Goal: Transaction & Acquisition: Purchase product/service

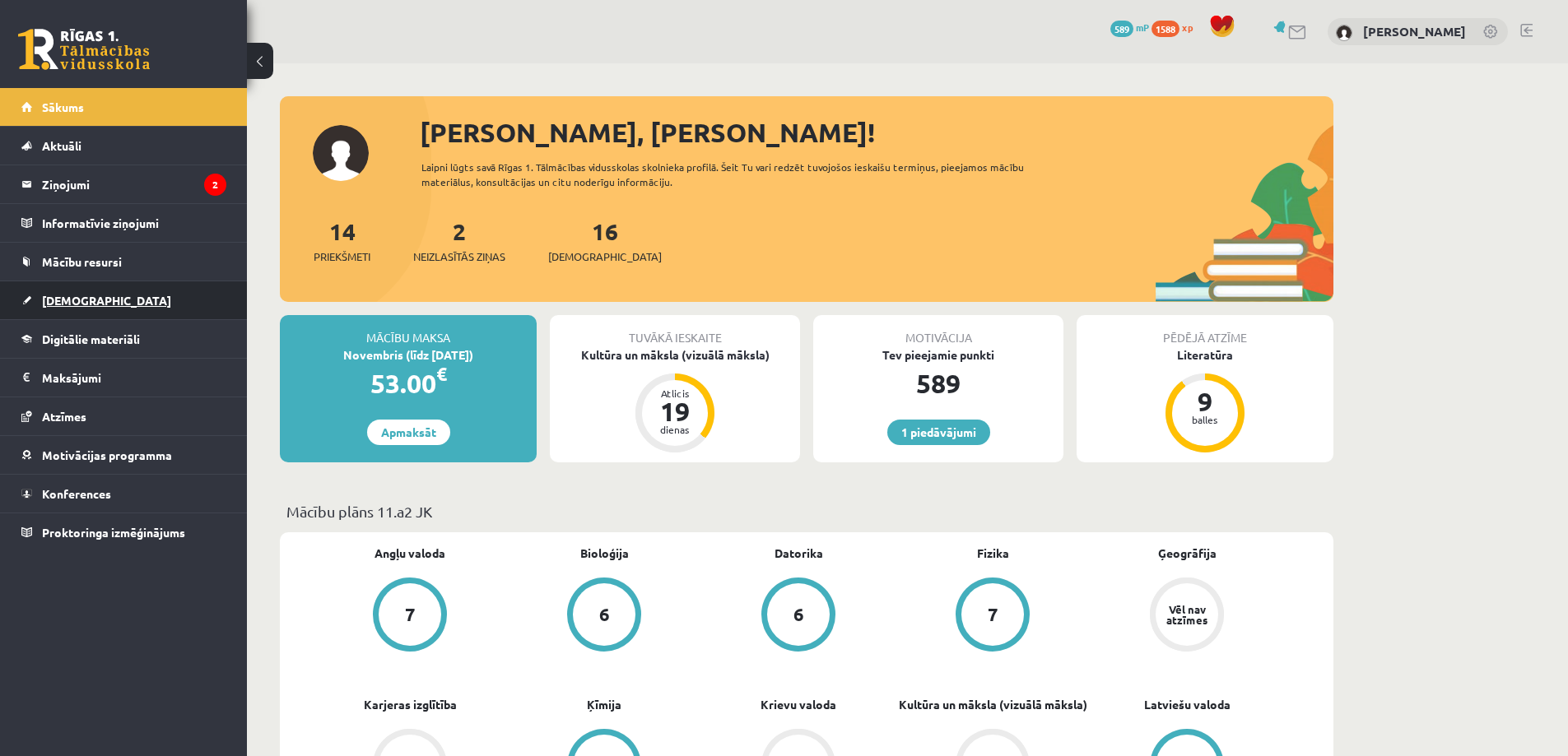
click at [99, 291] on link "[DEMOGRAPHIC_DATA]" at bounding box center [124, 300] width 205 height 38
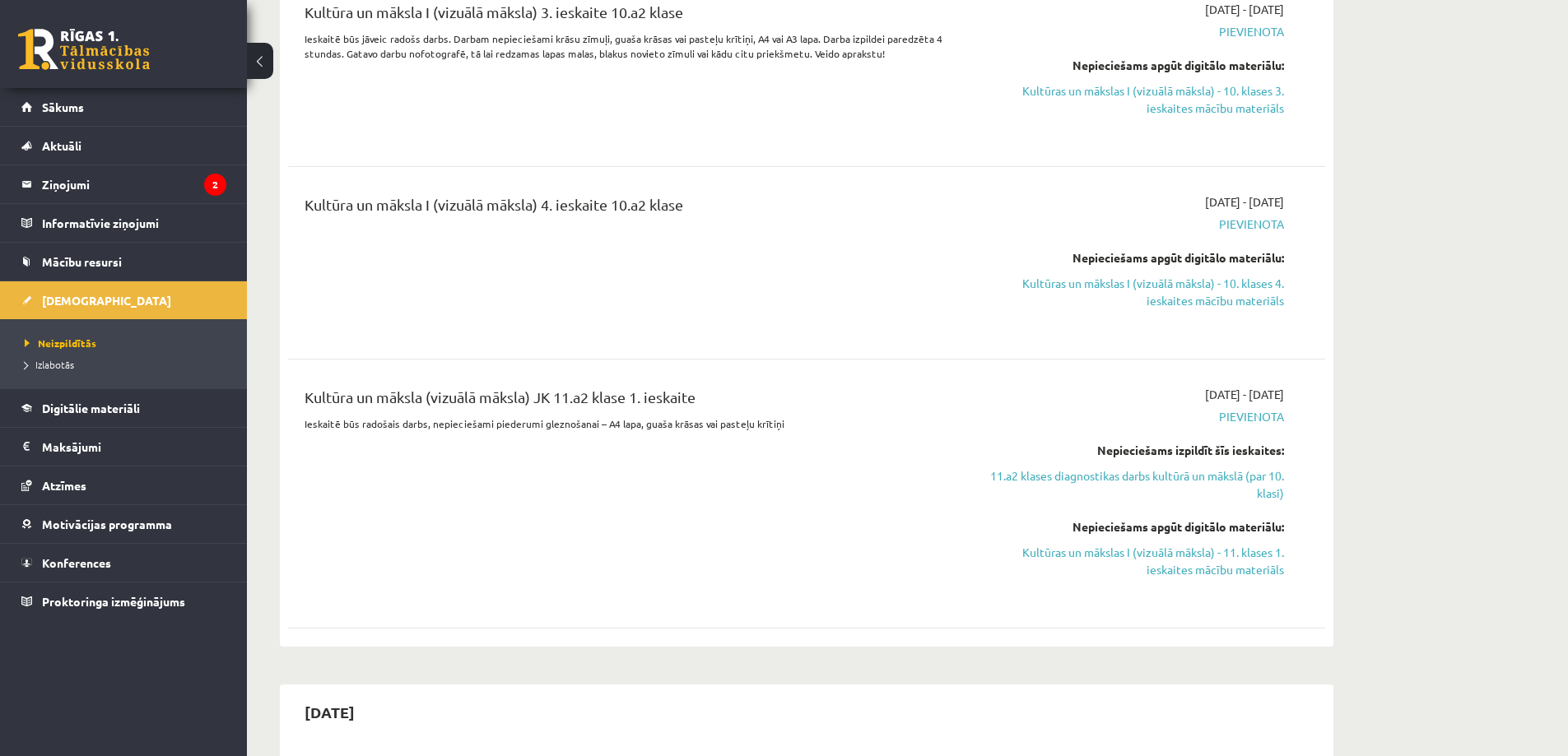
scroll to position [2803, 0]
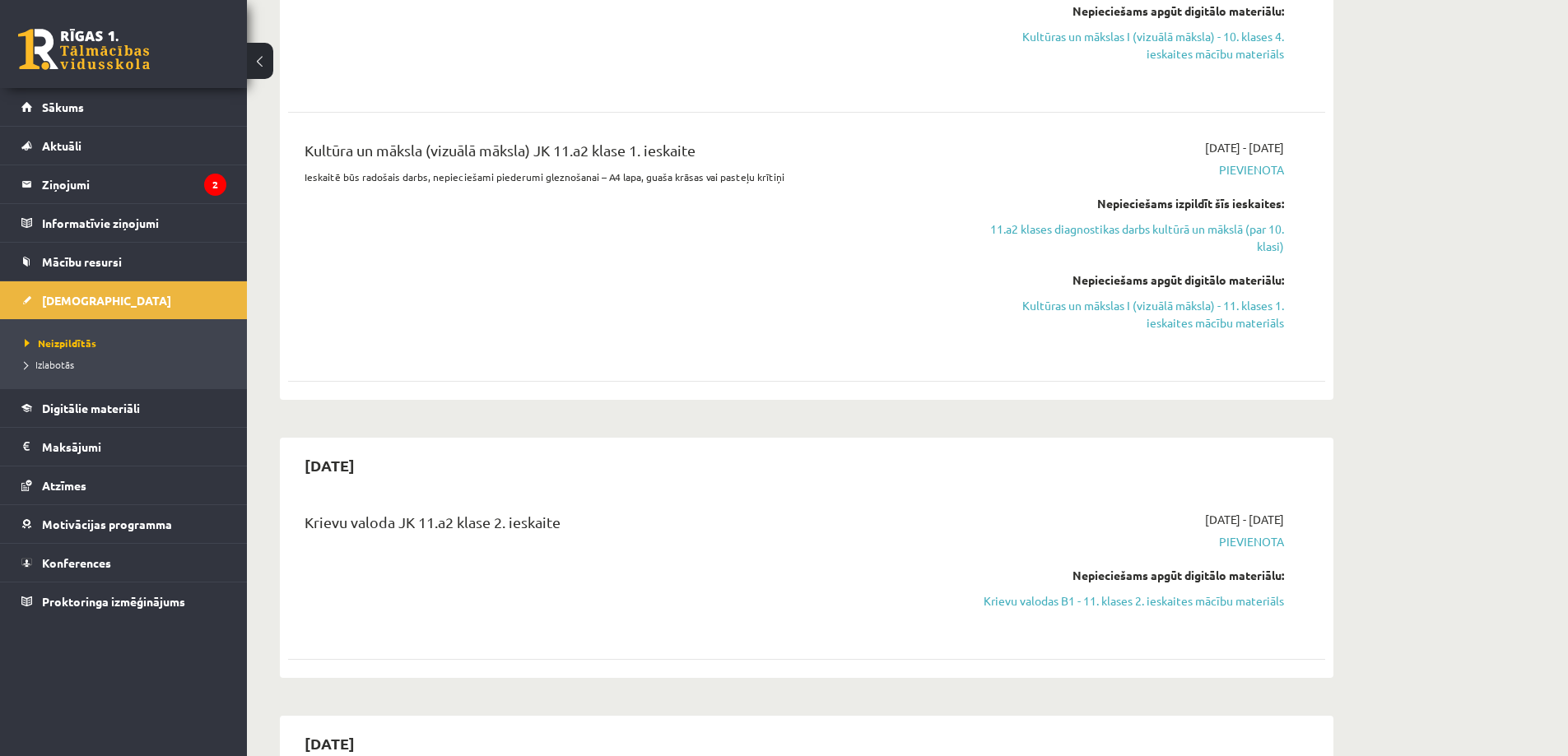
click at [48, 355] on li "Izlabotās" at bounding box center [127, 364] width 205 height 21
click at [50, 364] on span "Izlabotās" at bounding box center [54, 364] width 58 height 13
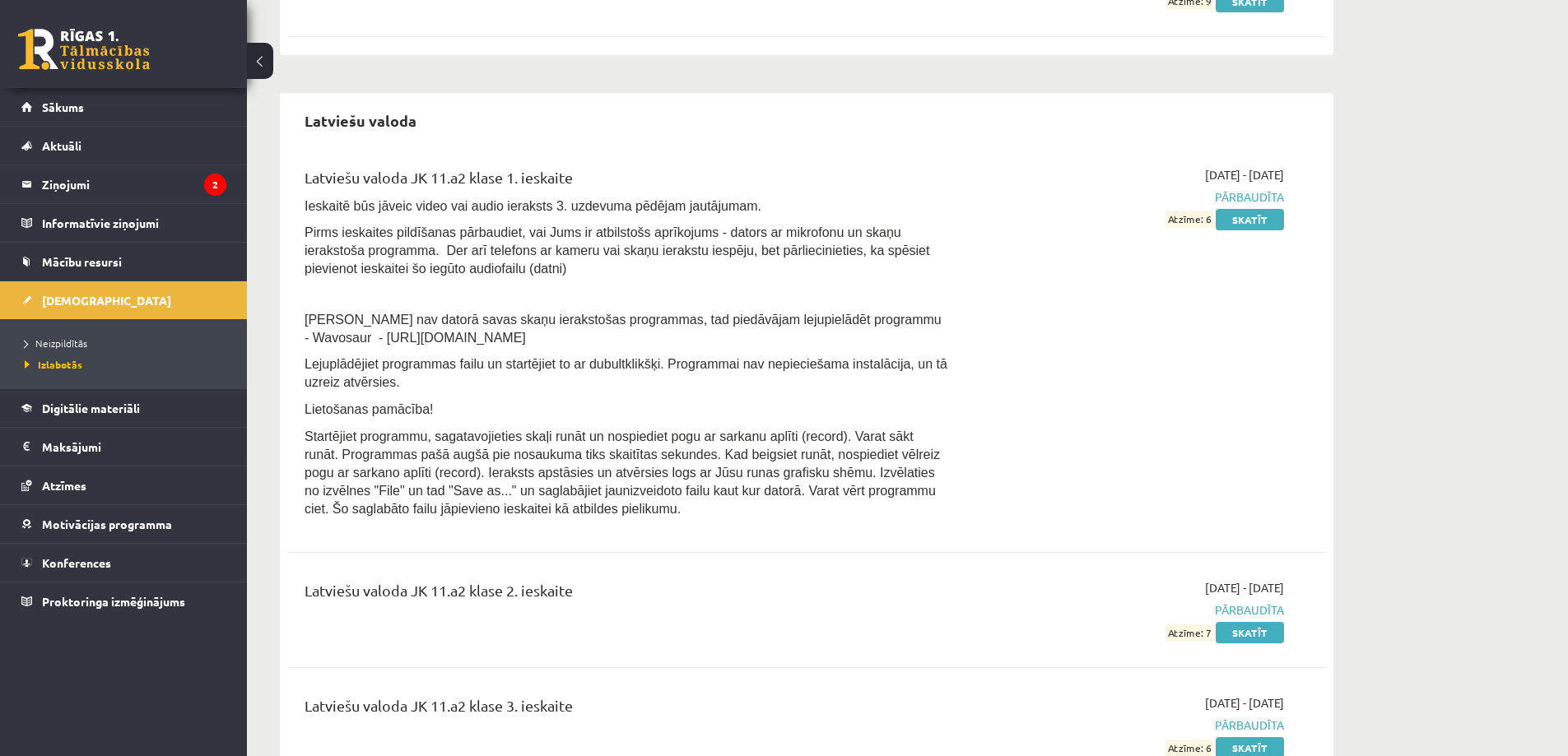
scroll to position [1459, 0]
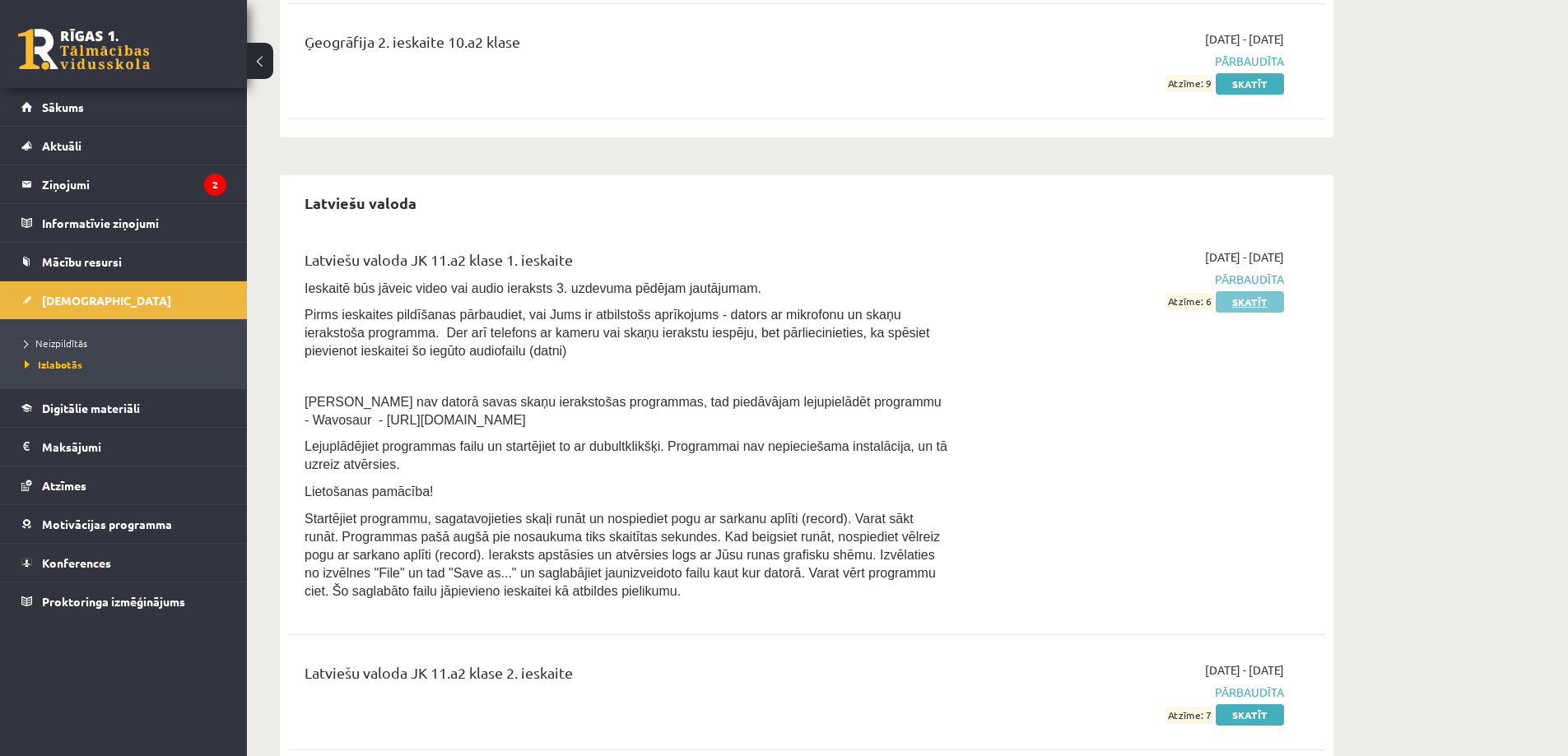
click at [1259, 296] on link "Skatīt" at bounding box center [1250, 302] width 68 height 21
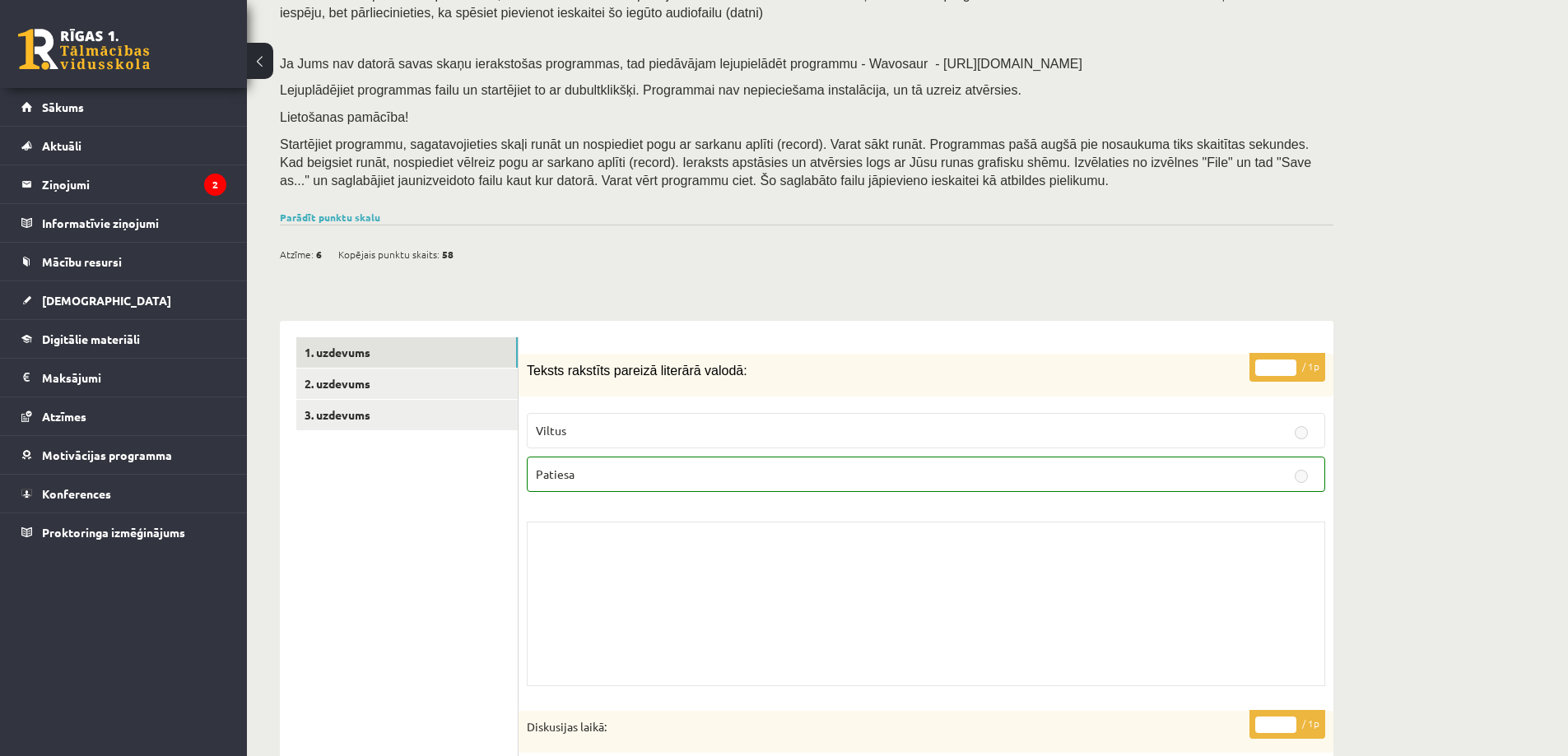
scroll to position [329, 0]
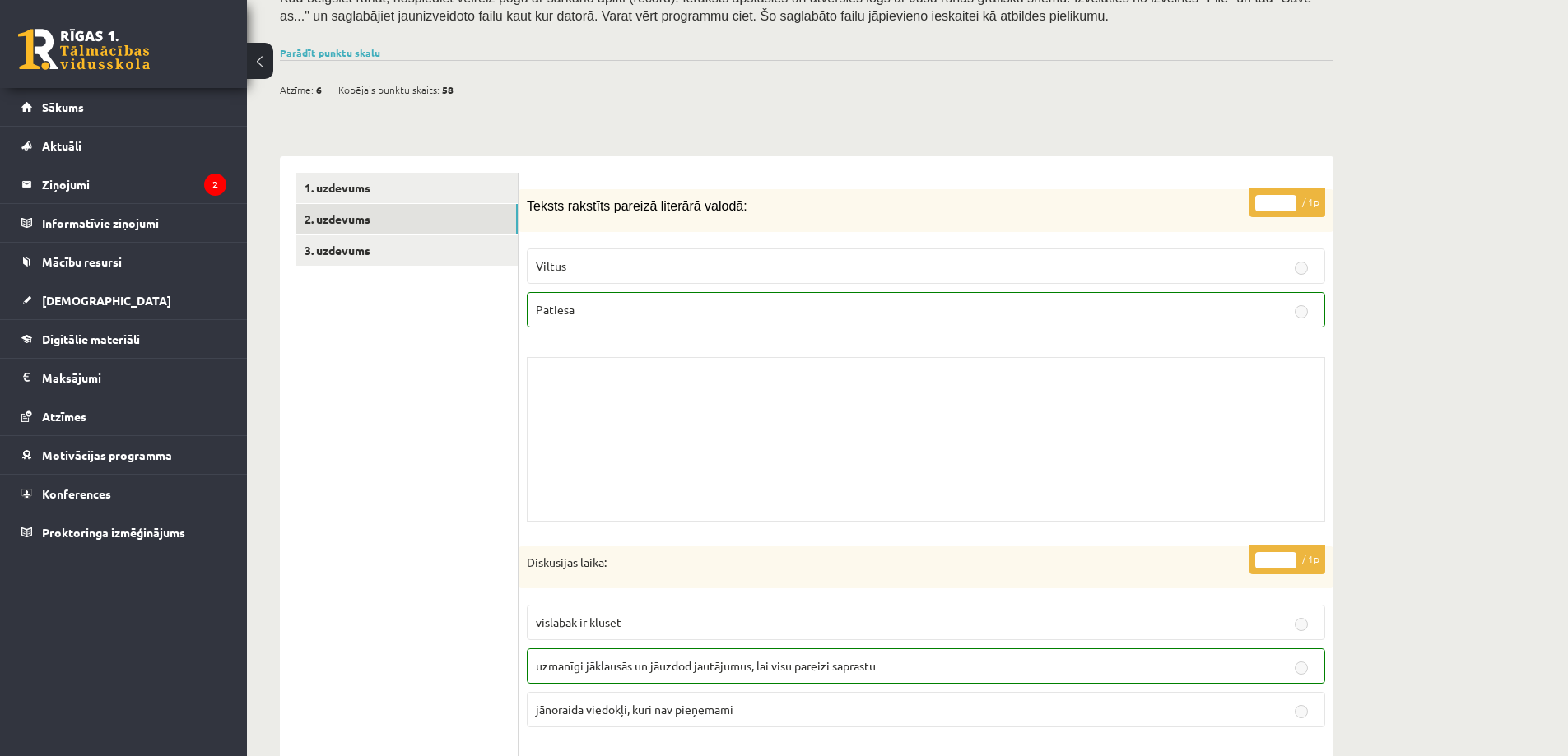
click at [421, 216] on link "2. uzdevums" at bounding box center [407, 218] width 221 height 31
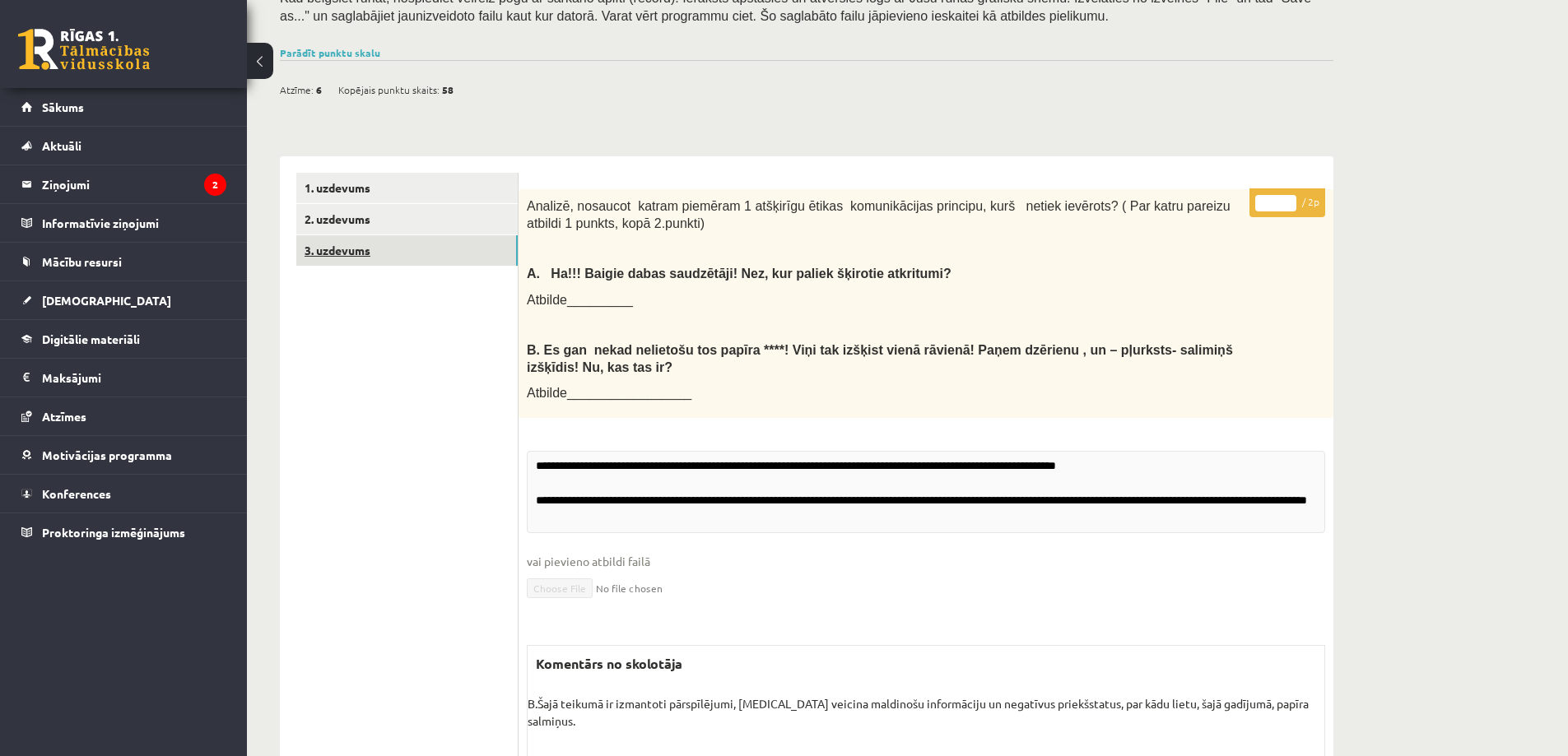
click at [430, 250] on link "3. uzdevums" at bounding box center [407, 250] width 221 height 31
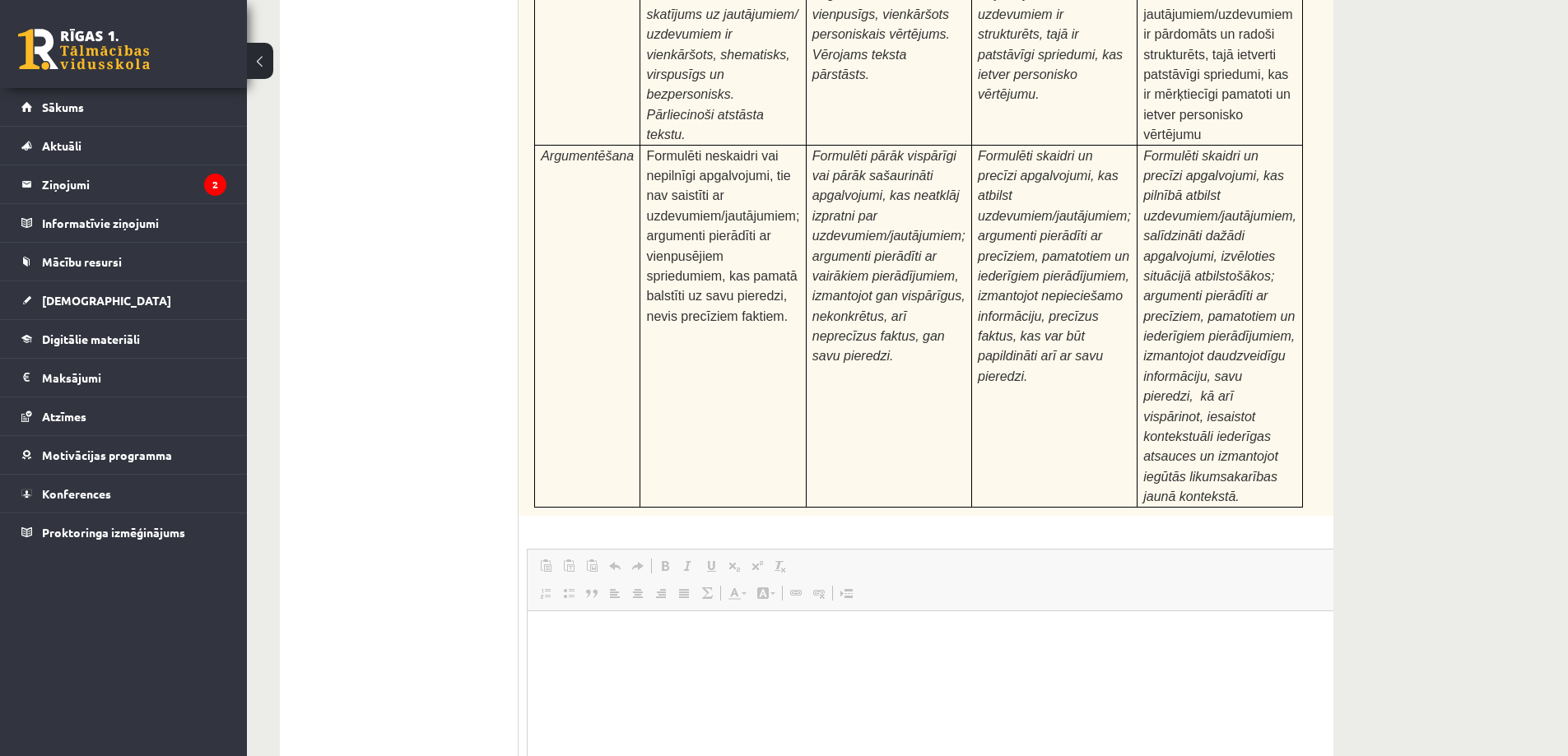
scroll to position [6589, 0]
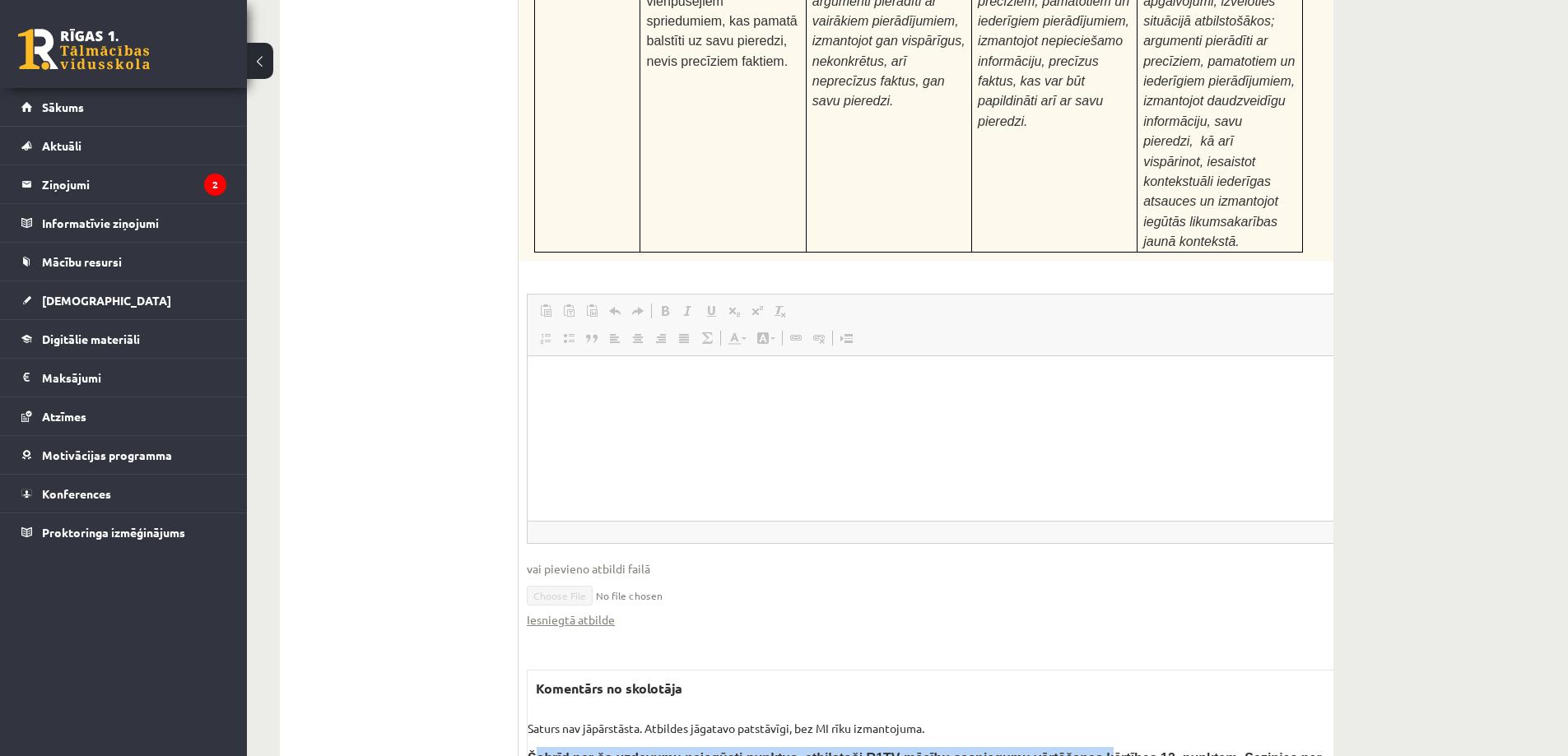
drag, startPoint x: 544, startPoint y: 603, endPoint x: 1085, endPoint y: 595, distance: 541.1
click at [1110, 751] on b "Šobrīd par šo uzdevumu neiegūsti punktus, atbilstoši R1TV mācību sasniegumu vēr…" at bounding box center [925, 768] width 794 height 34
drag, startPoint x: 517, startPoint y: 577, endPoint x: 642, endPoint y: 568, distance: 125.3
click at [742, 669] on div "Komentārs no skolotāja Saturs nav jāpārstāsta. Atbildes jāgatavo patstāvīgi, be…" at bounding box center [960, 752] width 866 height 165
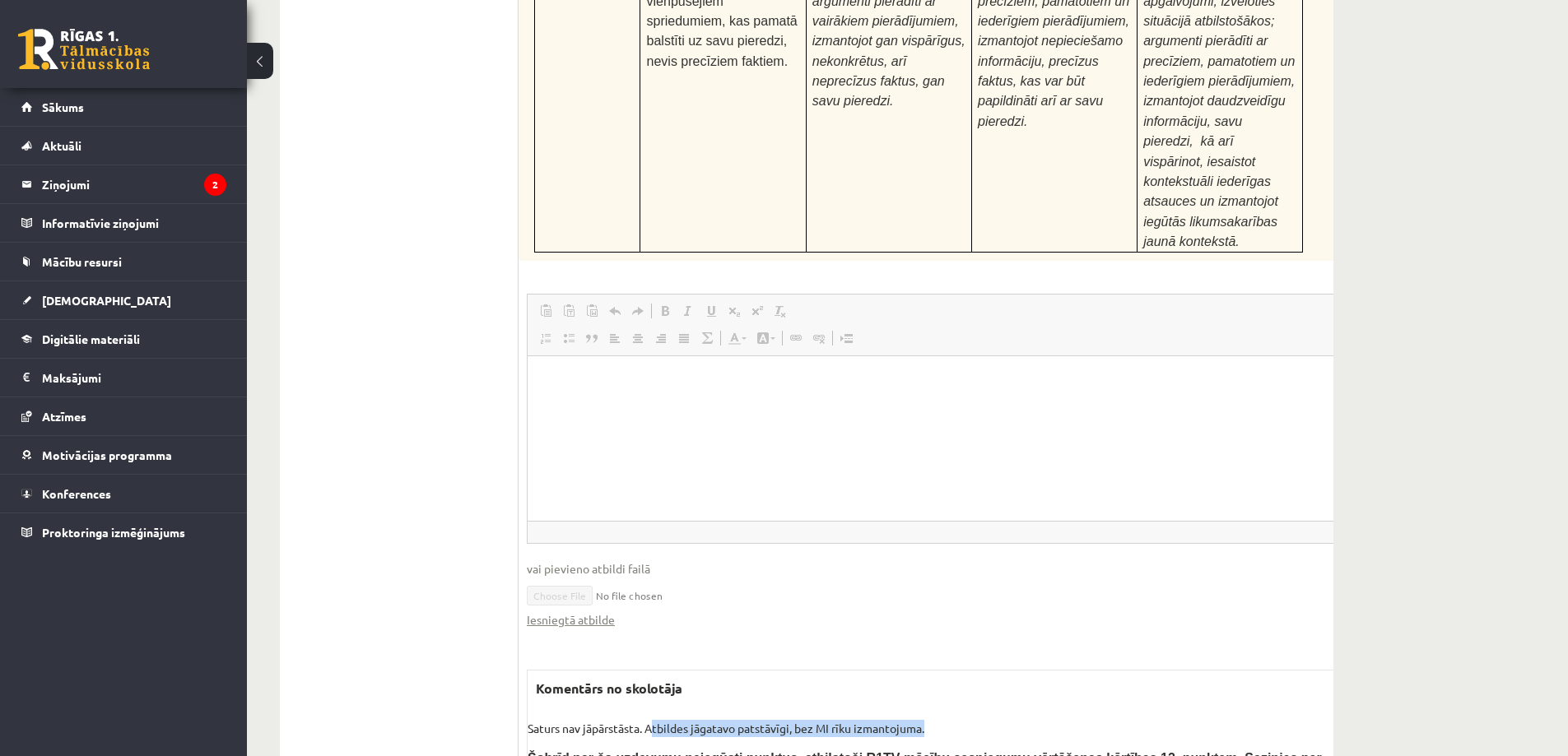
drag, startPoint x: 671, startPoint y: 571, endPoint x: 930, endPoint y: 575, distance: 259.0
click at [930, 720] on p "Saturs nav jāpārstāsta. Atbildes jāgatavo patstāvīgi, bez MI rīku izmantojuma." at bounding box center [960, 728] width 864 height 17
click at [924, 669] on div "Komentārs no skolotāja Saturs nav jāpārstāsta. Atbildes jāgatavo patstāvīgi, be…" at bounding box center [960, 752] width 866 height 165
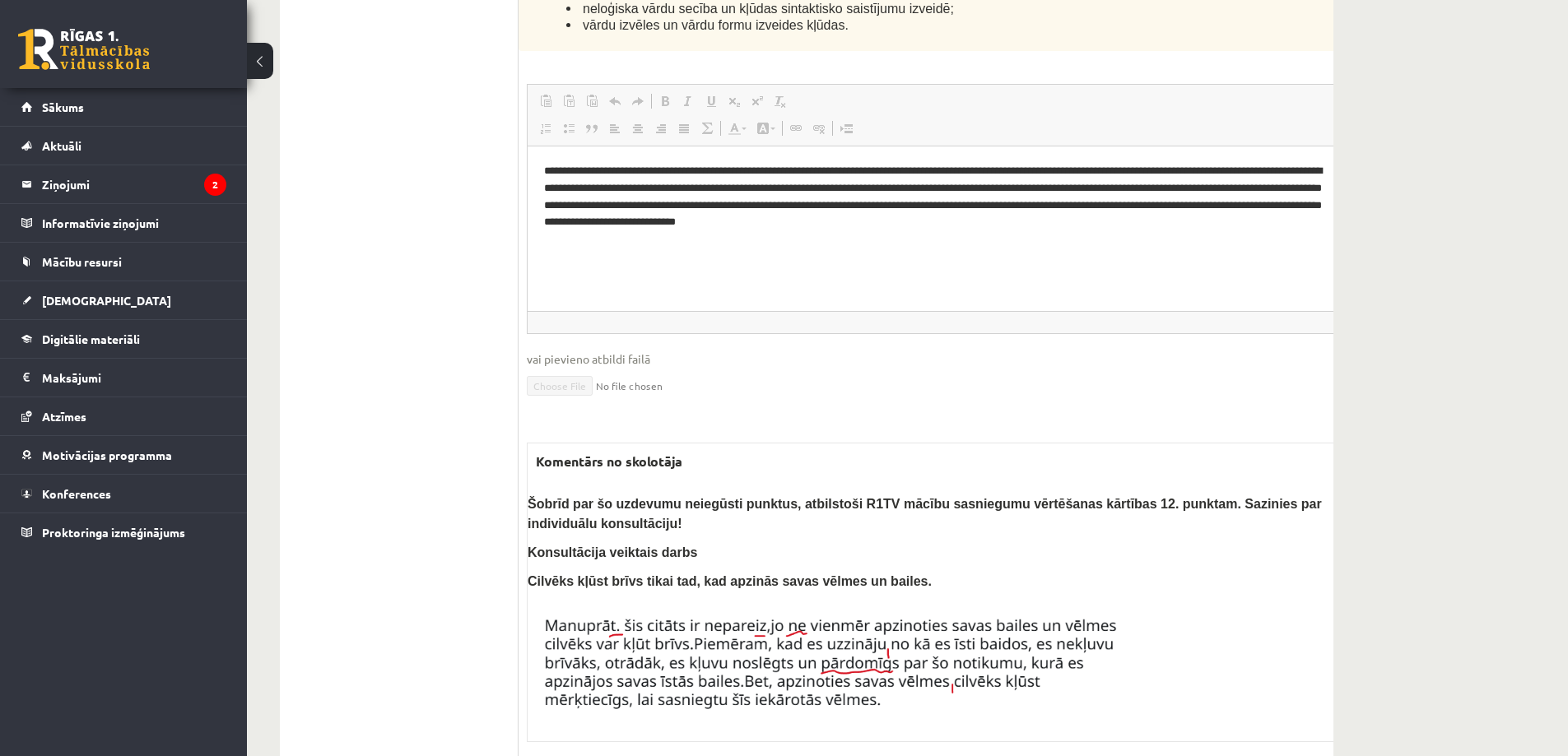
scroll to position [5108, 0]
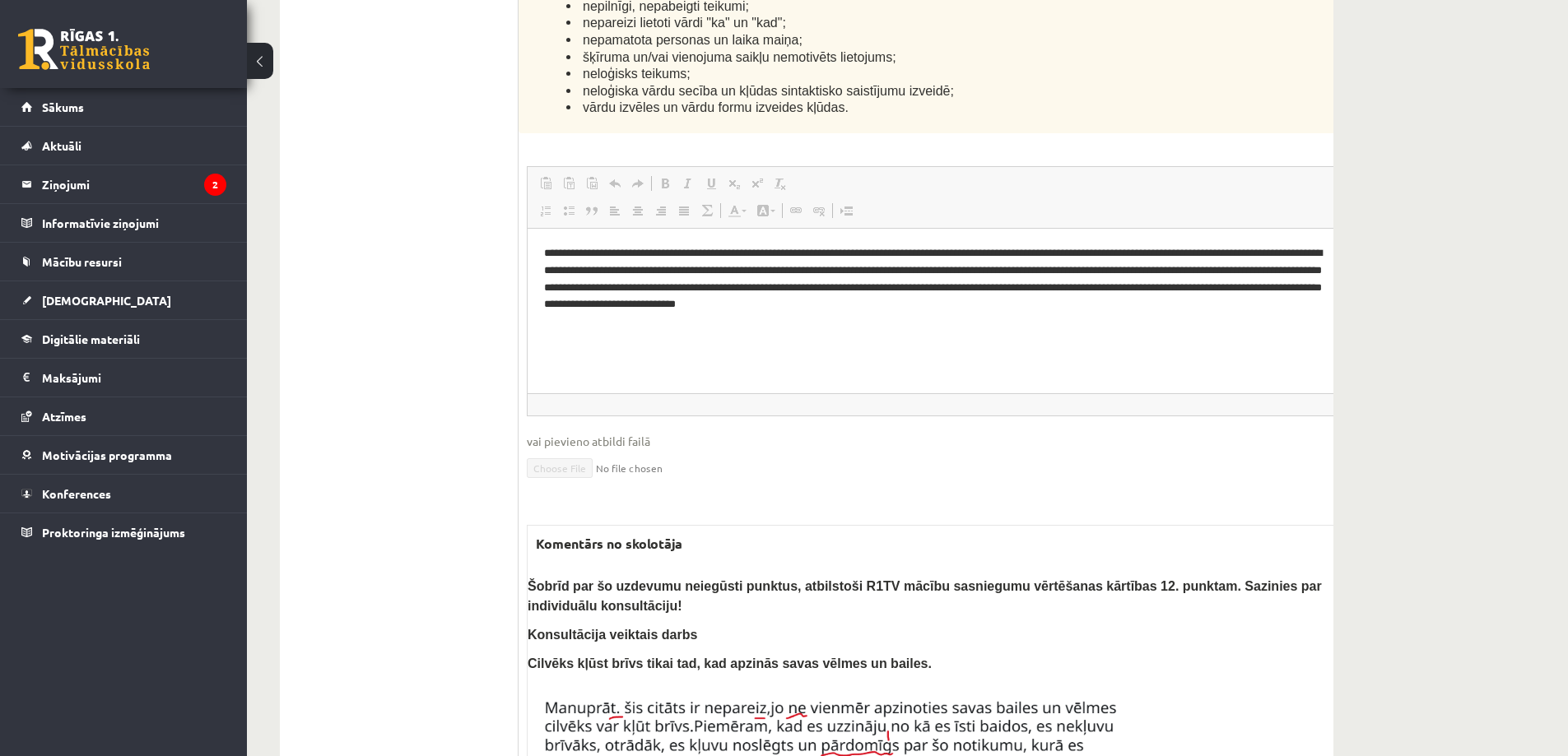
click at [262, 60] on button at bounding box center [260, 61] width 26 height 36
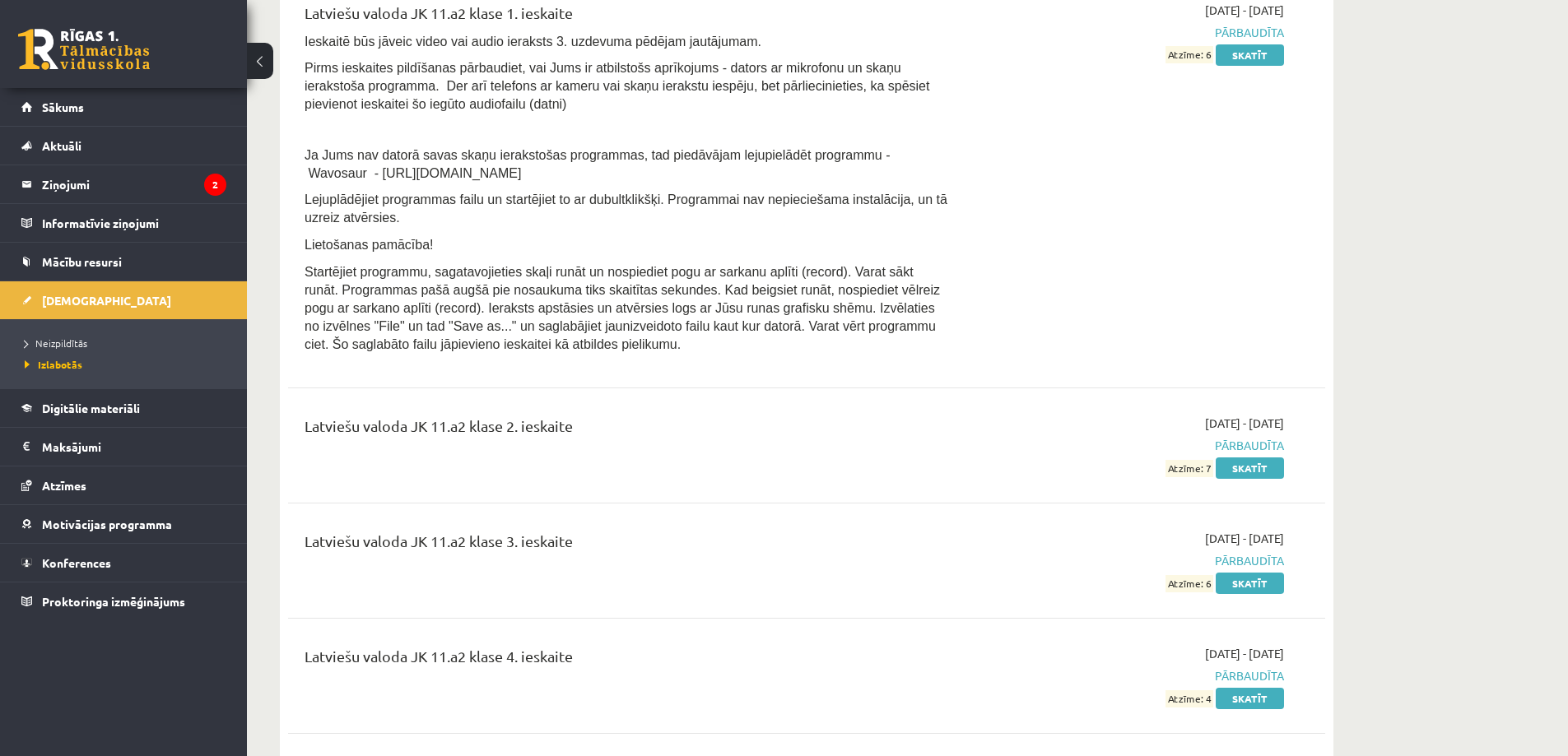
scroll to position [1871, 0]
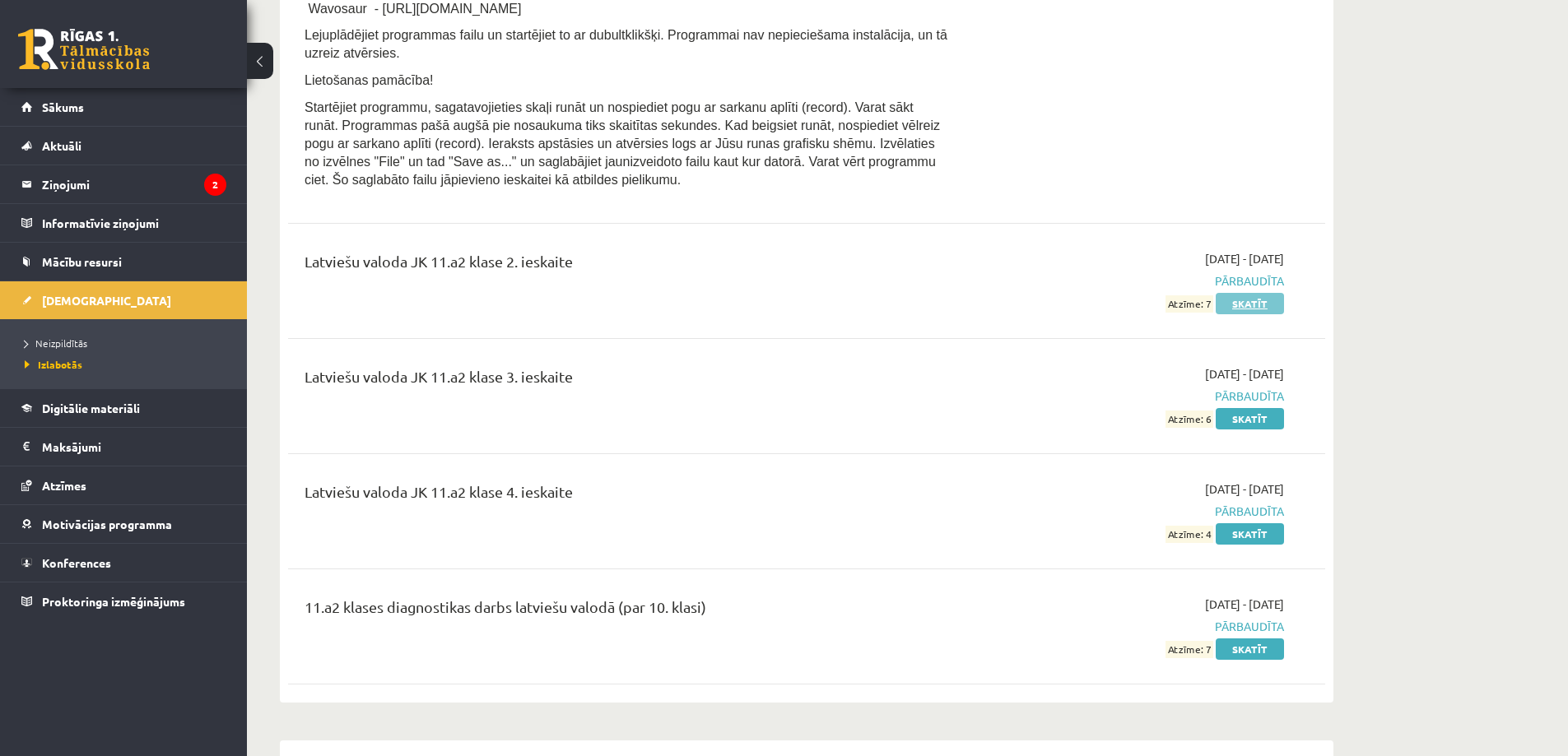
click at [1234, 301] on link "Skatīt" at bounding box center [1250, 303] width 68 height 21
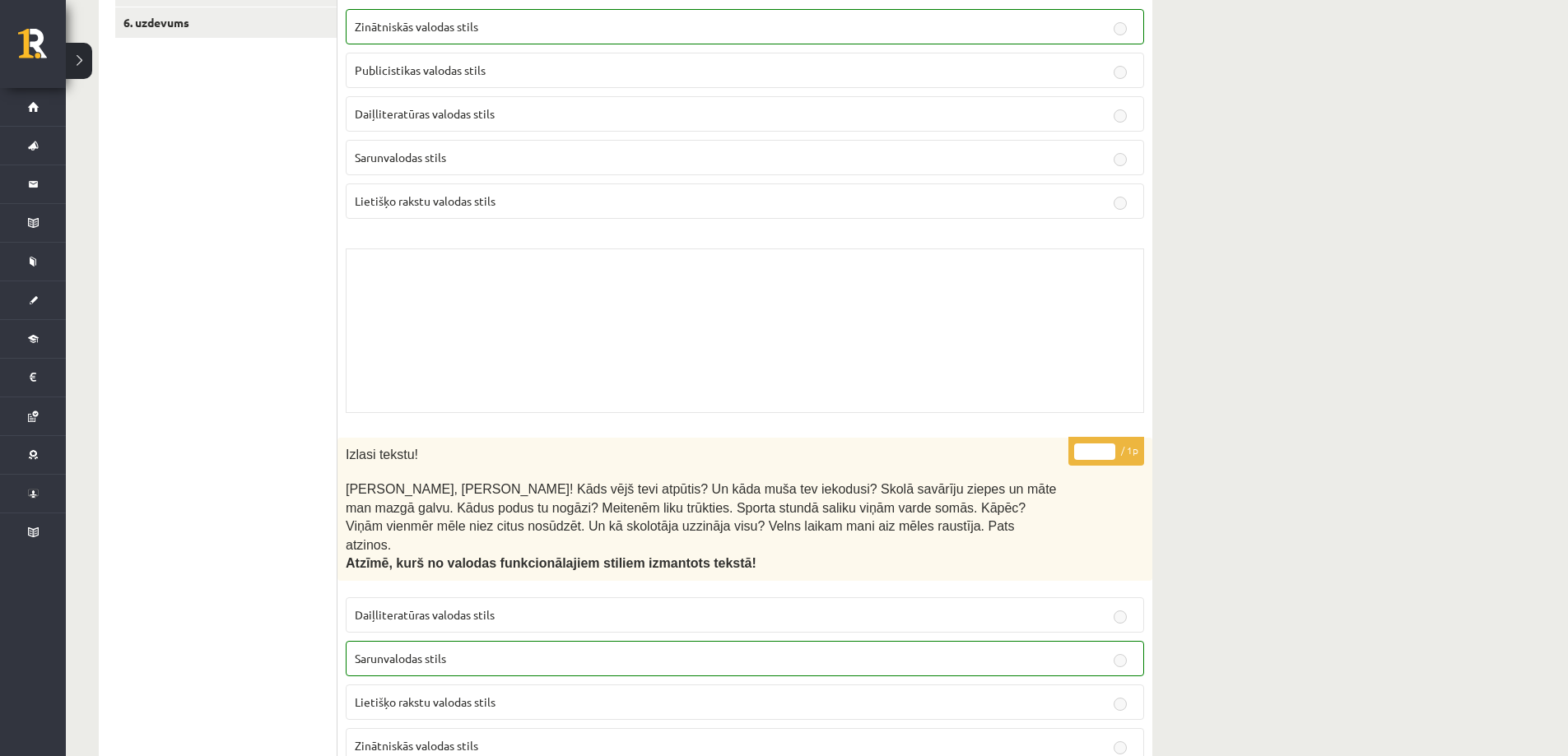
scroll to position [247, 0]
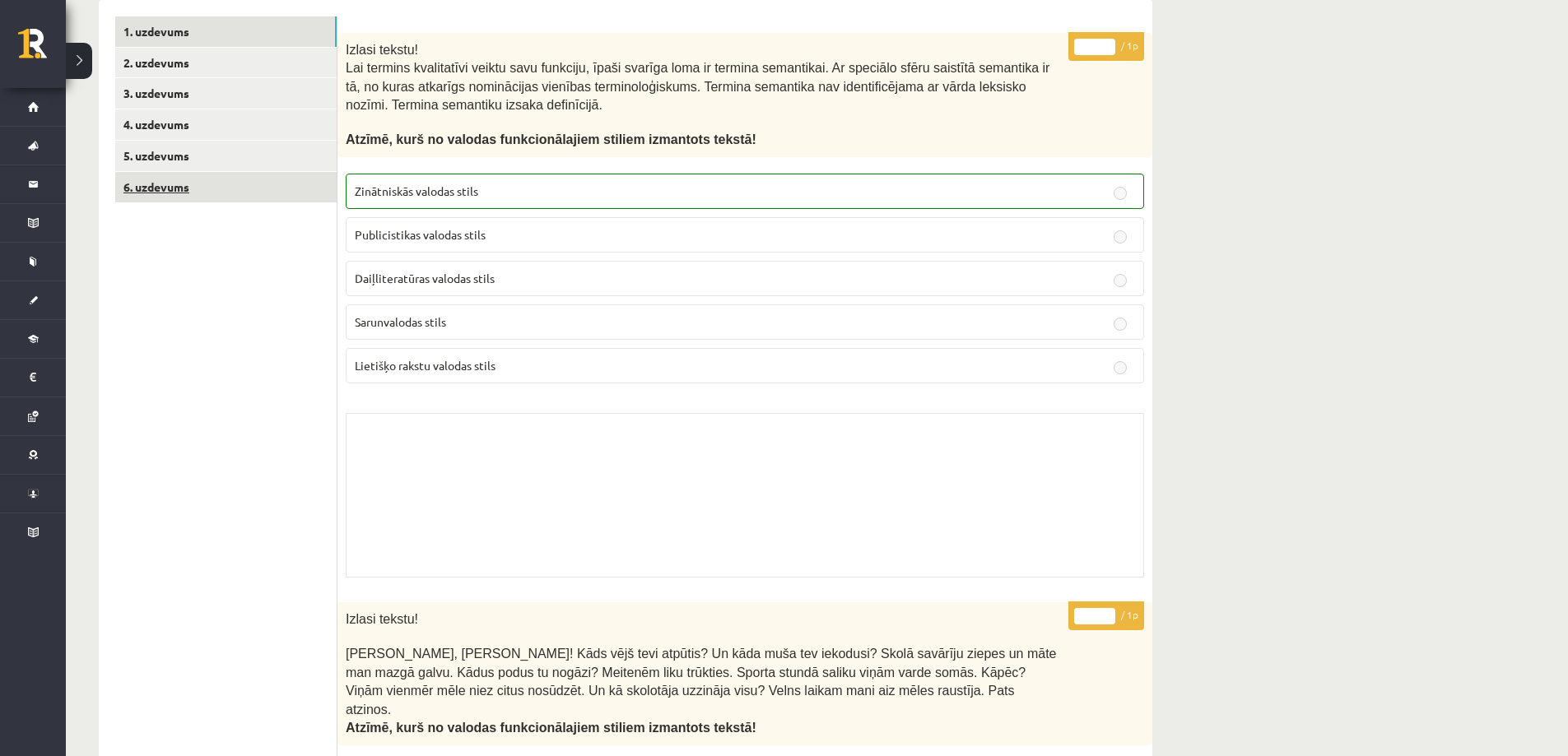
click at [220, 179] on link "6. uzdevums" at bounding box center [226, 187] width 221 height 31
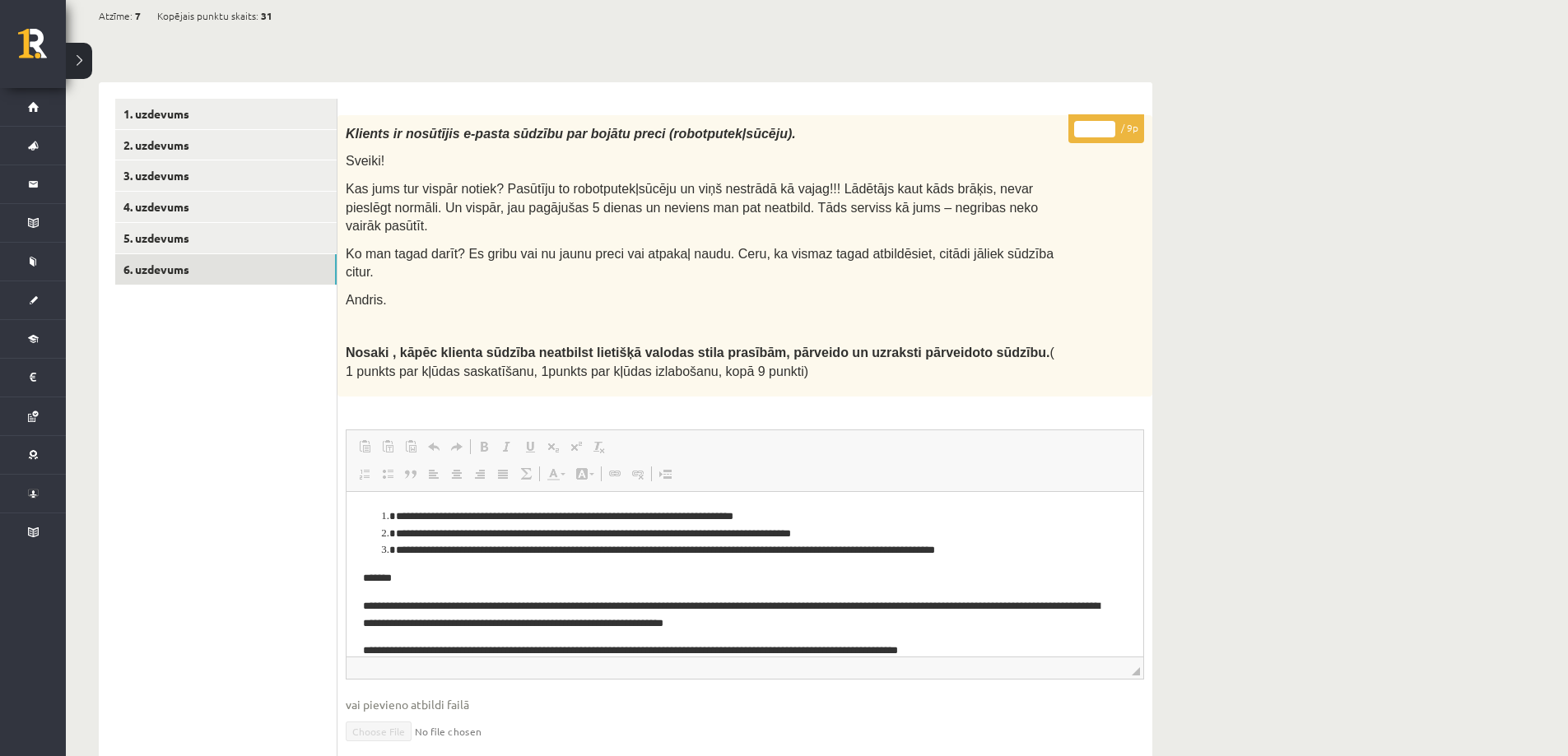
scroll to position [82, 0]
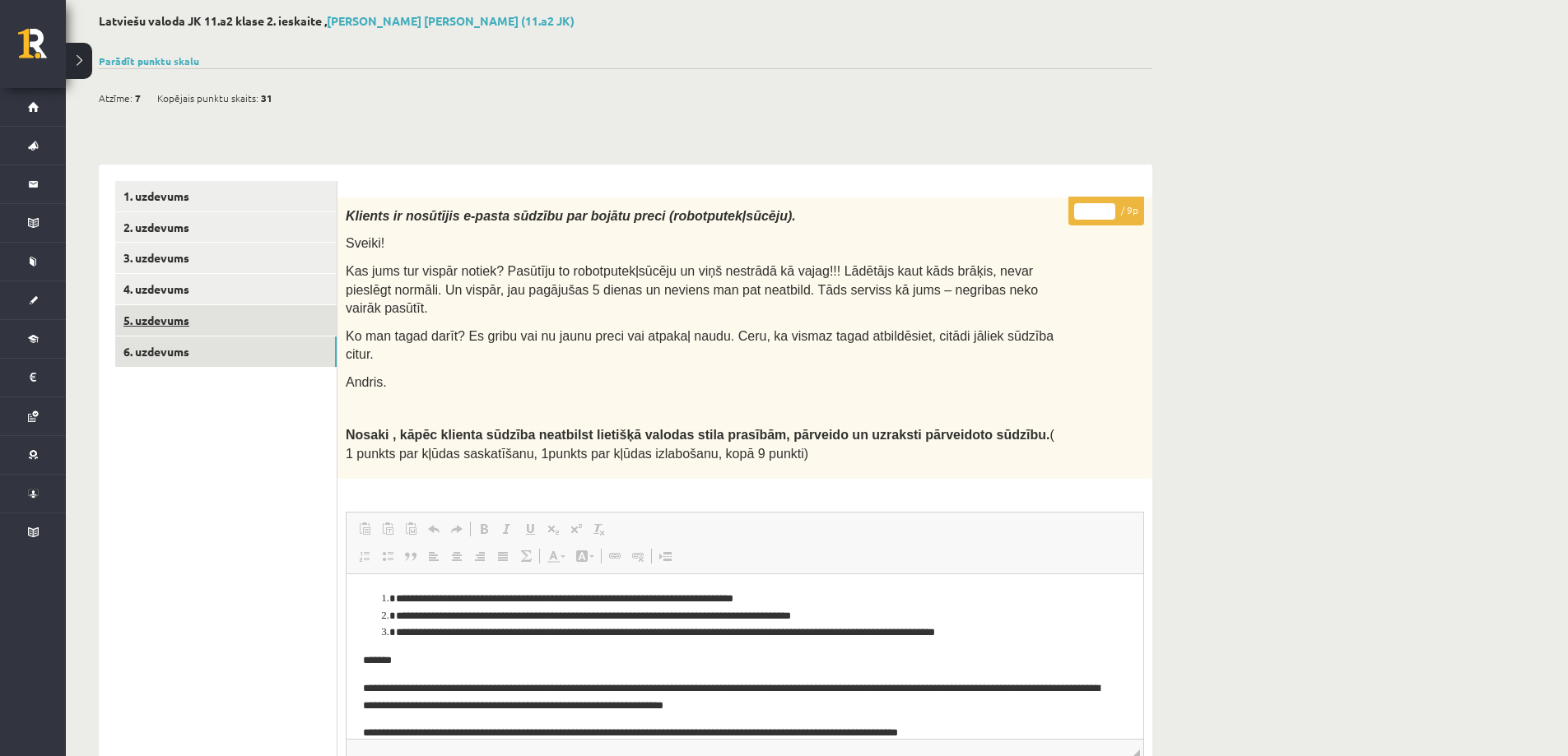
click at [218, 316] on link "5. uzdevums" at bounding box center [226, 320] width 221 height 31
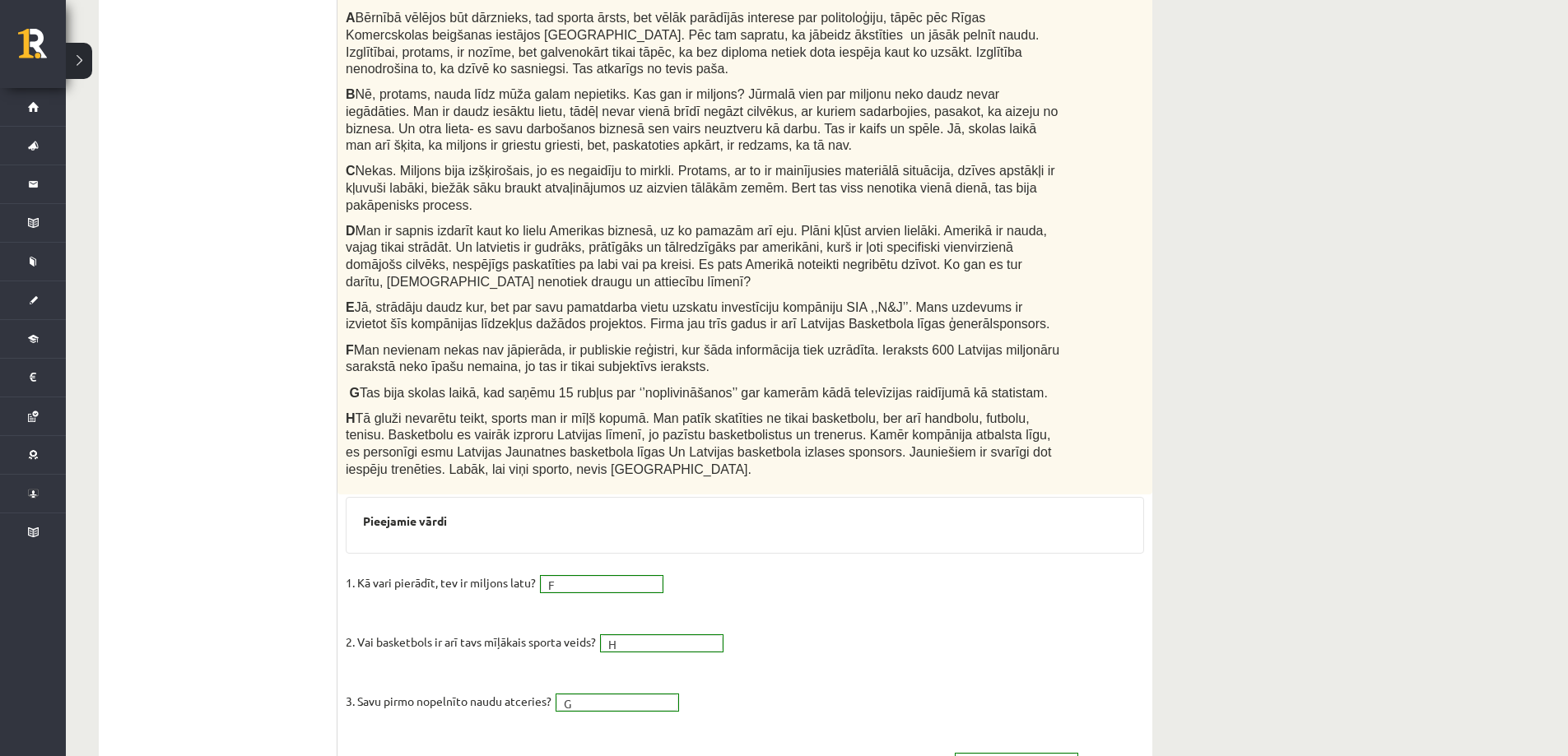
scroll to position [305, 0]
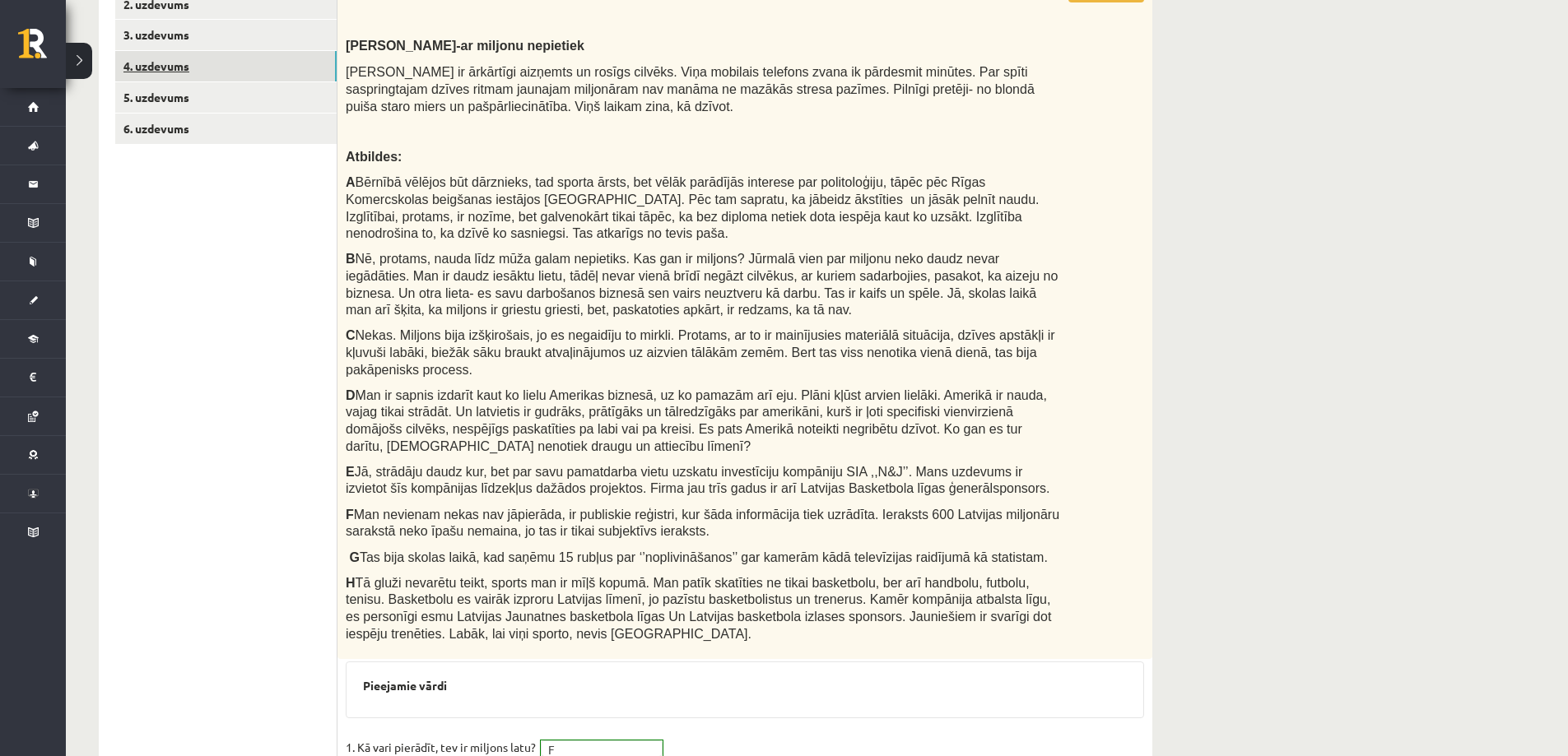
click at [179, 80] on link "4. uzdevums" at bounding box center [226, 66] width 221 height 31
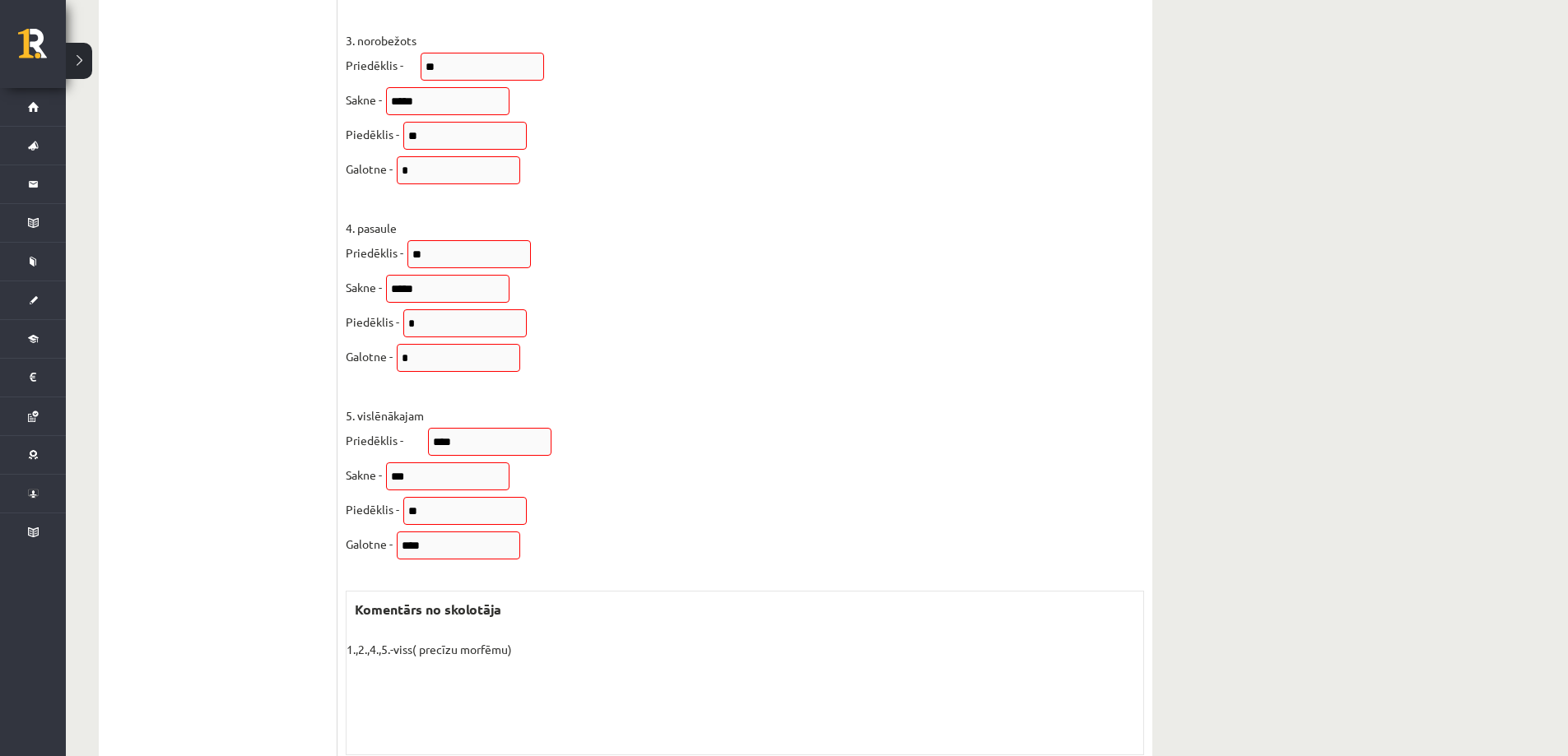
scroll to position [191, 0]
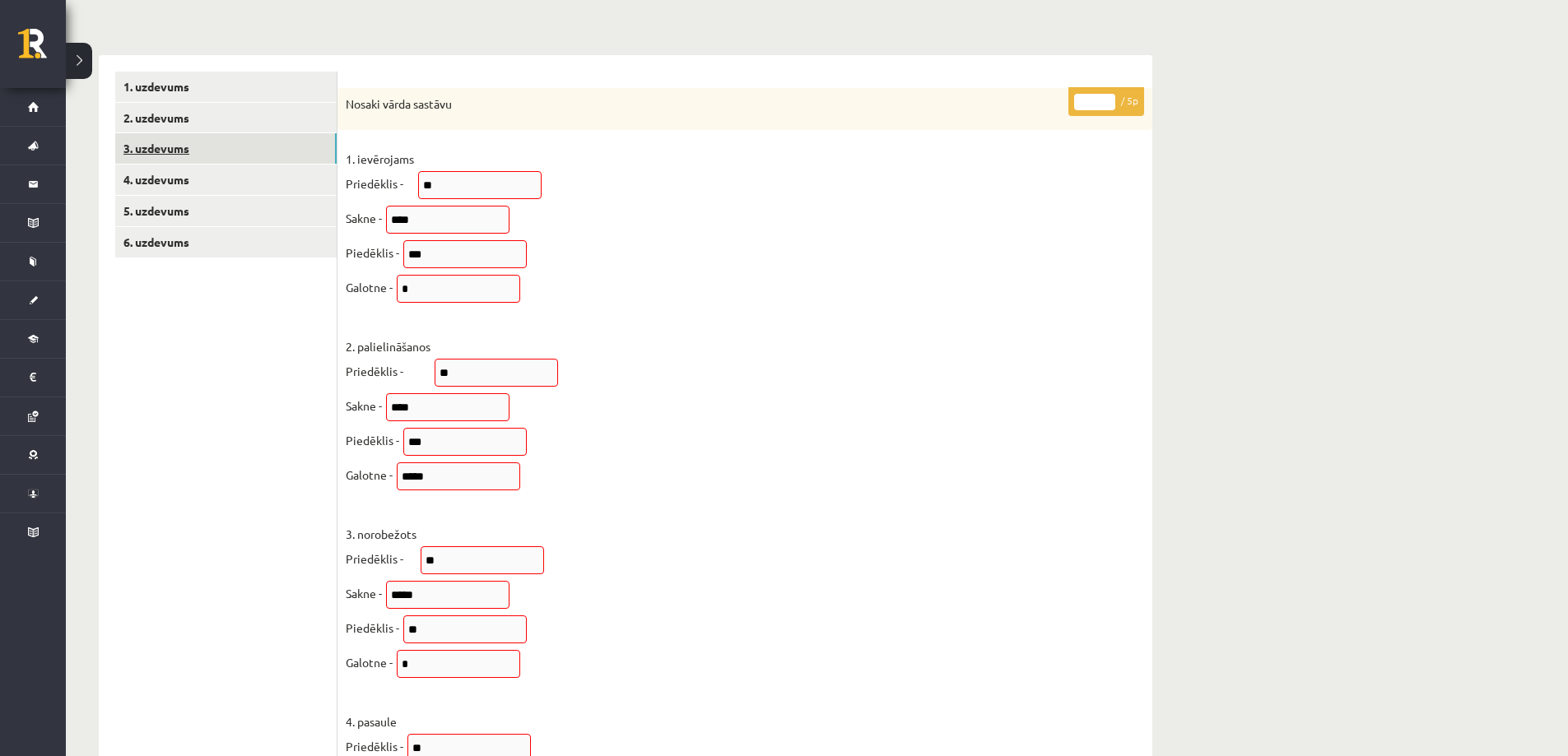
click at [231, 143] on link "3. uzdevums" at bounding box center [226, 148] width 221 height 31
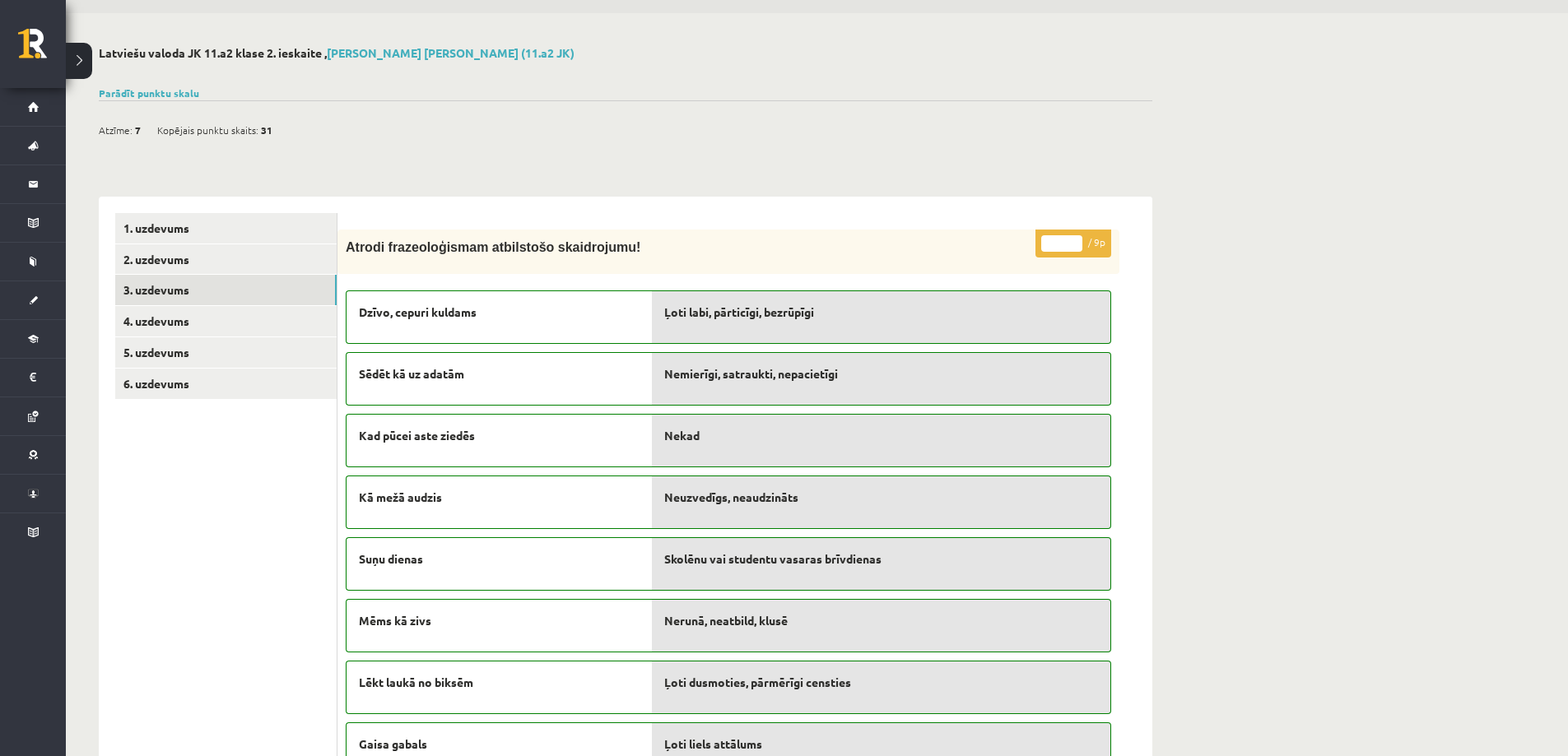
scroll to position [0, 0]
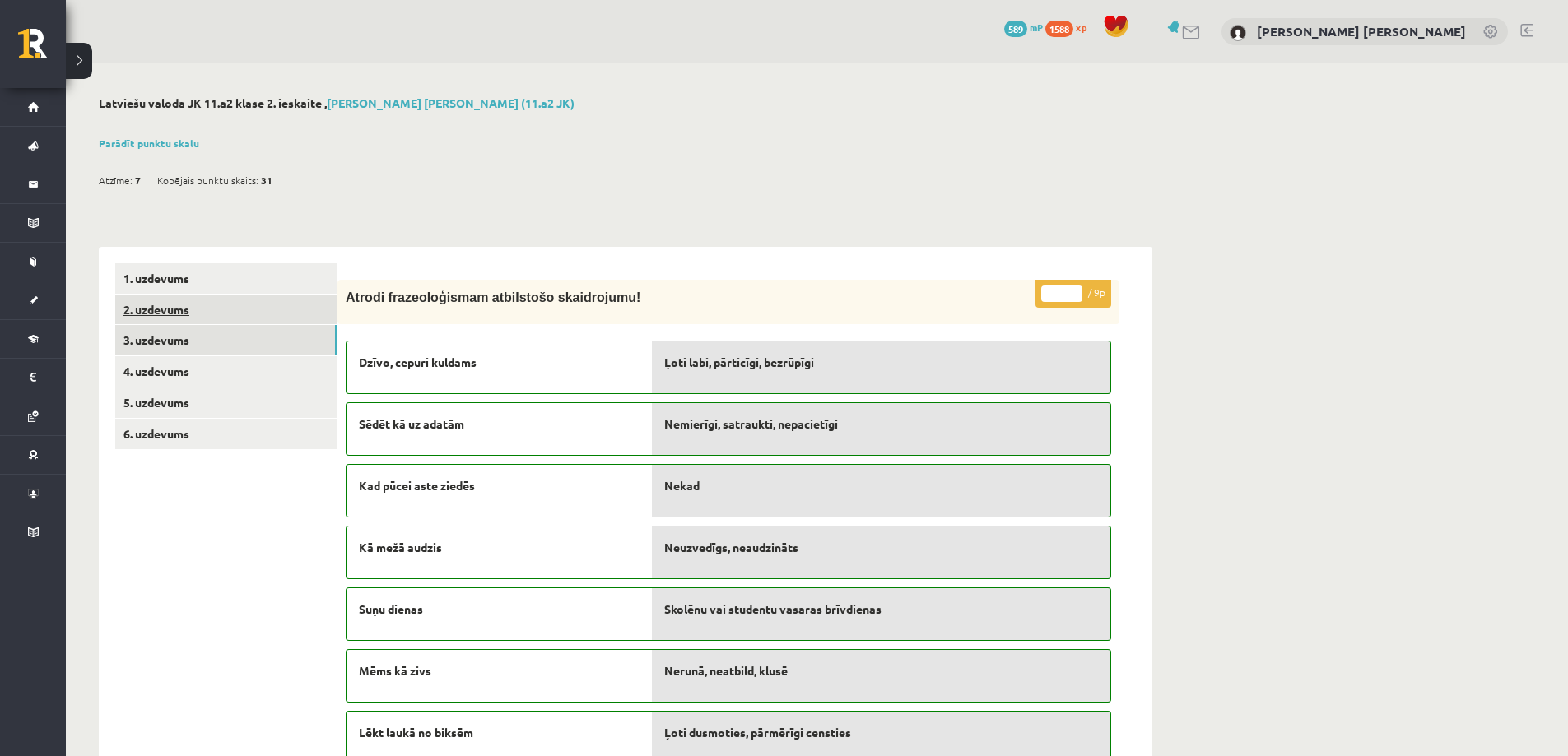
click at [234, 310] on link "2. uzdevums" at bounding box center [226, 309] width 221 height 31
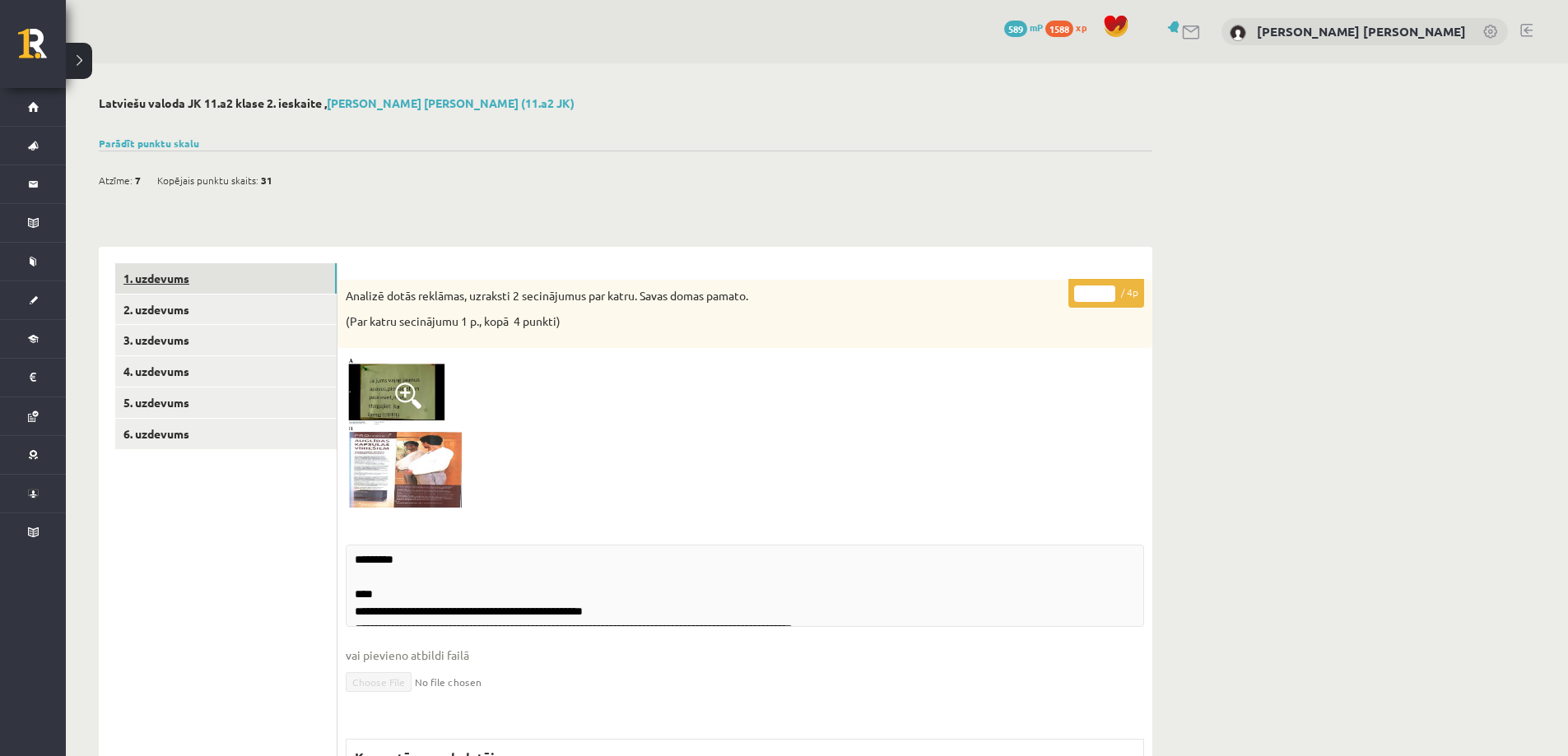
click at [238, 275] on link "1. uzdevums" at bounding box center [226, 278] width 221 height 31
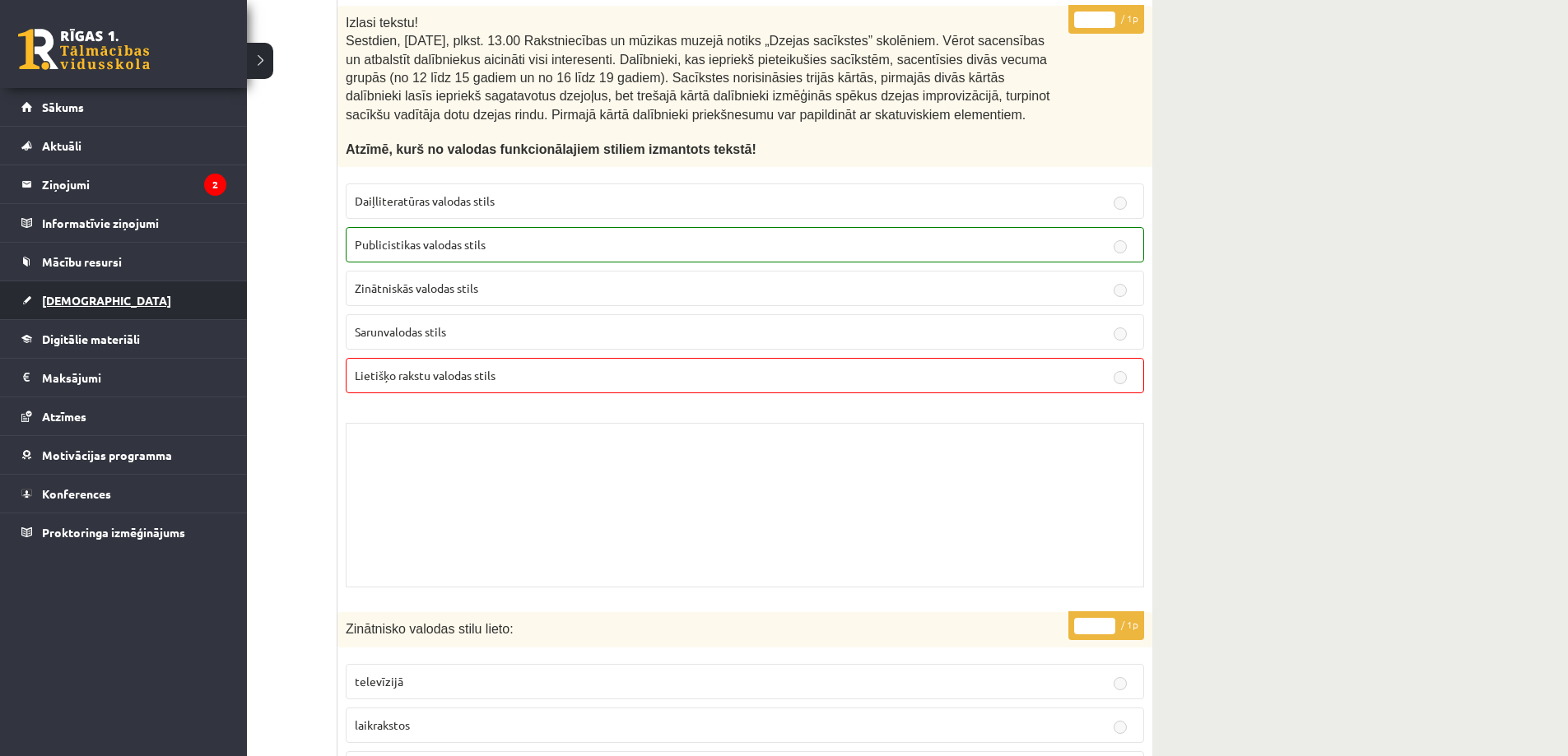
scroll to position [3092, 0]
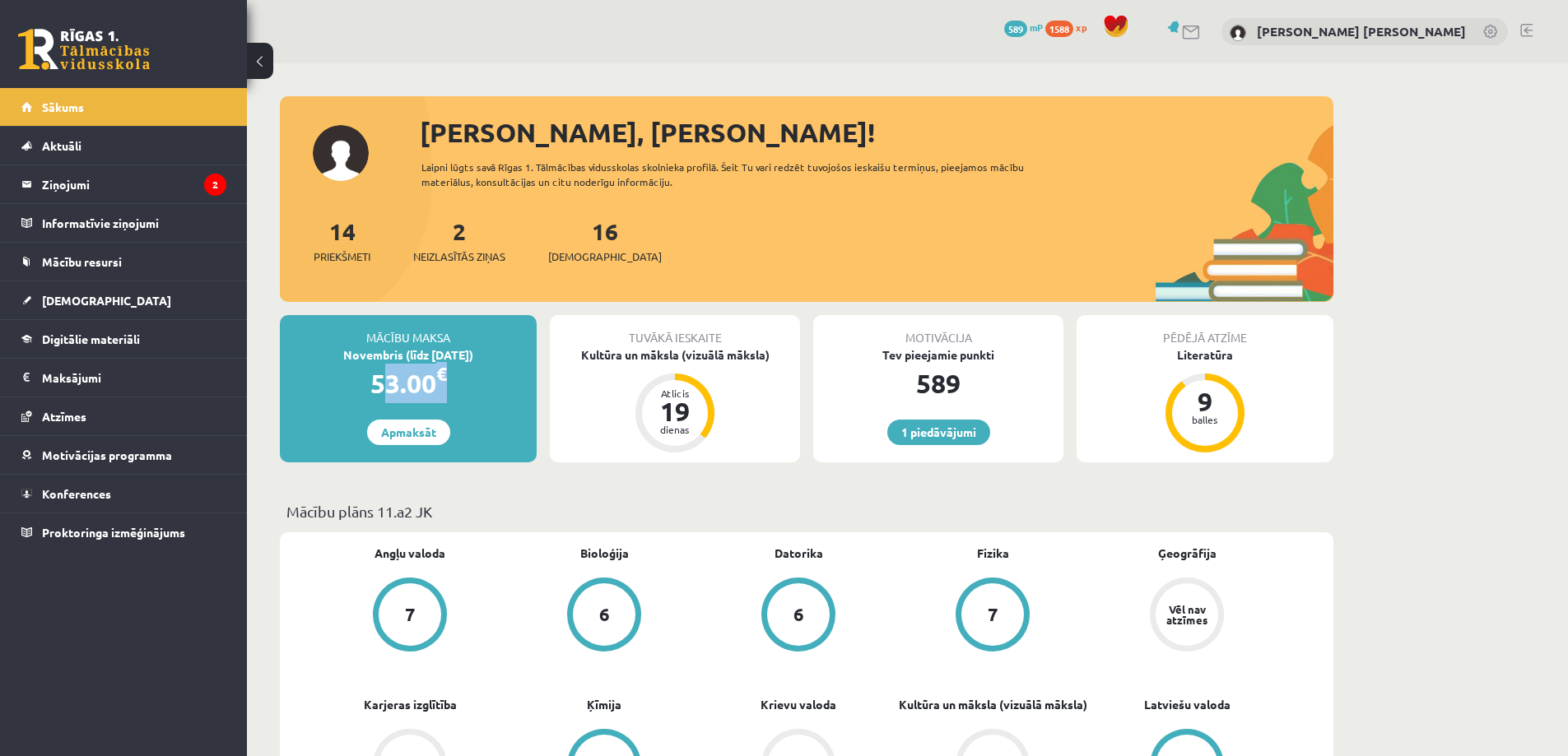
drag, startPoint x: 368, startPoint y: 387, endPoint x: 459, endPoint y: 391, distance: 91.1
click at [459, 391] on div "53.00 €" at bounding box center [407, 383] width 257 height 40
click at [463, 391] on div "53.00 €" at bounding box center [407, 383] width 257 height 40
click at [975, 439] on link "1 piedāvājumi" at bounding box center [939, 432] width 103 height 26
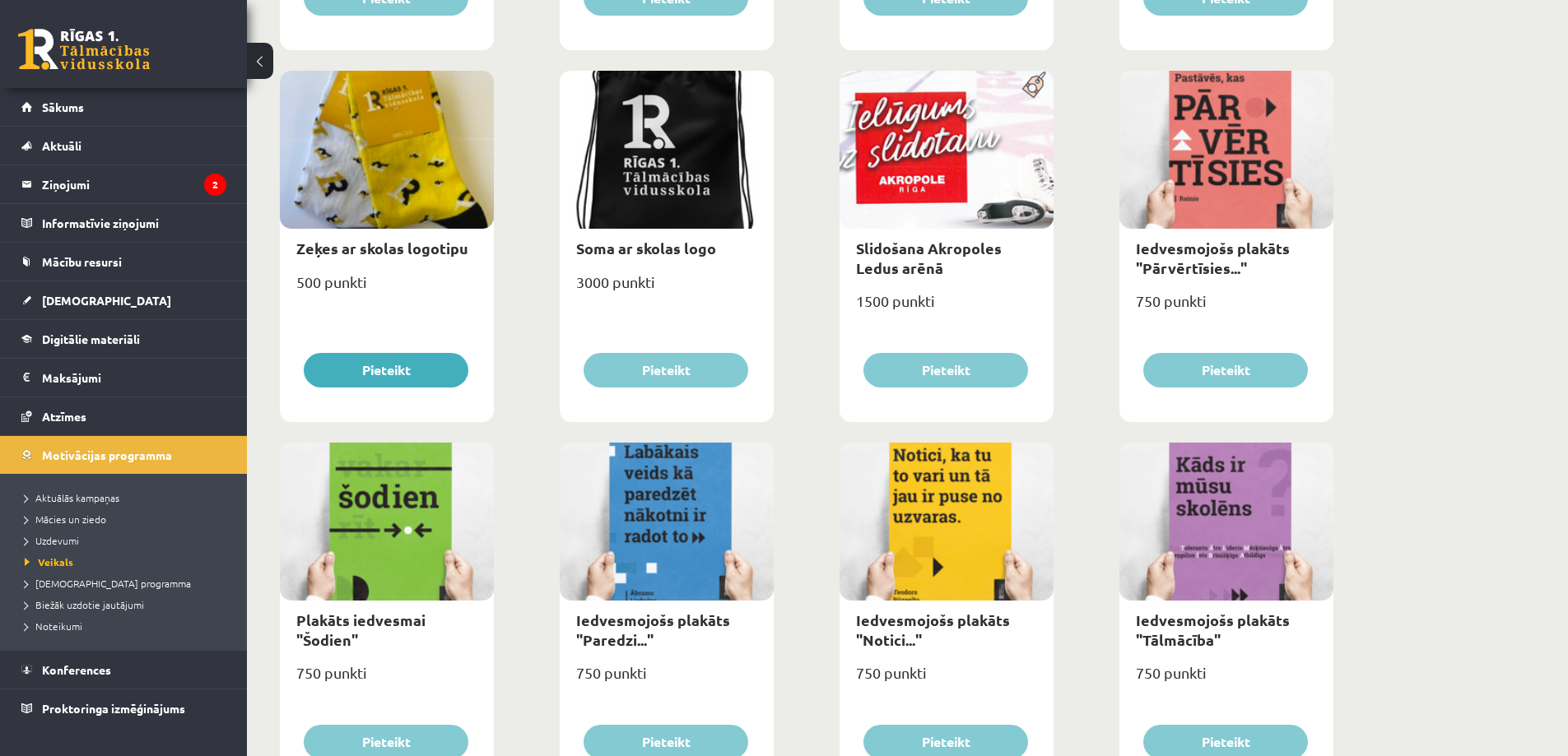
scroll to position [1771, 0]
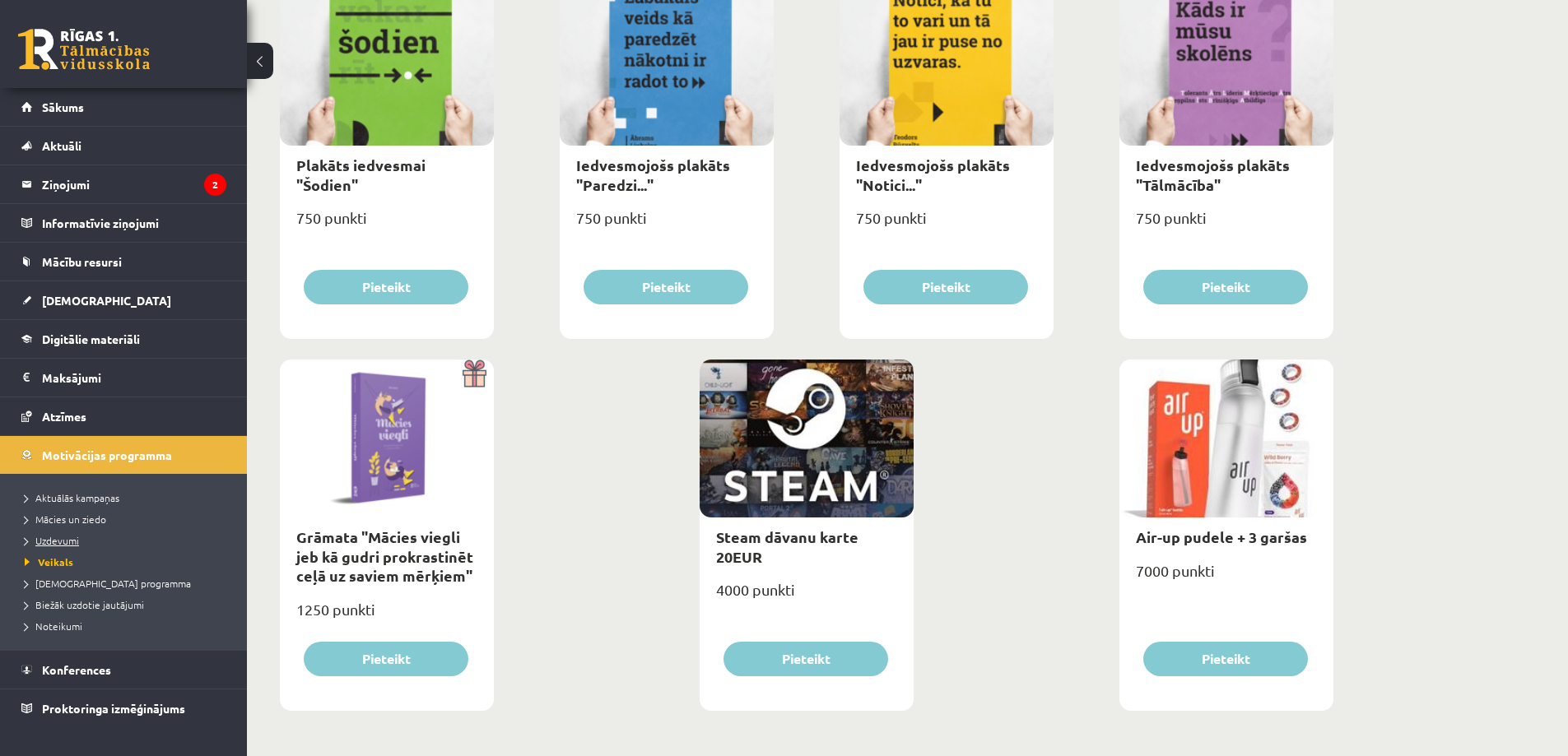
click at [59, 540] on span "Uzdevumi" at bounding box center [52, 541] width 54 height 13
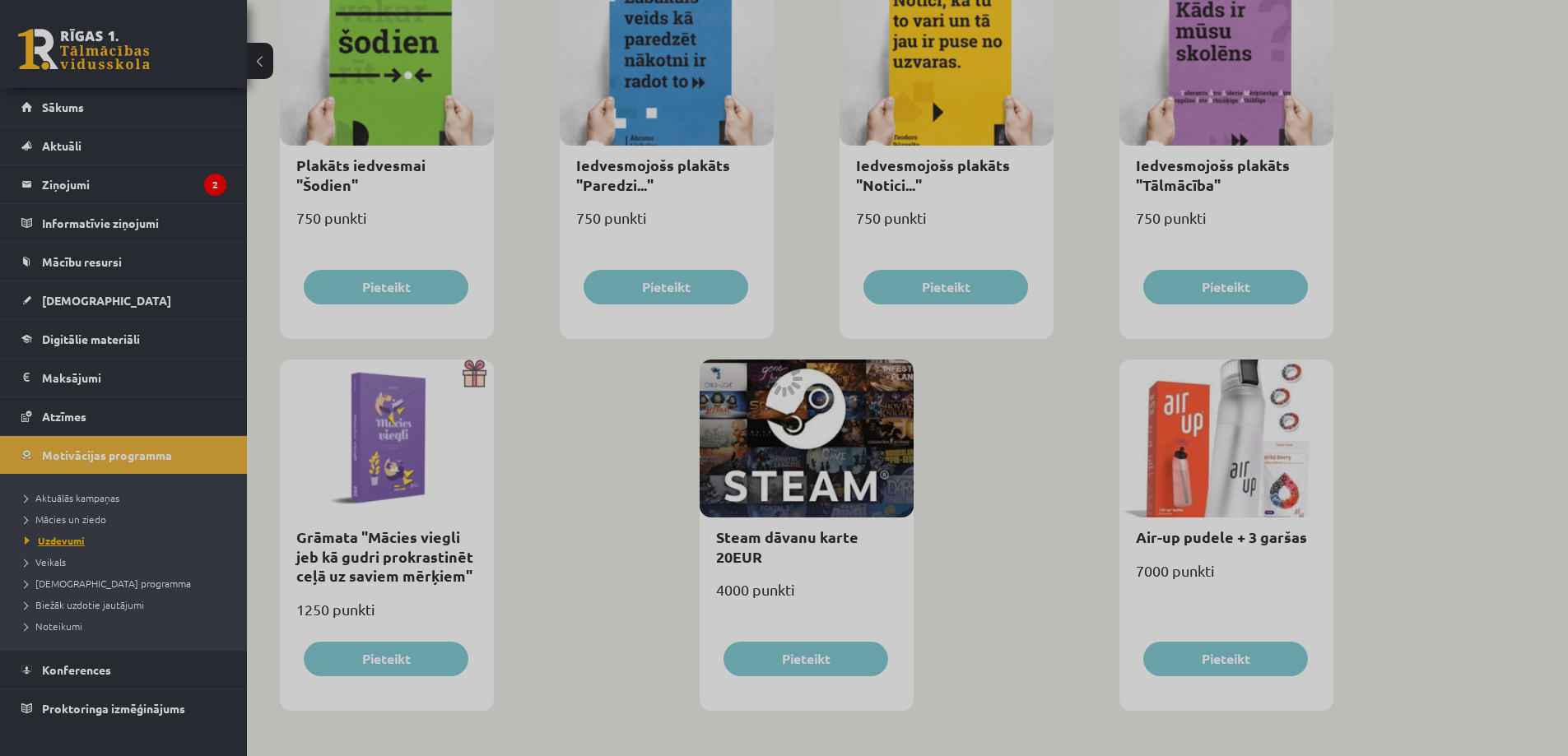
scroll to position [1203, 0]
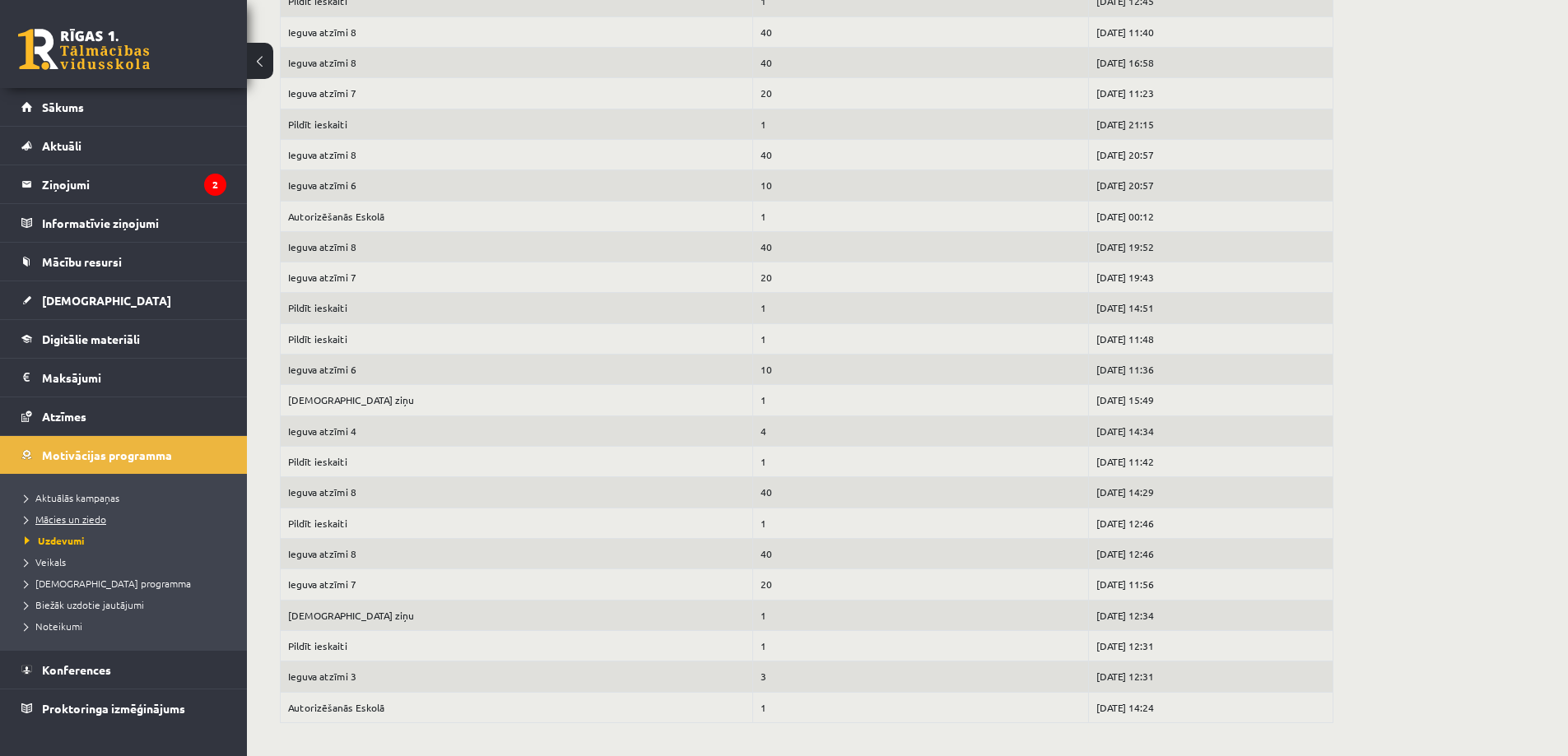
click at [78, 520] on span "Mācies un ziedo" at bounding box center [65, 519] width 82 height 13
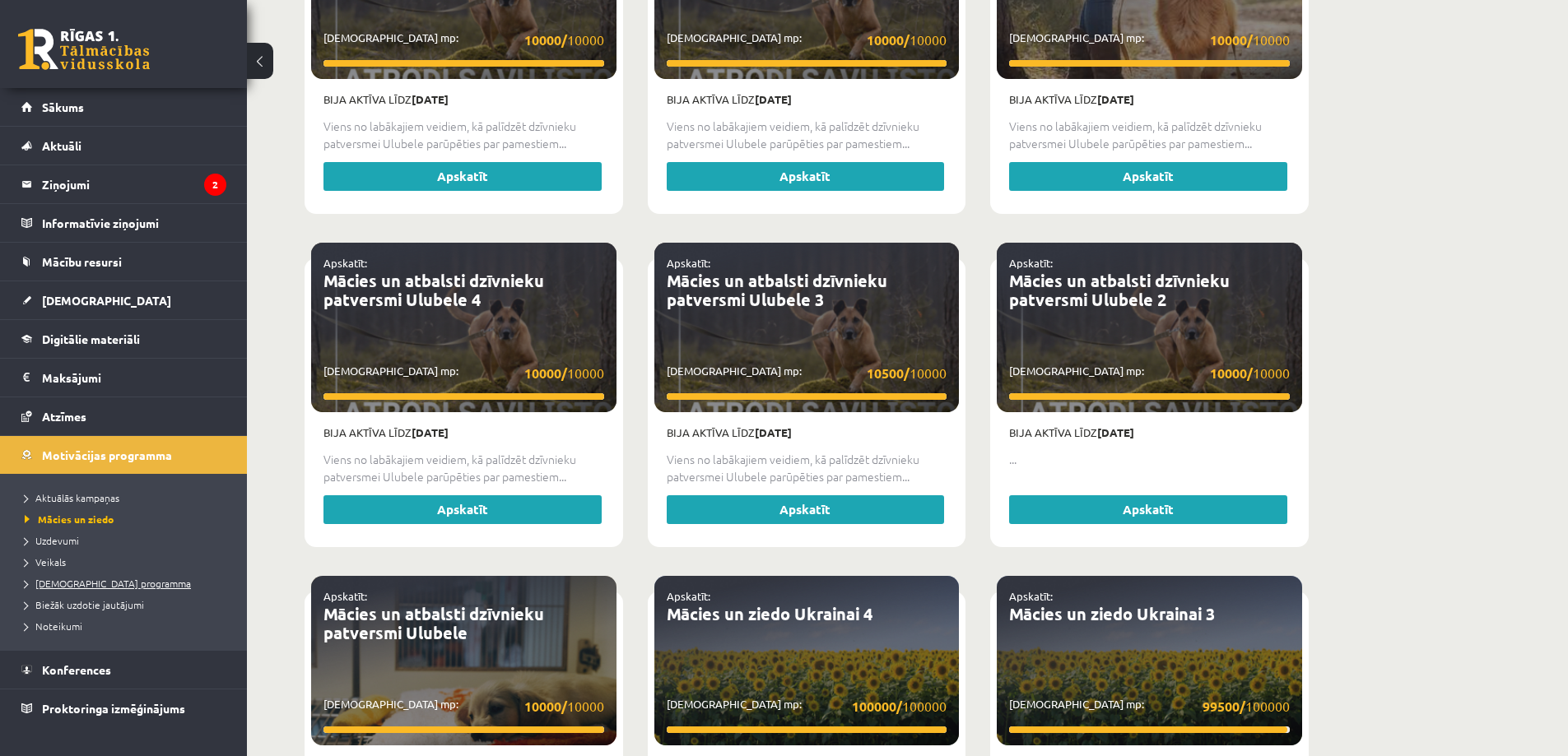
click at [51, 582] on span "[DEMOGRAPHIC_DATA] programma" at bounding box center [108, 583] width 167 height 13
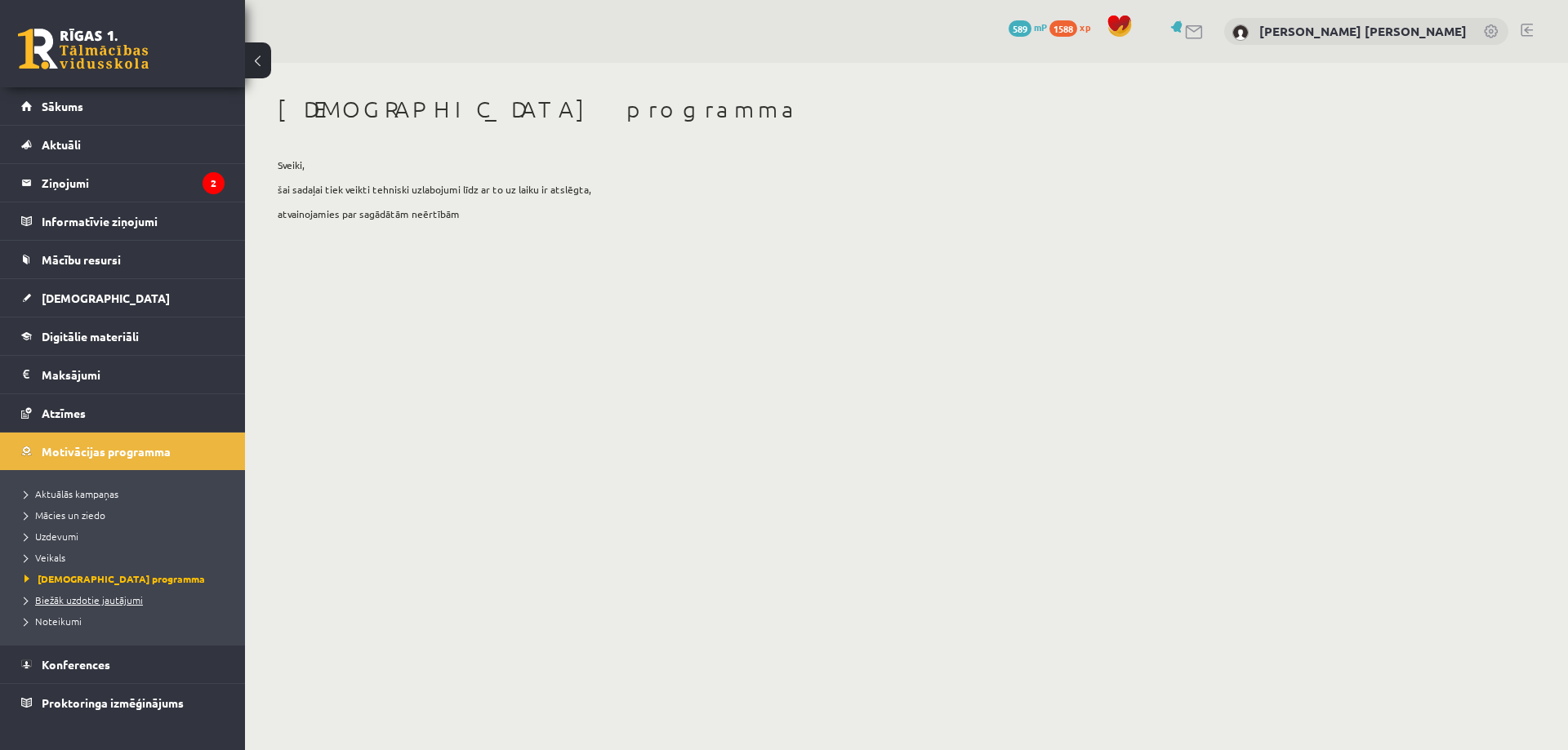
click at [65, 601] on span "Biežāk uzdotie jautājumi" at bounding box center [83, 600] width 119 height 13
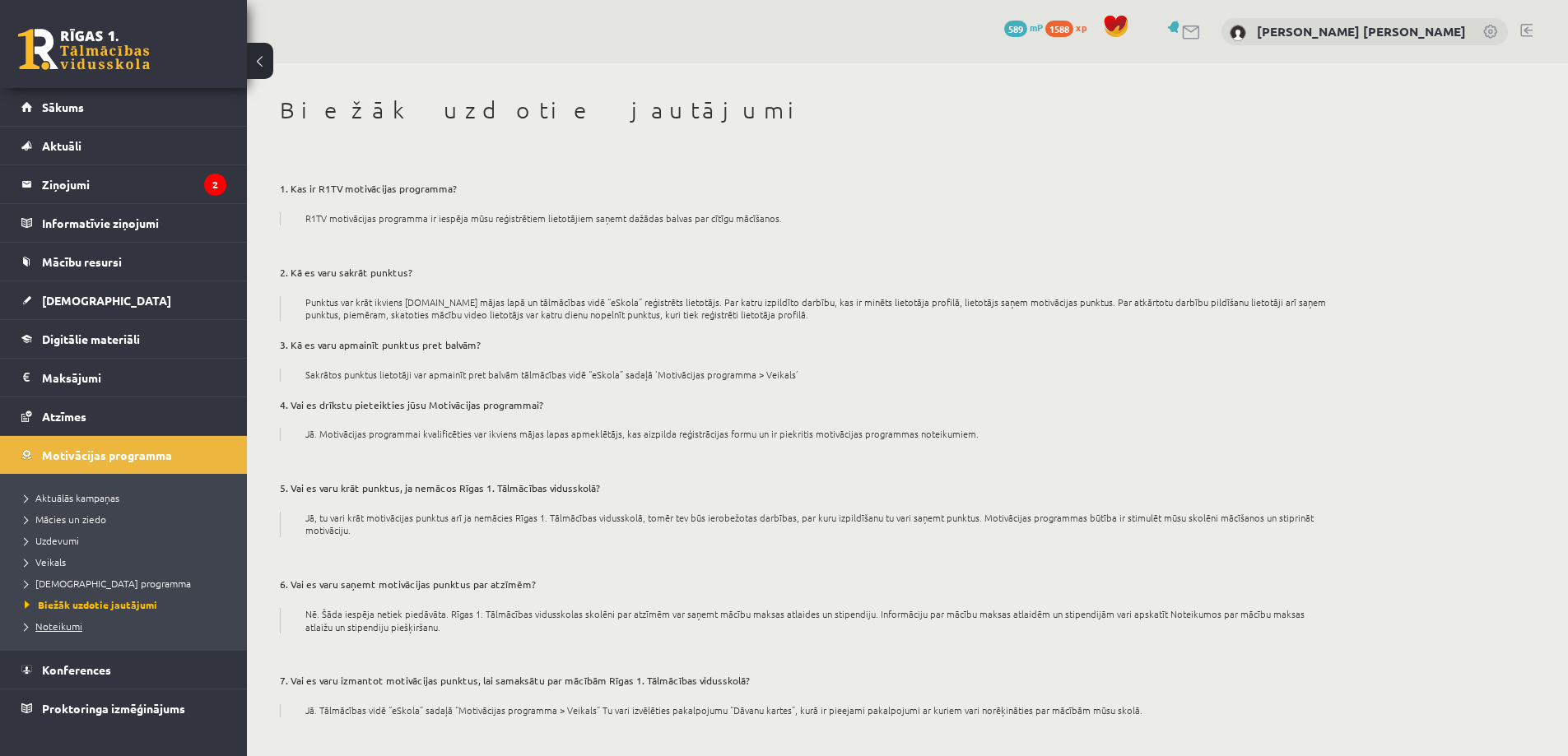
click at [68, 627] on span "Noteikumi" at bounding box center [54, 626] width 58 height 13
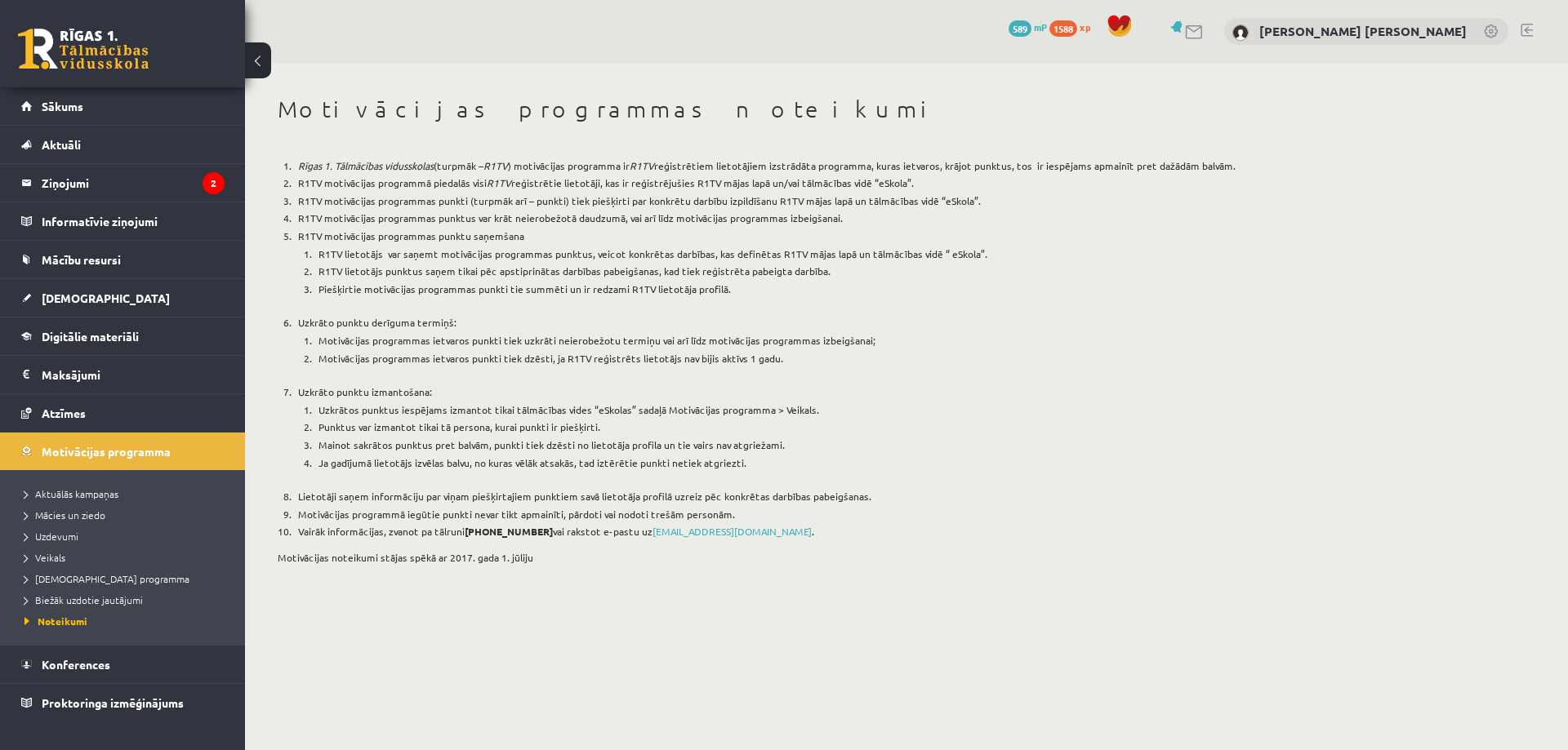
click at [1031, 25] on span "589" at bounding box center [1020, 29] width 23 height 16
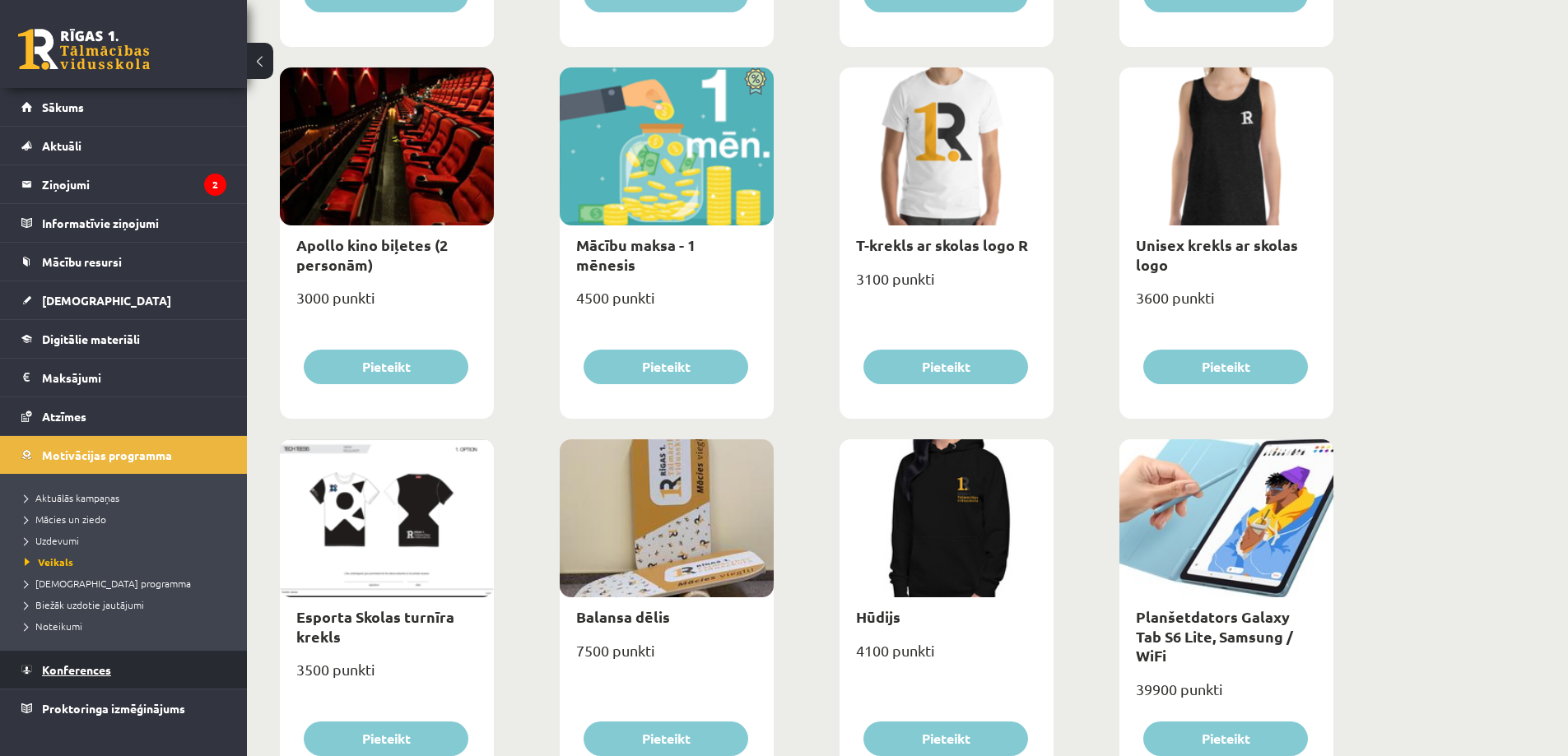
click at [147, 684] on link "Konferences" at bounding box center [124, 669] width 205 height 38
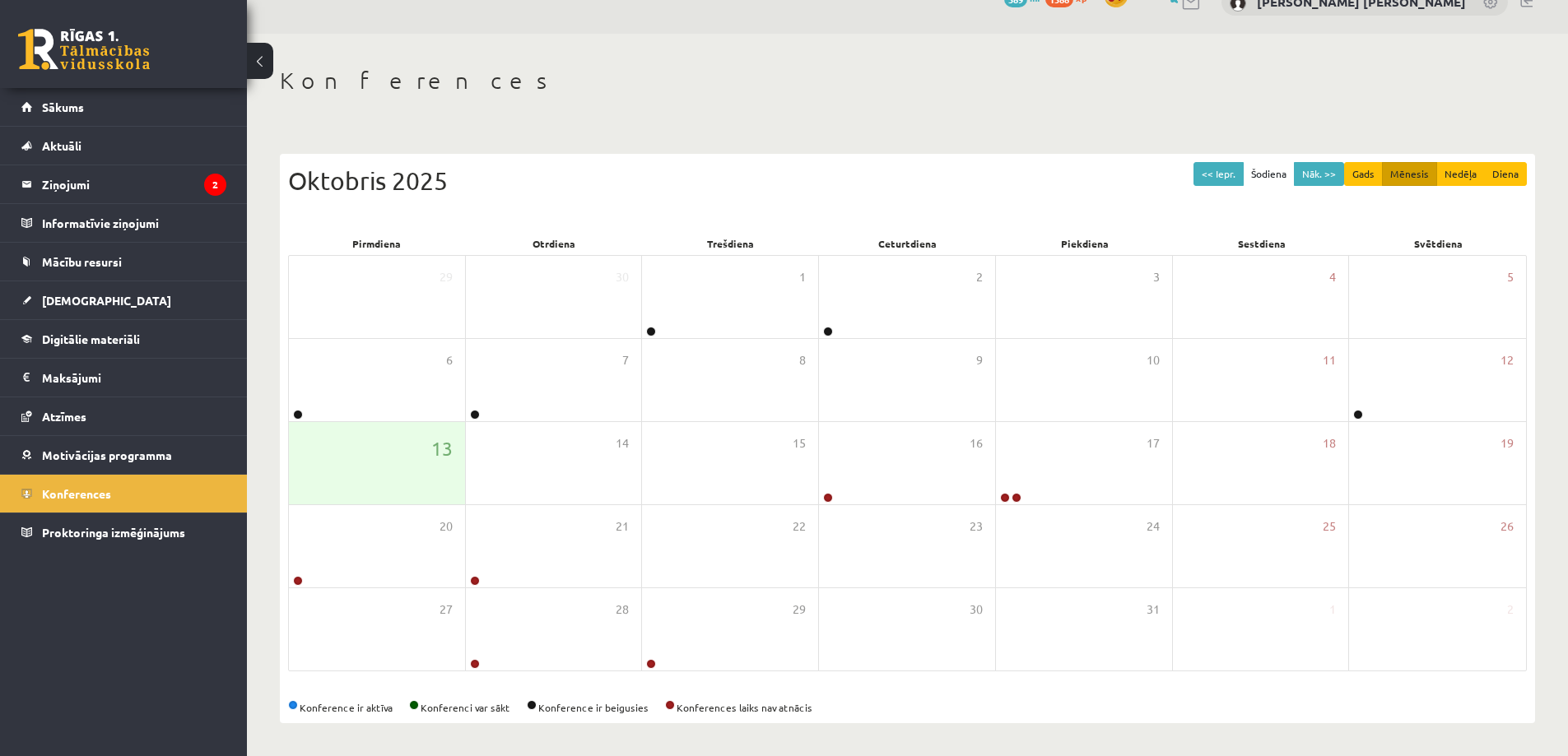
scroll to position [30, 0]
click at [97, 402] on link "Atzīmes" at bounding box center [124, 416] width 205 height 38
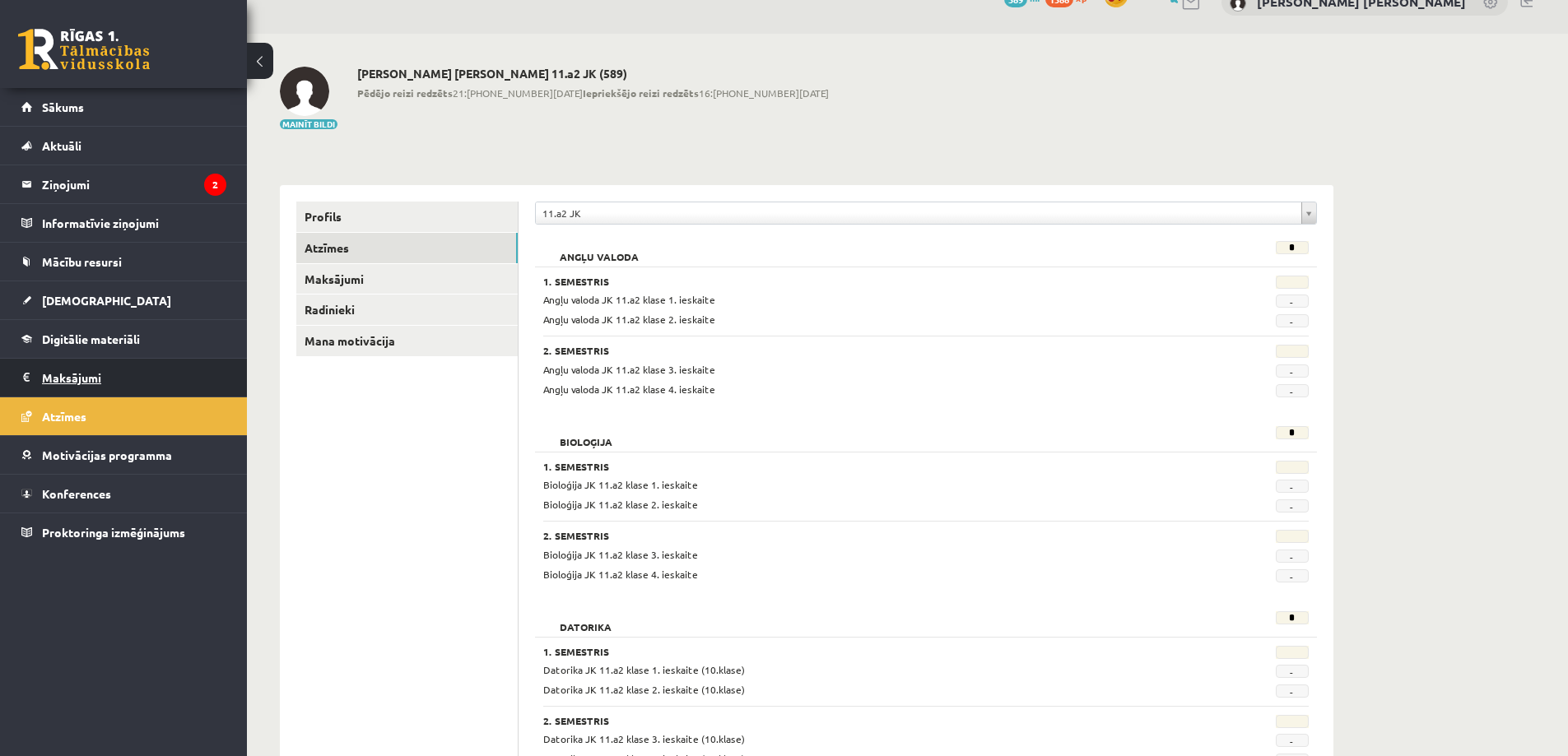
click at [98, 372] on legend "Maksājumi 0" at bounding box center [134, 378] width 184 height 38
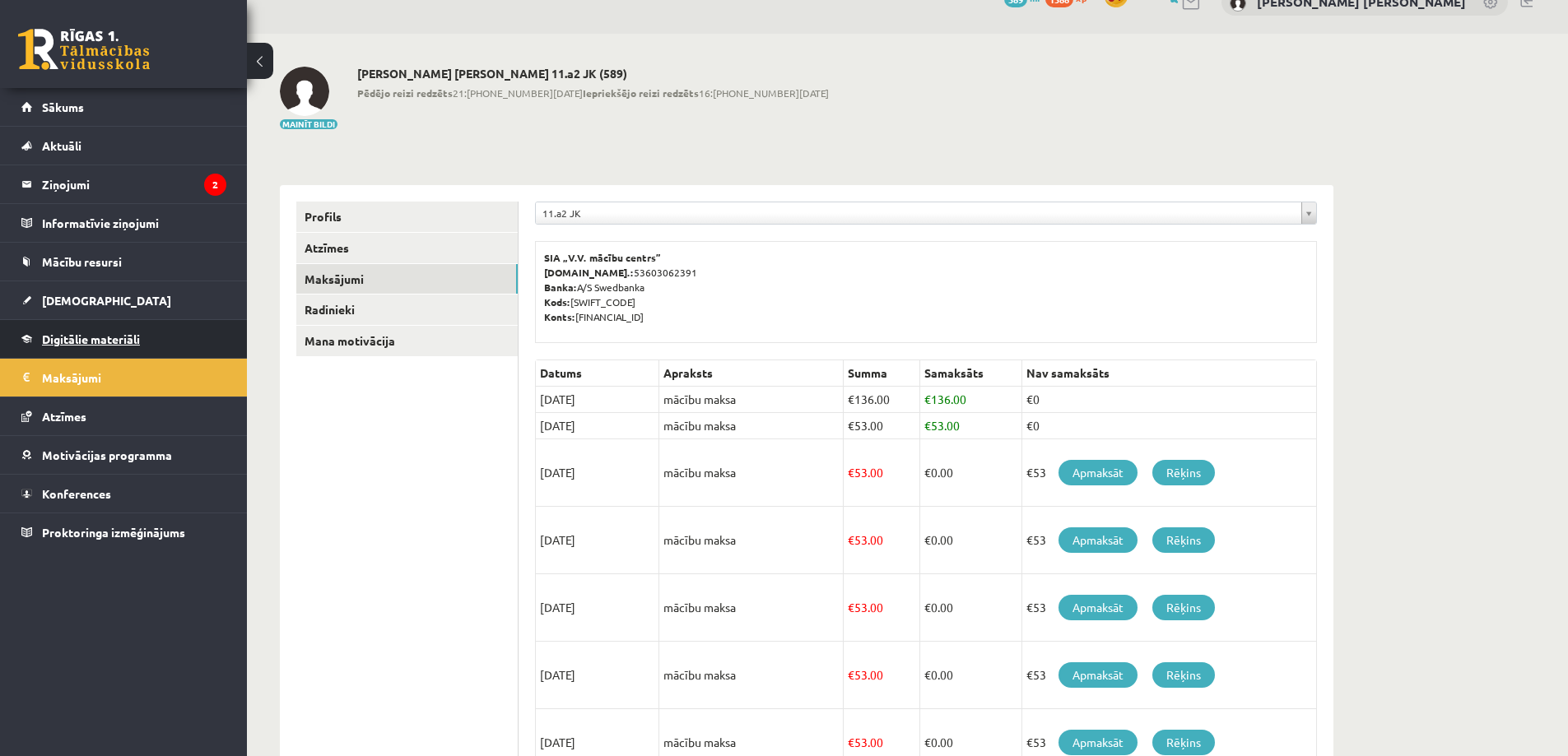
click at [102, 339] on span "Digitālie materiāli" at bounding box center [91, 339] width 98 height 15
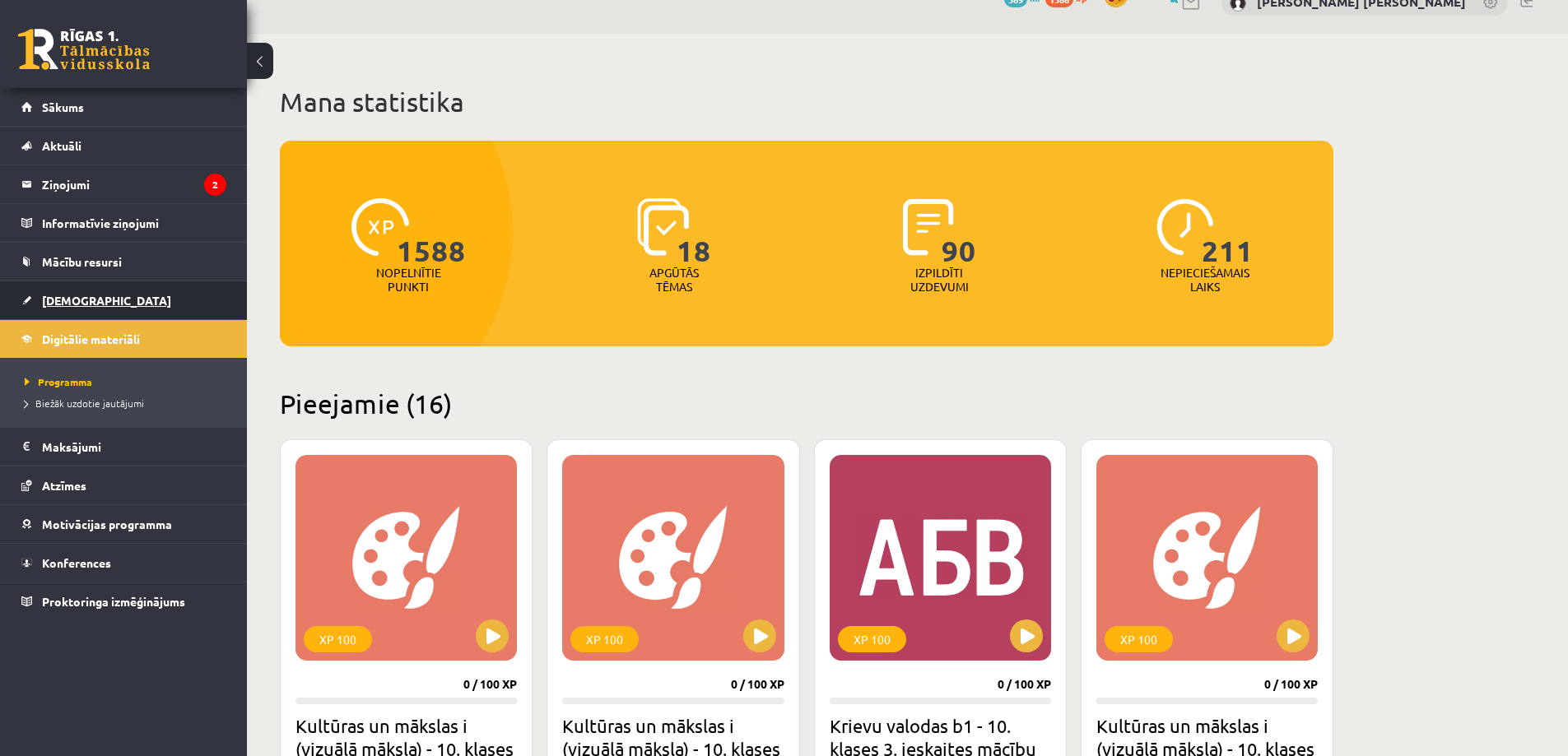
click at [83, 313] on link "[DEMOGRAPHIC_DATA]" at bounding box center [124, 300] width 205 height 38
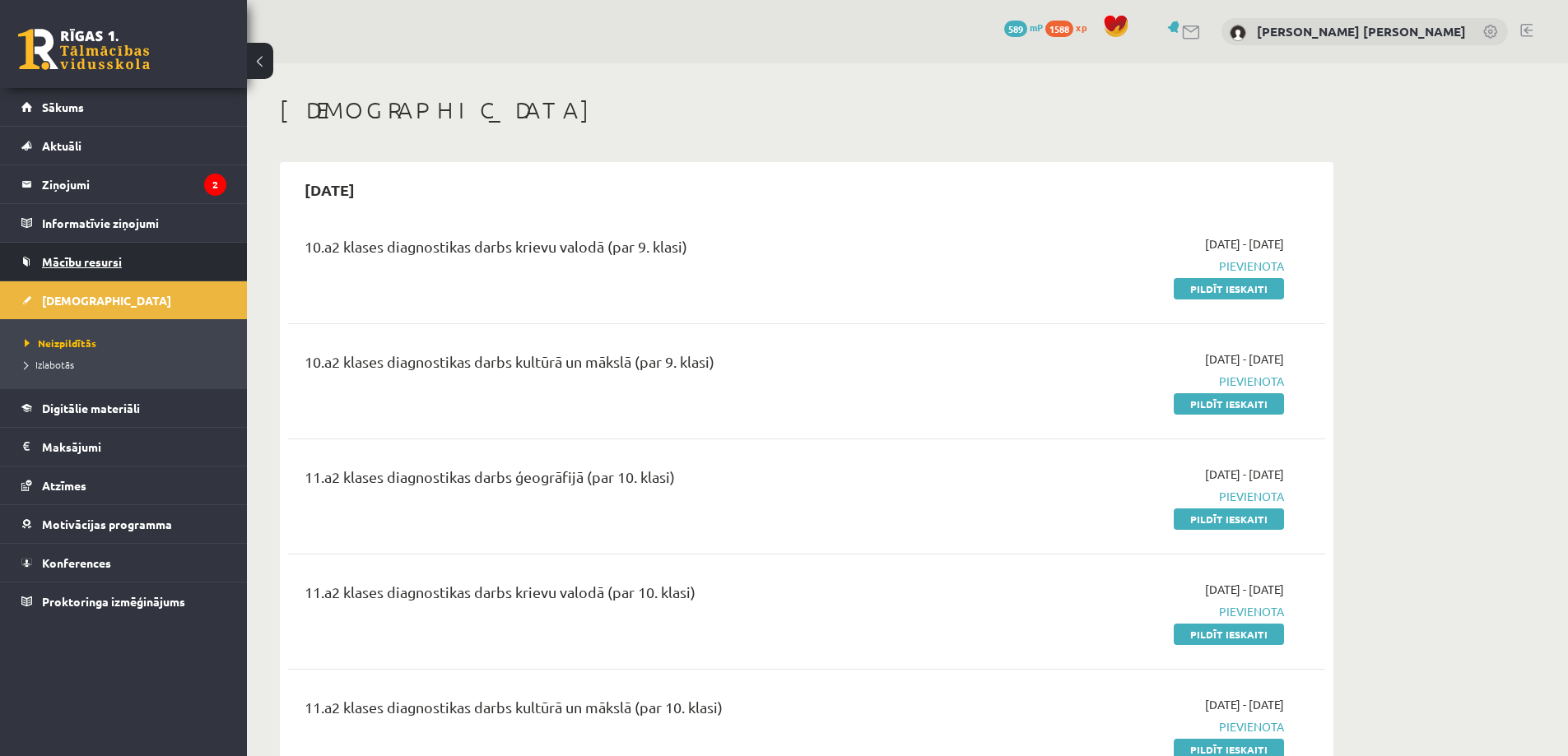
click at [99, 258] on span "Mācību resursi" at bounding box center [82, 261] width 80 height 15
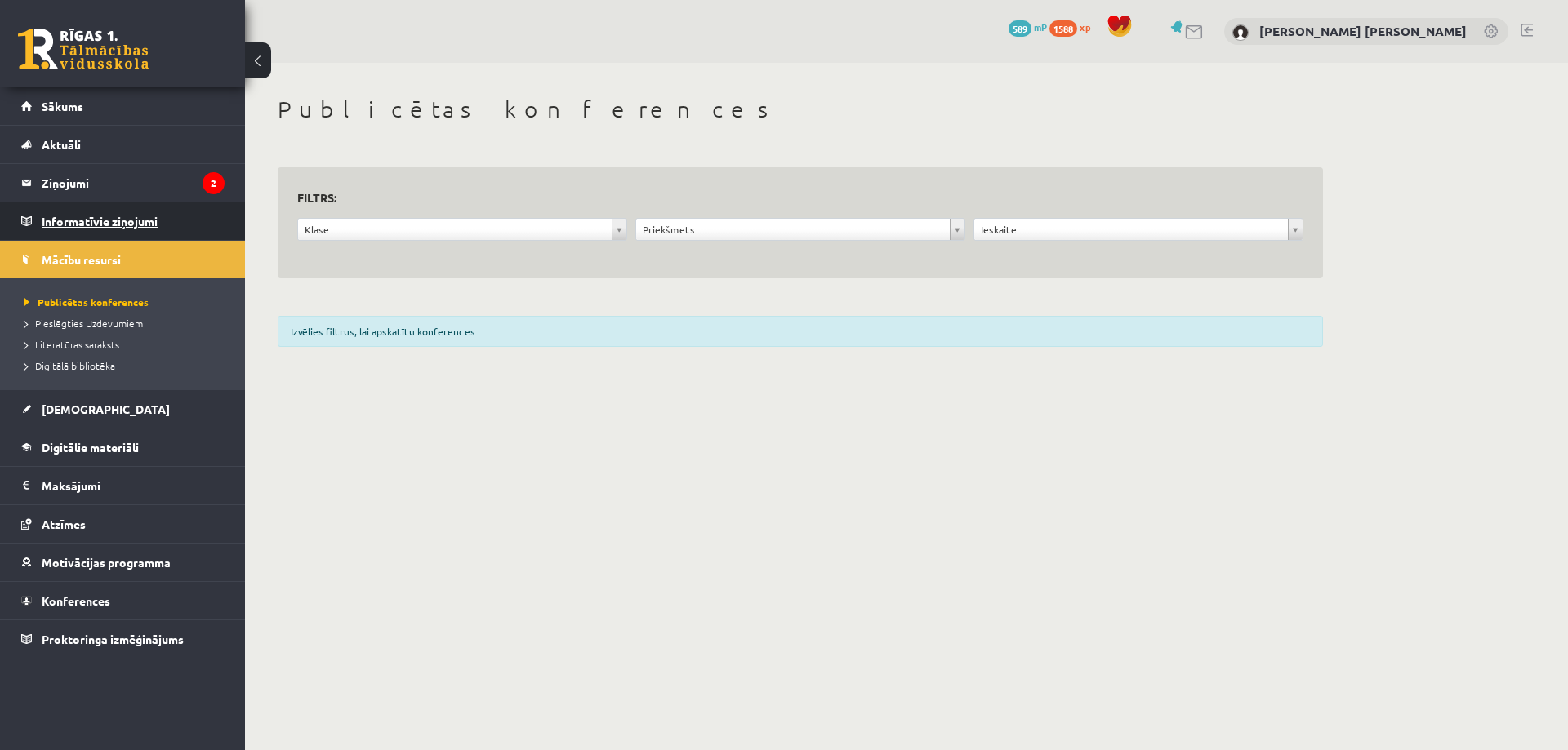
click at [93, 219] on legend "Informatīvie ziņojumi 0" at bounding box center [133, 221] width 182 height 38
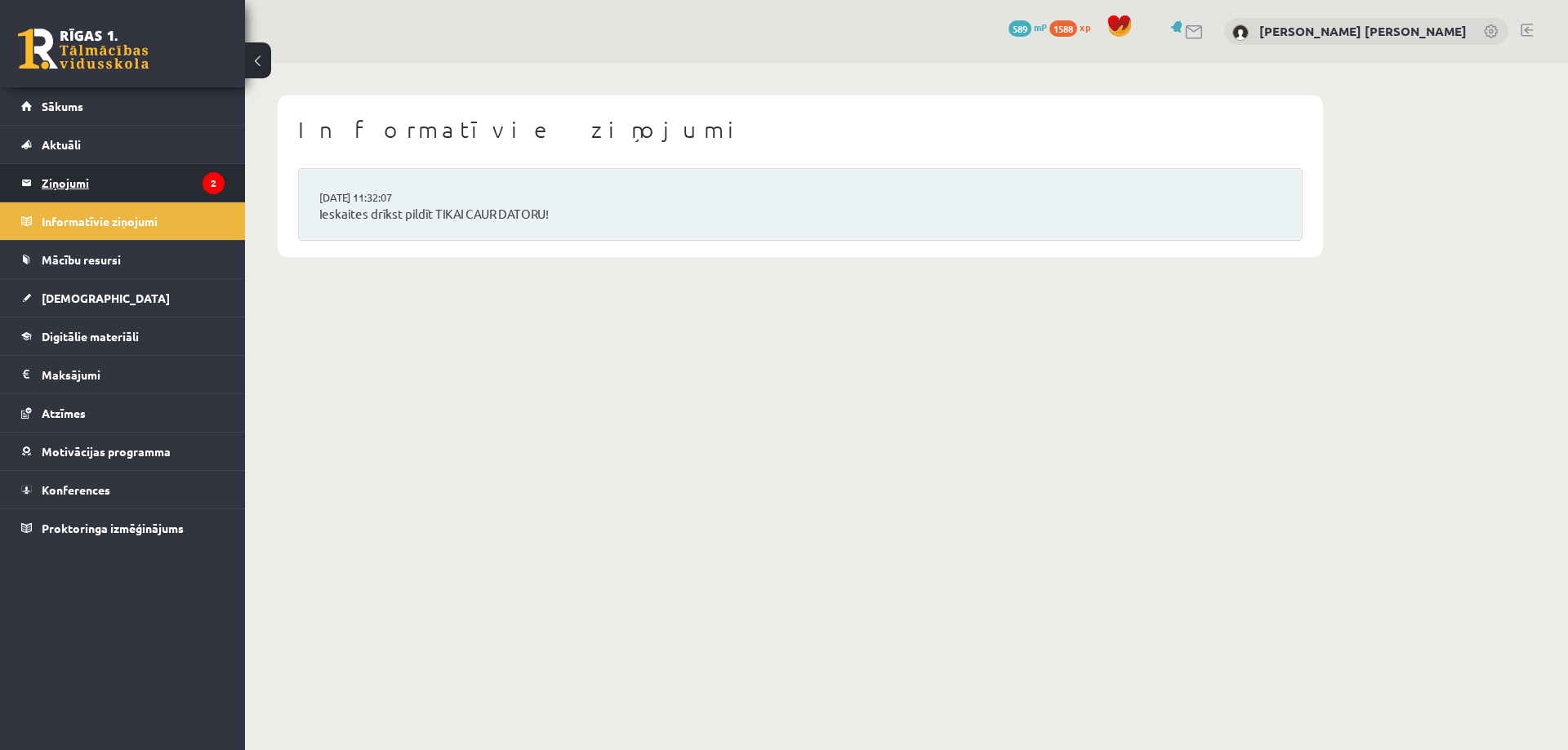
click at [91, 192] on legend "Ziņojumi 2" at bounding box center [133, 183] width 182 height 38
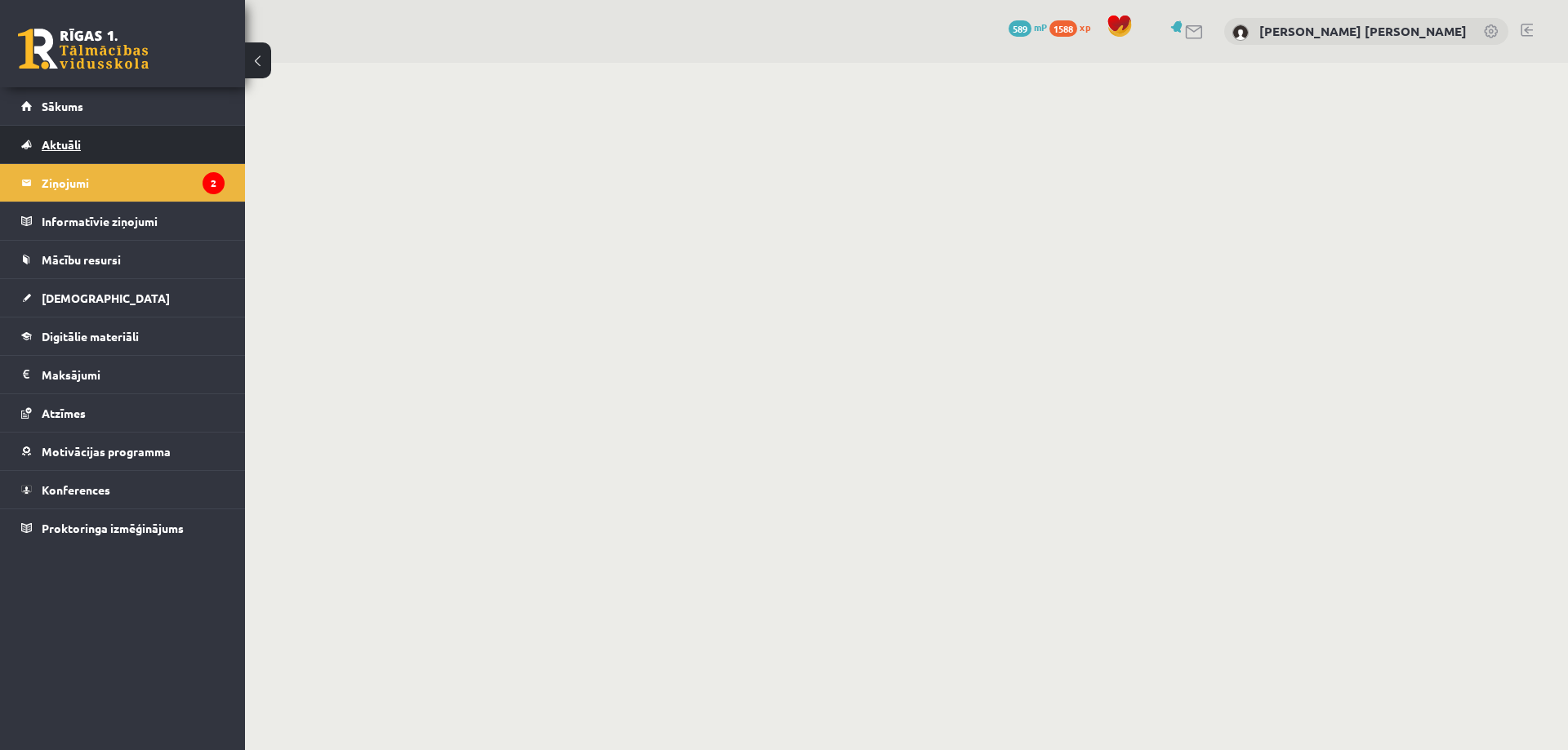
click at [100, 145] on link "Aktuāli" at bounding box center [123, 145] width 203 height 38
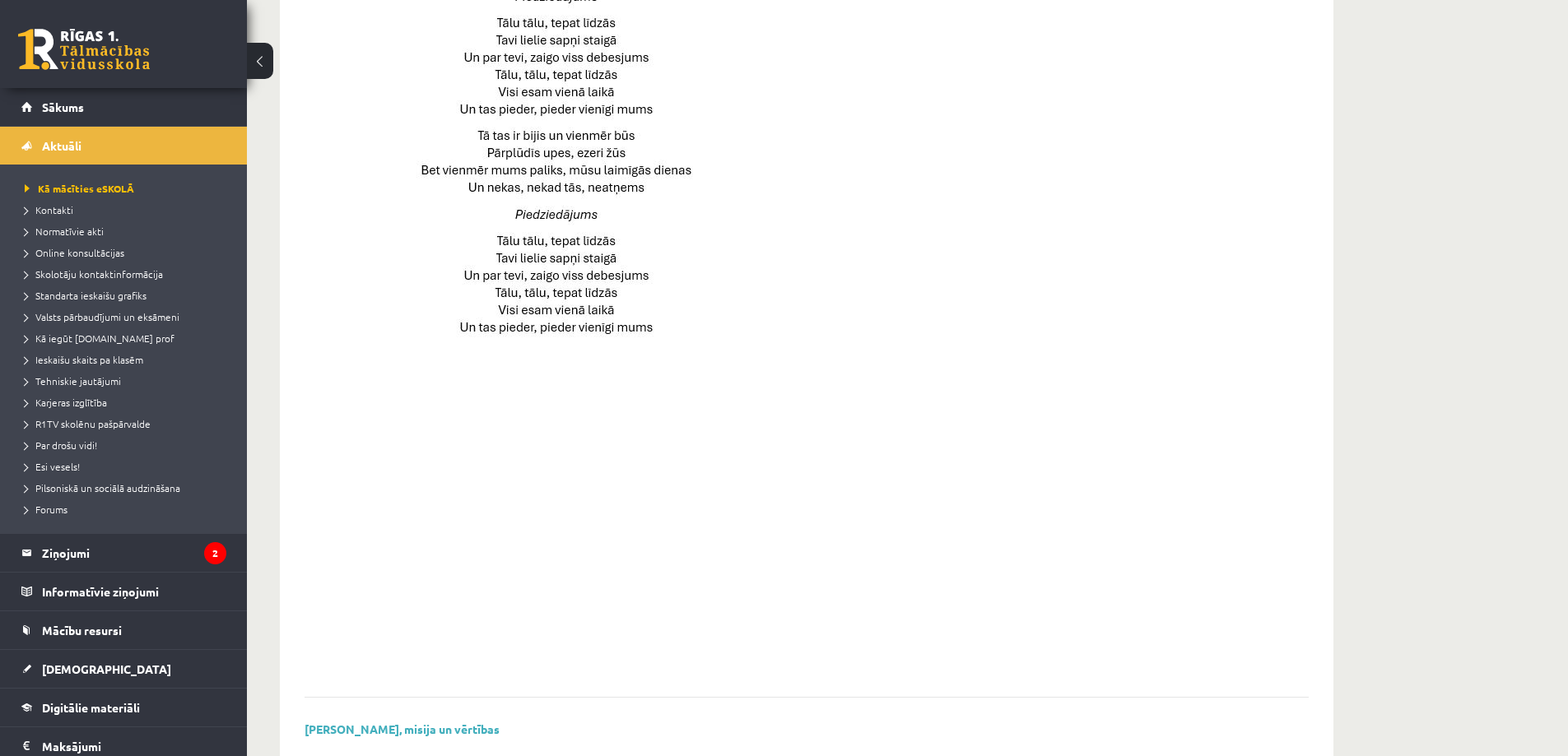
scroll to position [1035, 0]
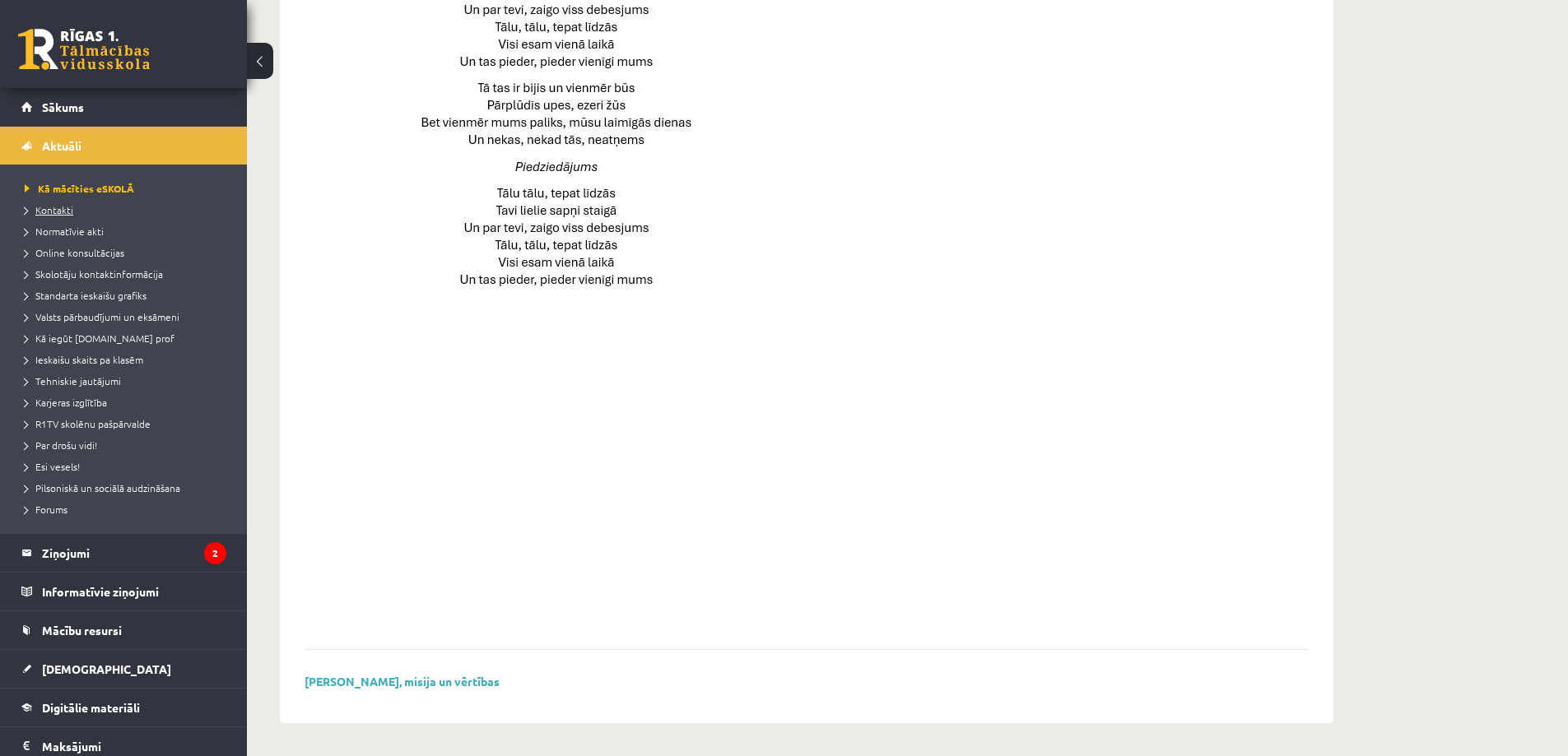
click at [64, 206] on span "Kontakti" at bounding box center [49, 209] width 49 height 13
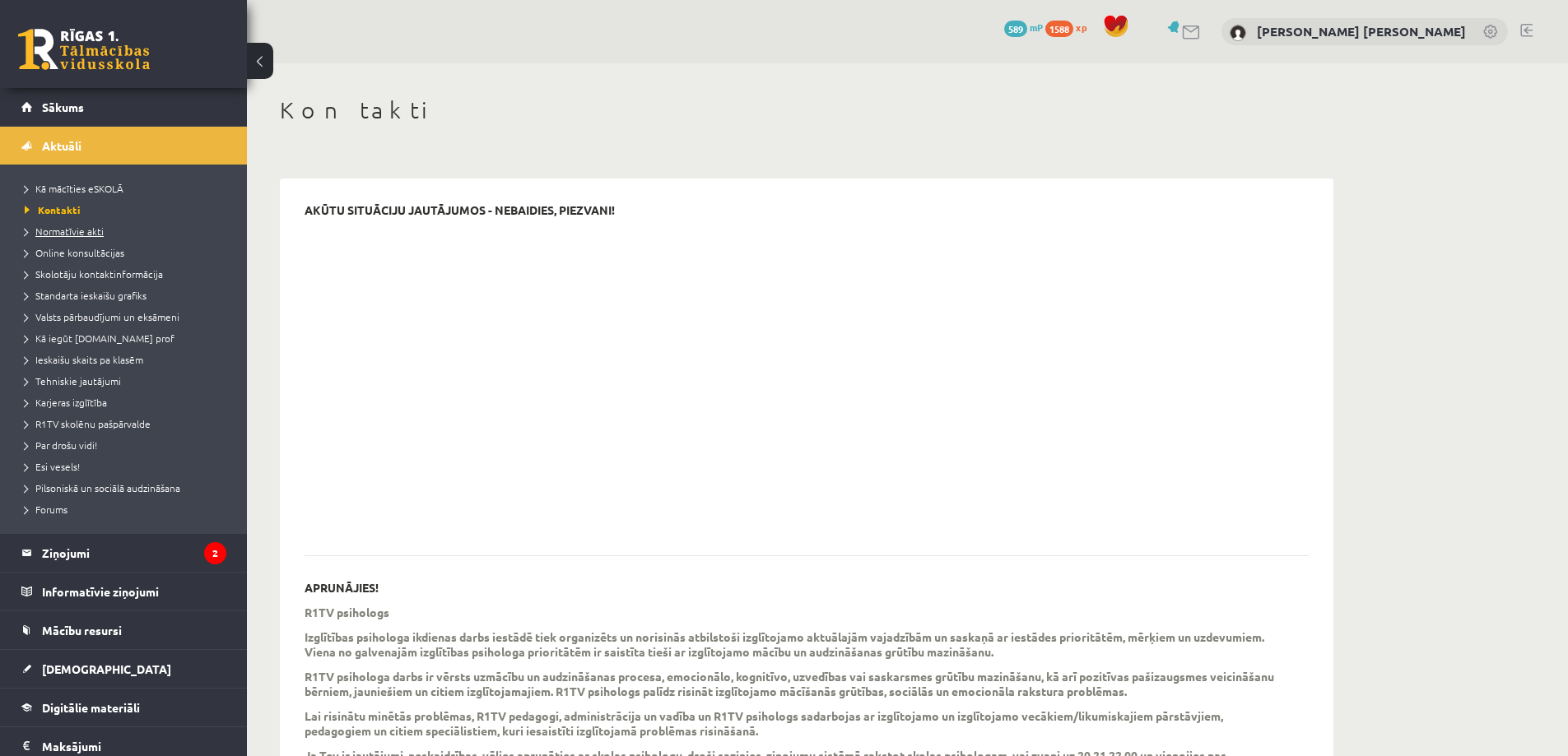
click at [67, 228] on span "Normatīvie akti" at bounding box center [64, 231] width 79 height 13
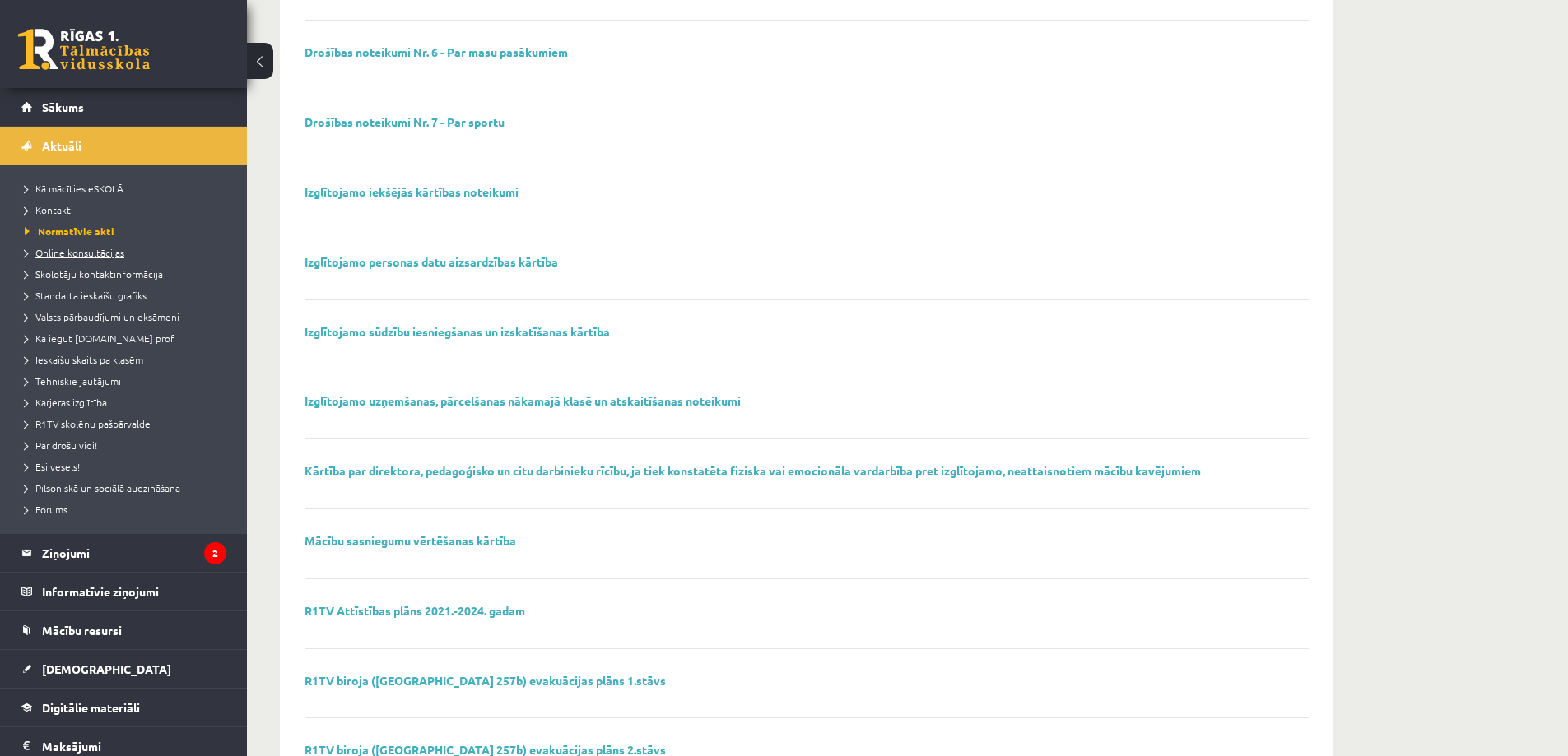
click at [47, 245] on link "Online konsultācijas" at bounding box center [127, 252] width 205 height 15
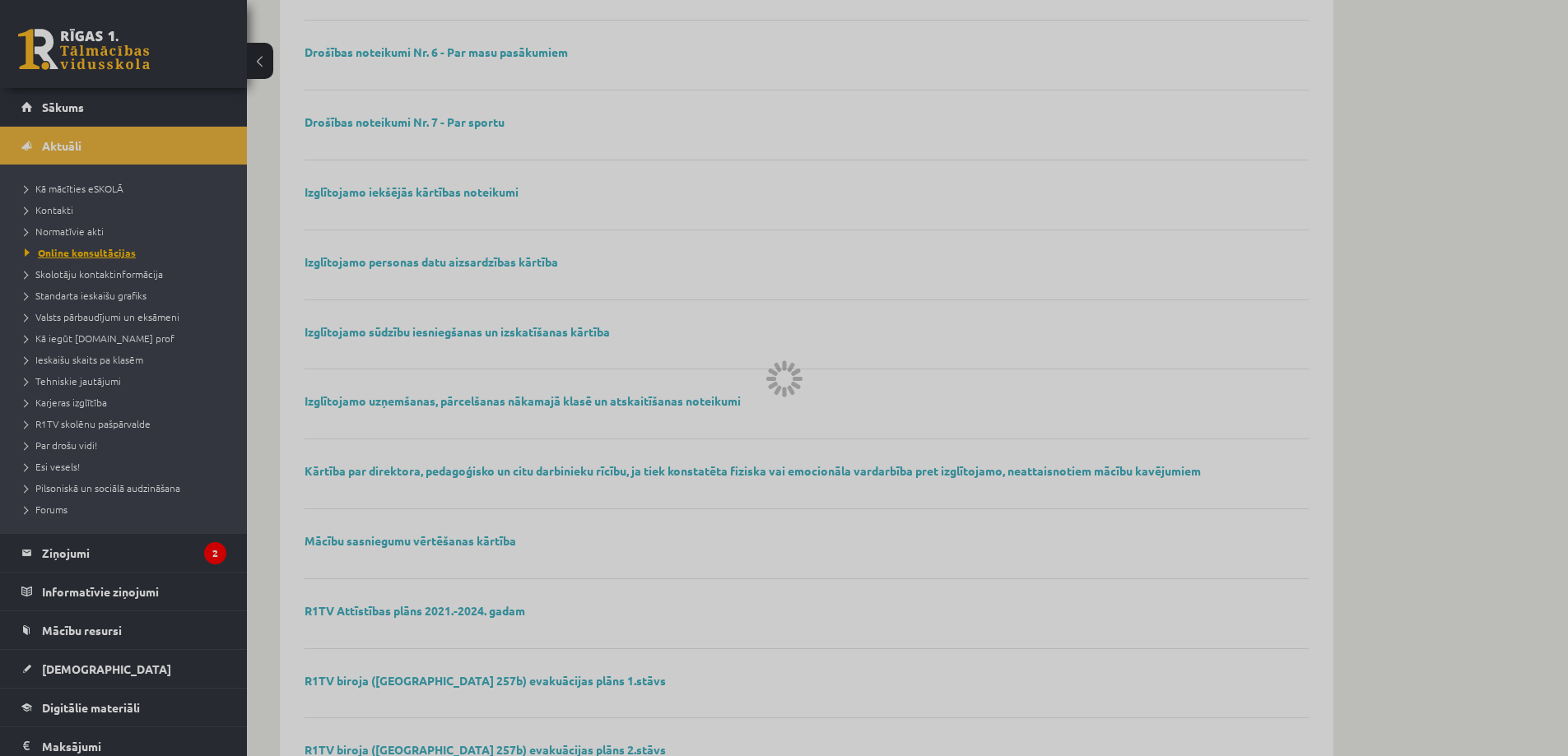
scroll to position [400, 0]
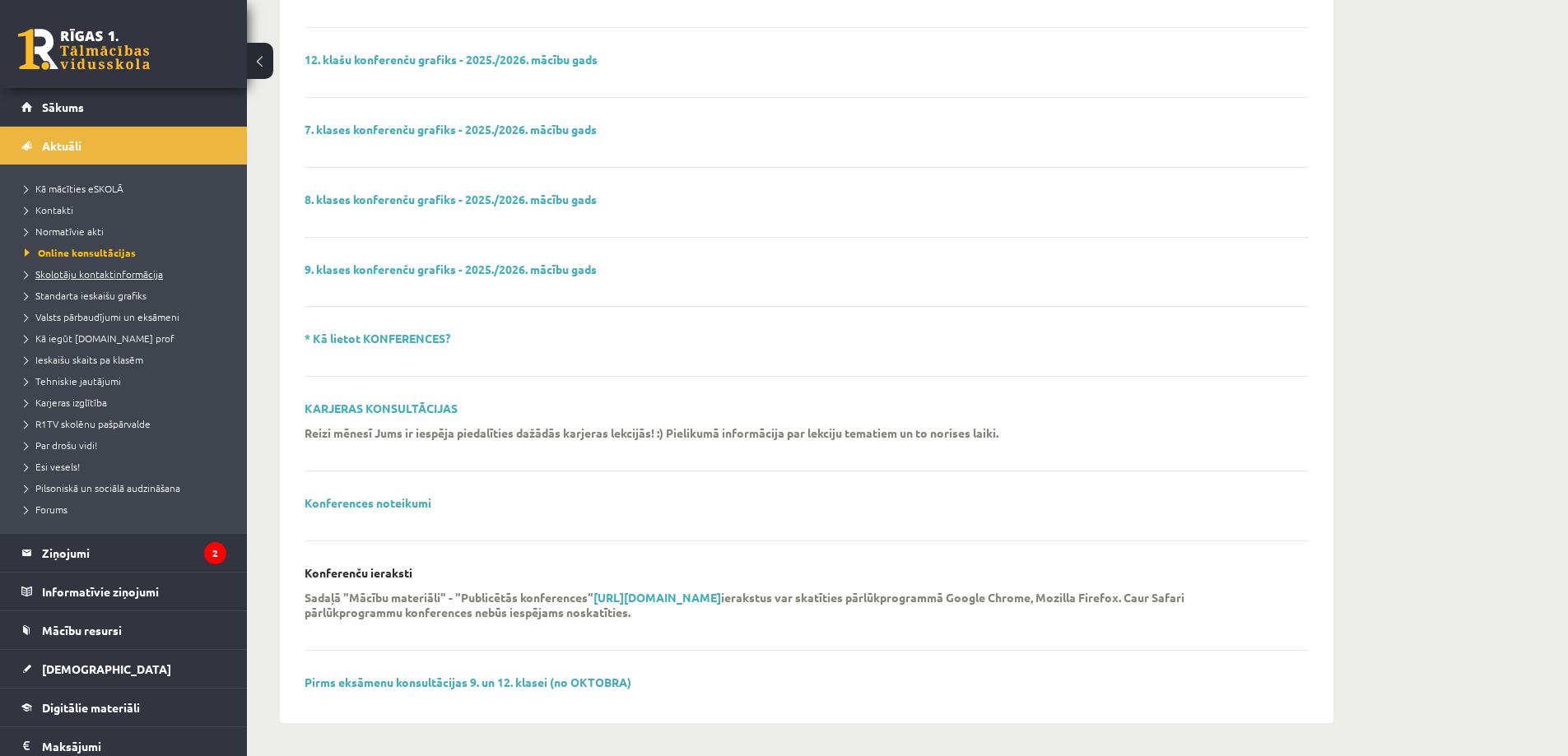
click at [94, 276] on span "Skolotāju kontaktinformācija" at bounding box center [94, 274] width 139 height 13
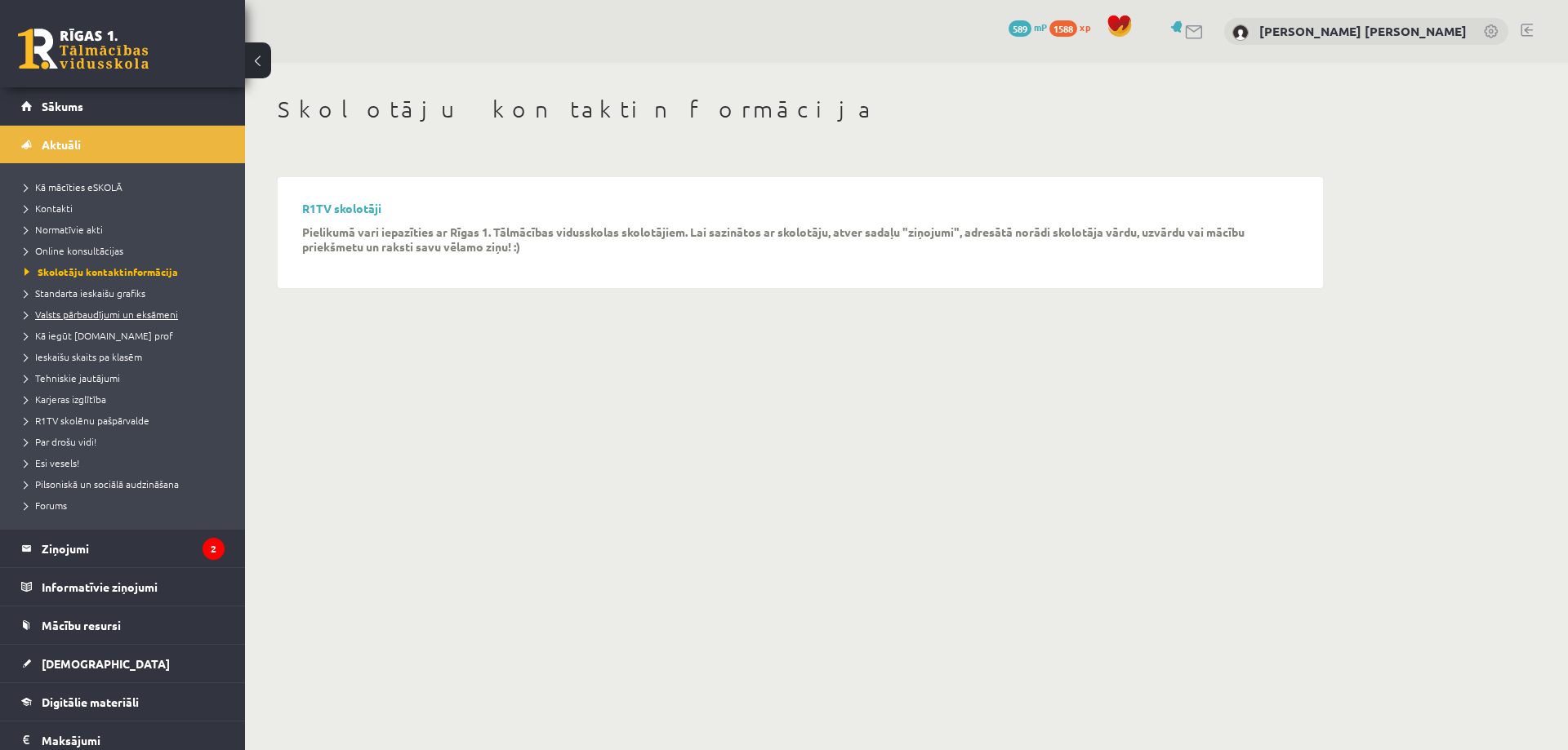
click at [122, 312] on span "Valsts pārbaudījumi un eksāmeni" at bounding box center [101, 314] width 154 height 13
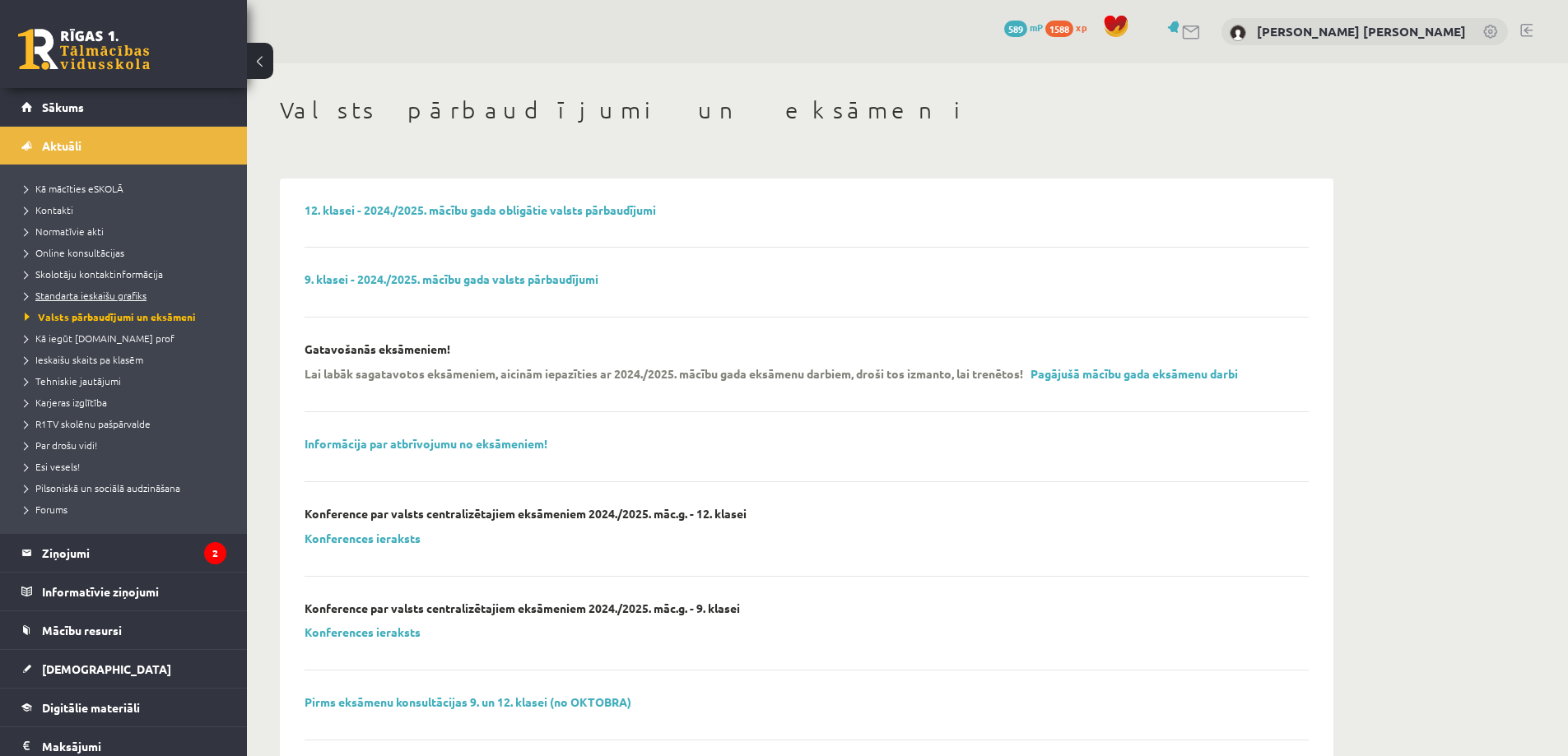
click at [115, 298] on span "Standarta ieskaišu grafiks" at bounding box center [86, 295] width 122 height 13
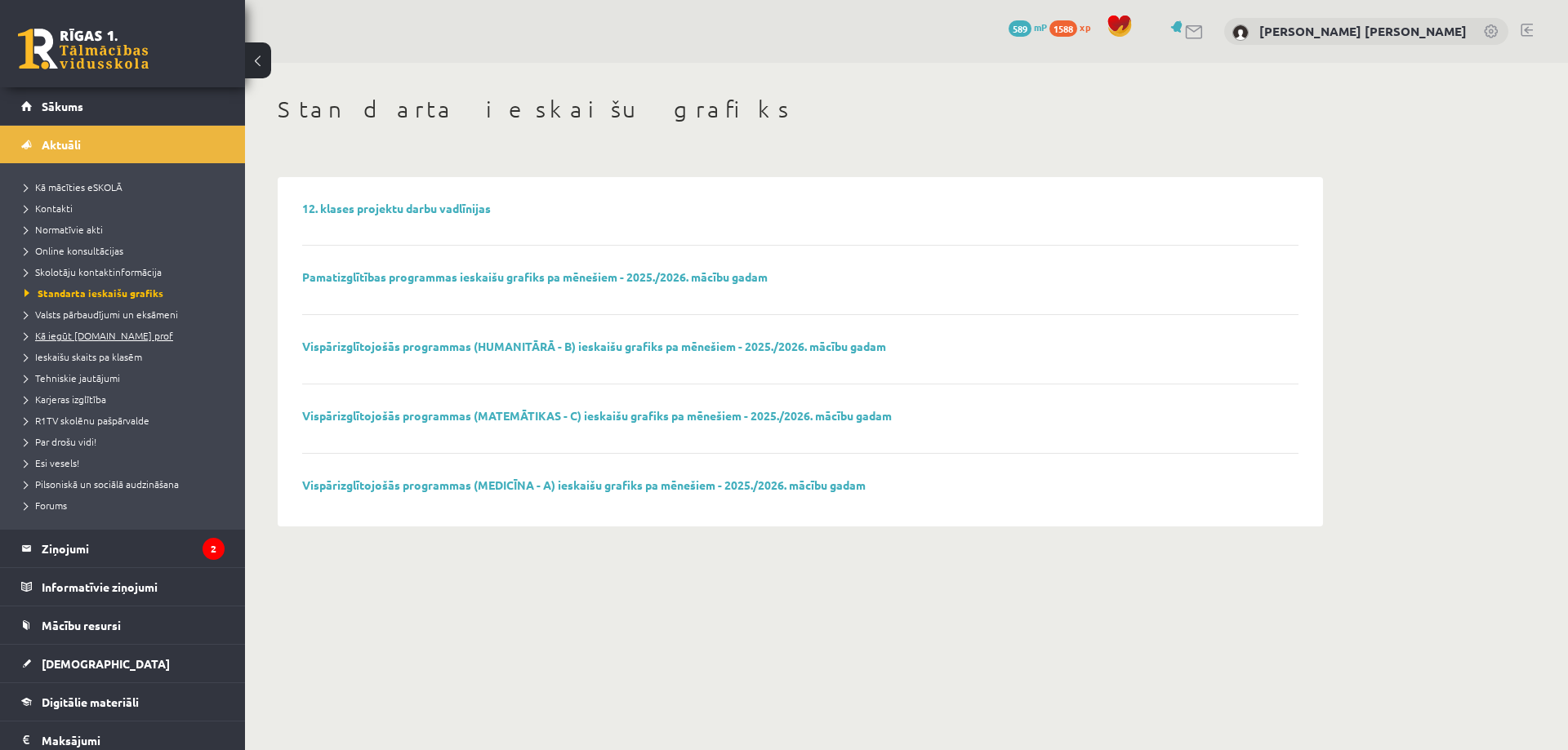
click at [112, 341] on span "Kā iegūt [DOMAIN_NAME] prof" at bounding box center [99, 335] width 149 height 13
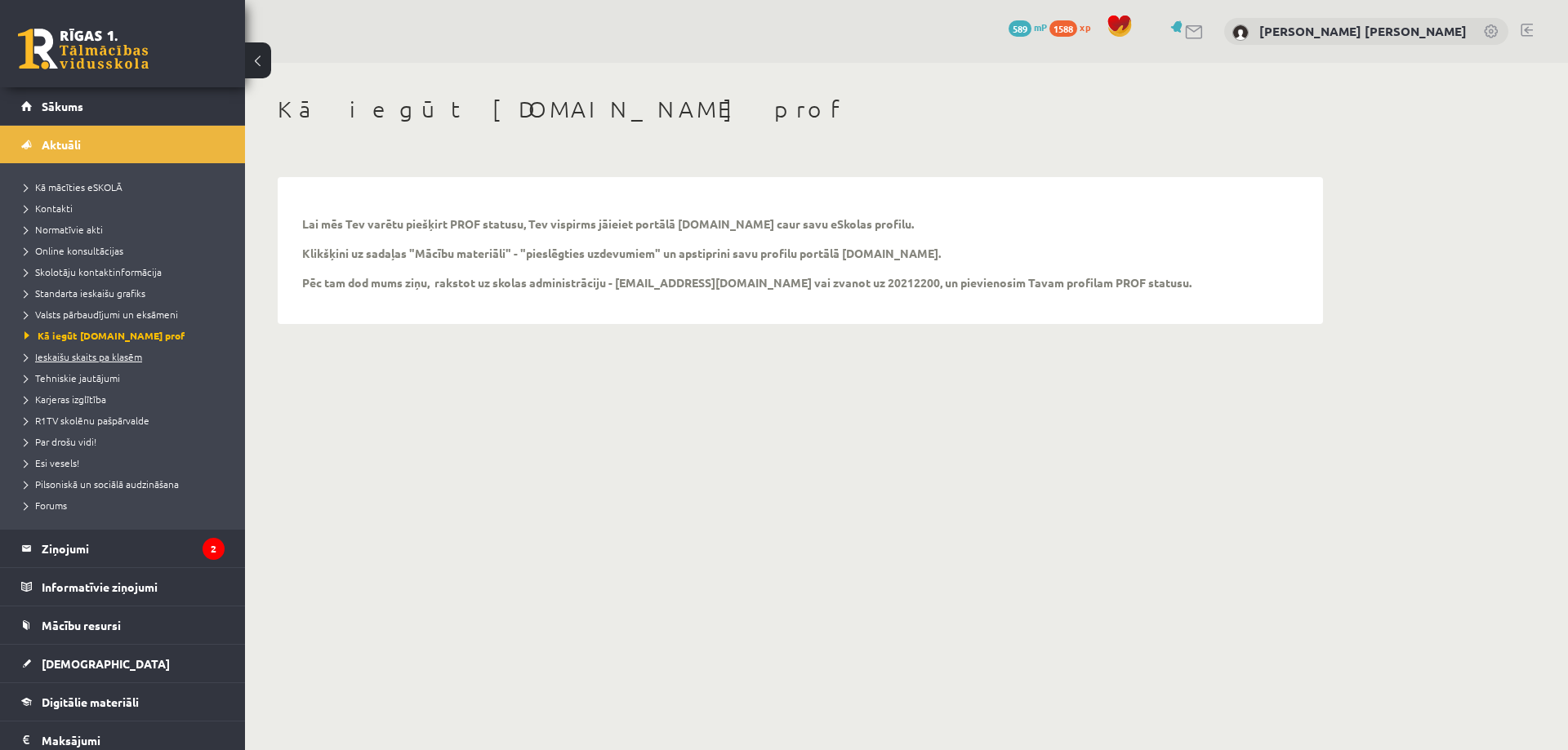
click at [113, 362] on span "Ieskaišu skaits pa klasēm" at bounding box center [83, 357] width 118 height 13
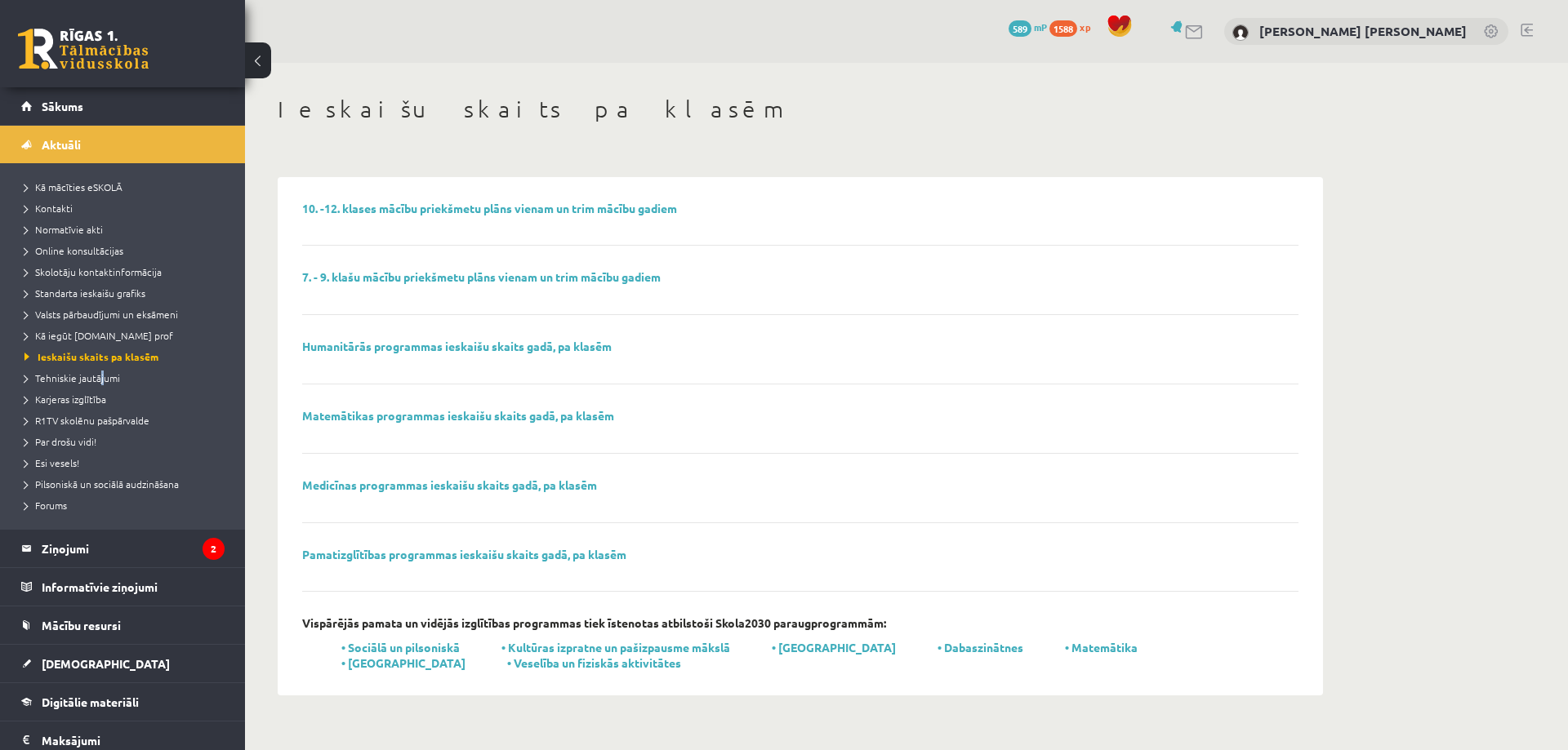
click at [103, 385] on li "Tehniskie jautājumi" at bounding box center [126, 378] width 204 height 21
click at [101, 386] on li "Tehniskie jautājumi" at bounding box center [126, 378] width 204 height 21
click at [95, 382] on span "Tehniskie jautājumi" at bounding box center [78, 378] width 107 height 13
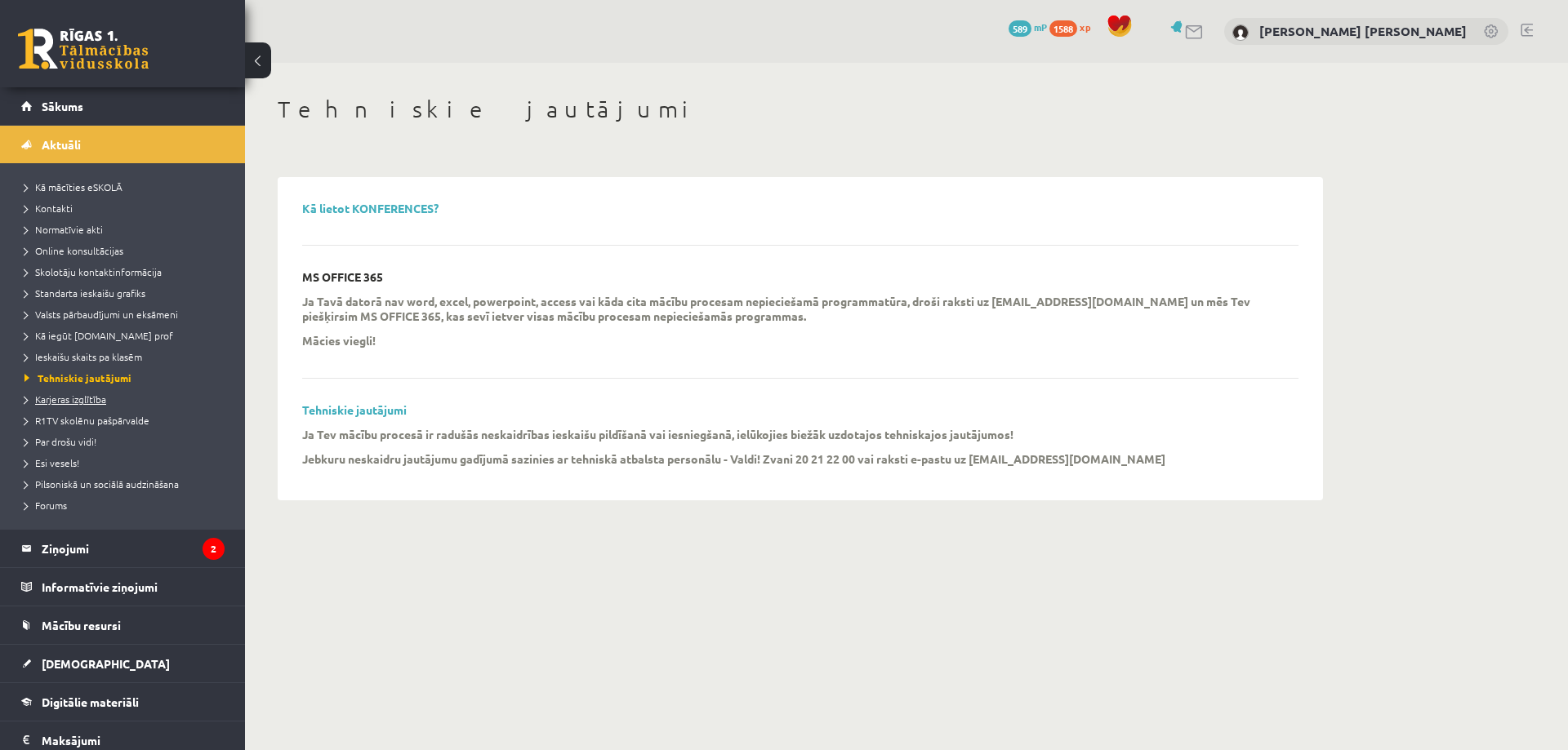
click at [83, 402] on span "Karjeras izglītība" at bounding box center [65, 399] width 82 height 13
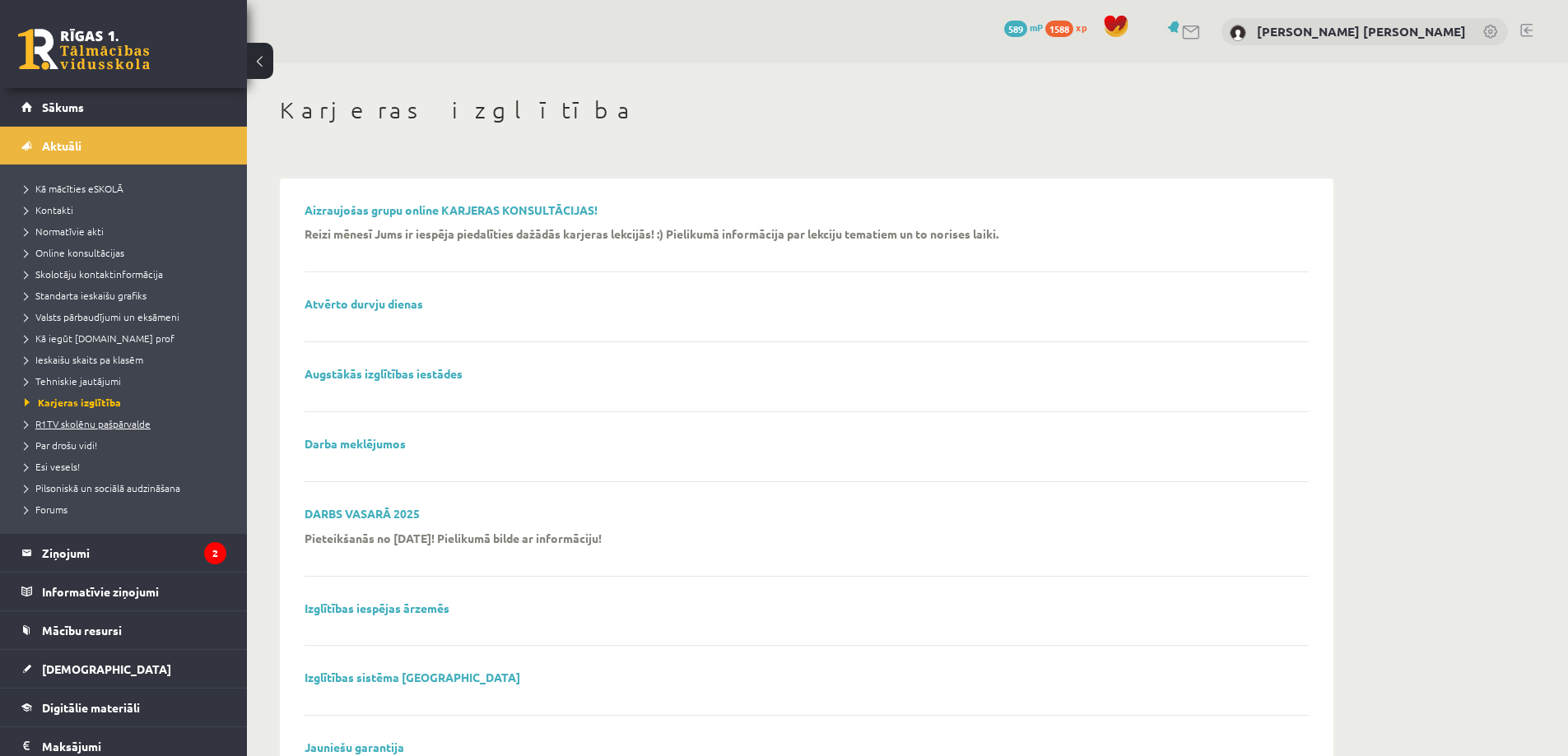
click at [89, 425] on span "R1TV skolēnu pašpārvalde" at bounding box center [87, 424] width 126 height 13
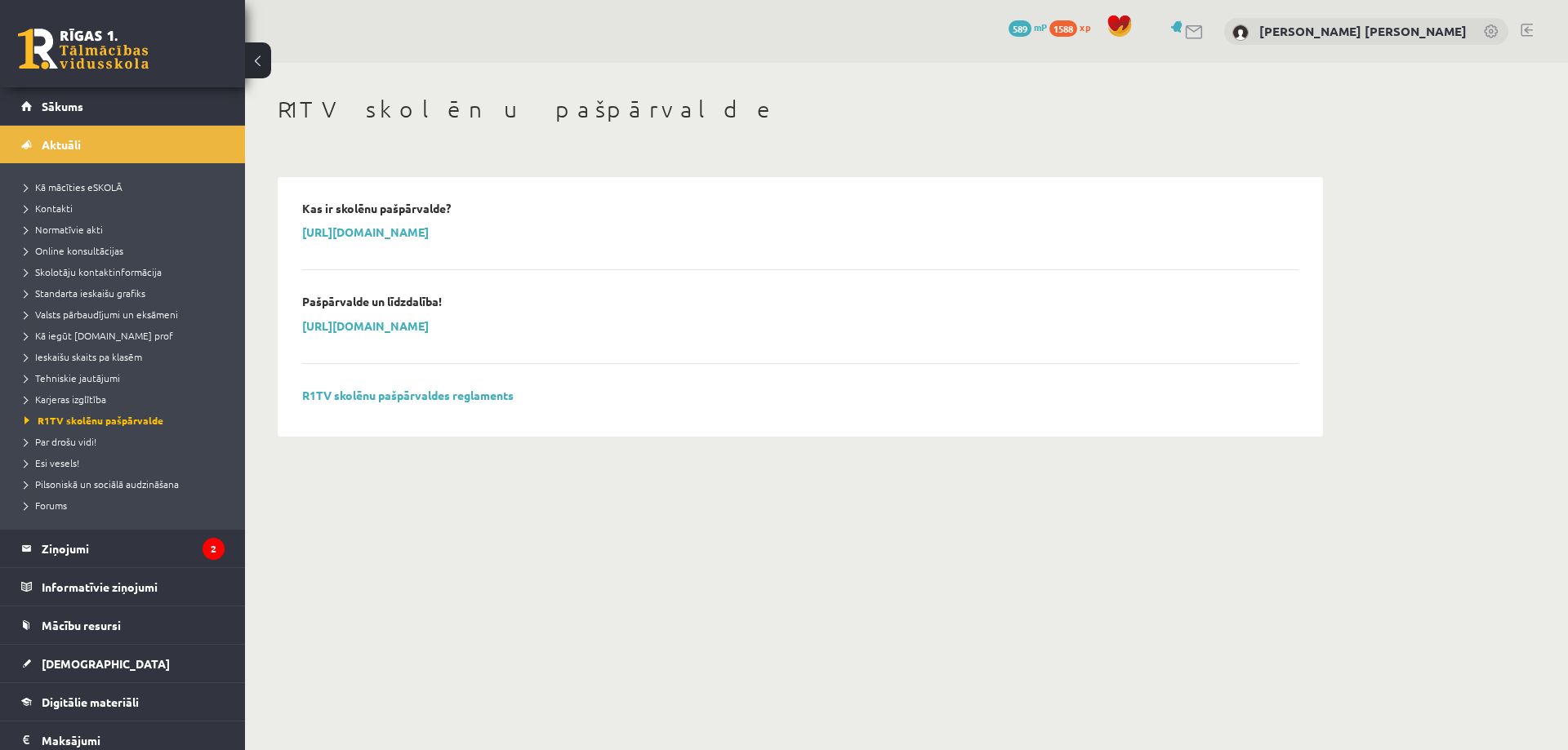
click at [87, 450] on li "Par drošu vidi!" at bounding box center [126, 442] width 204 height 21
click at [87, 456] on link "Esi vesels!" at bounding box center [126, 463] width 204 height 15
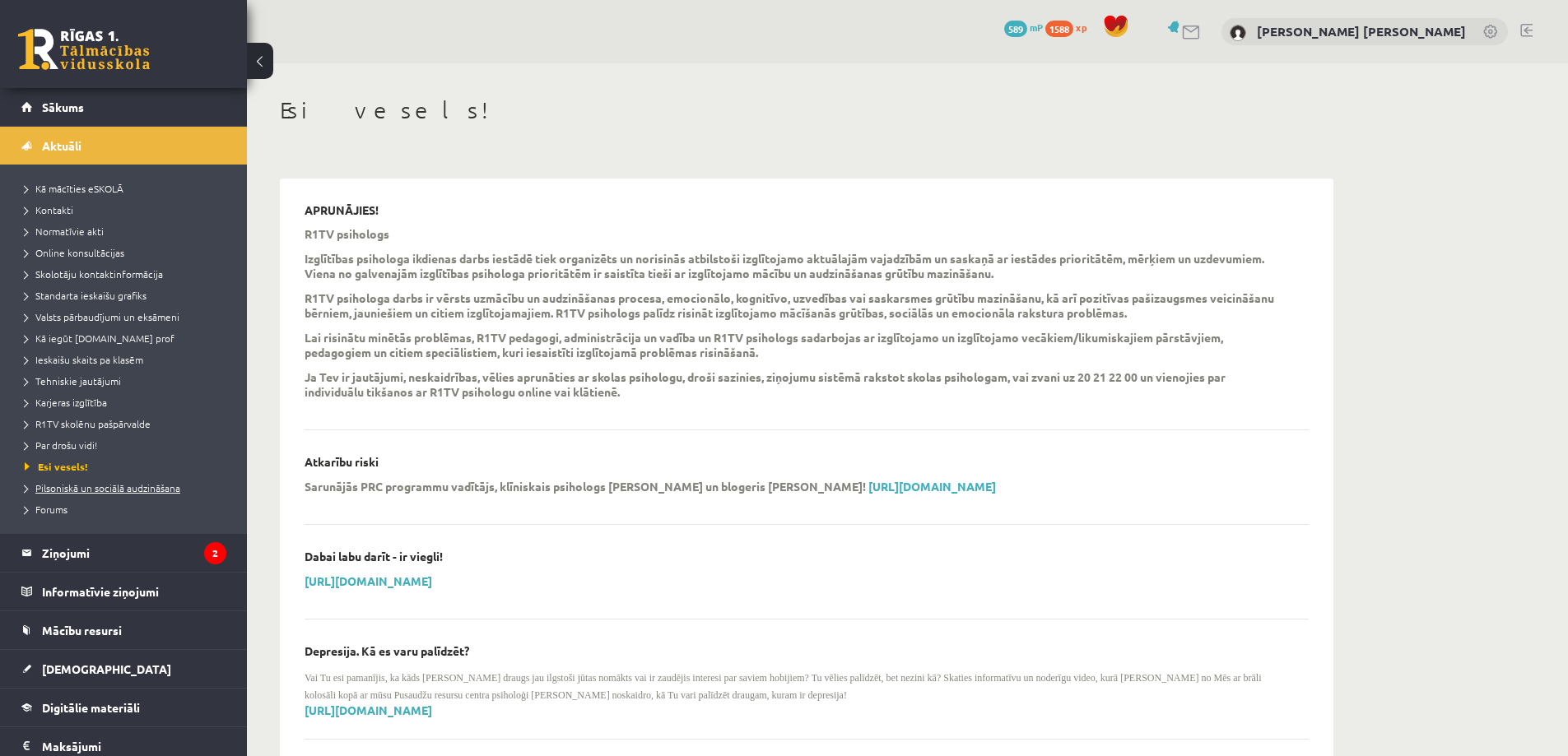
click at [80, 486] on span "Pilsoniskā un sociālā audzināšana" at bounding box center [102, 488] width 156 height 13
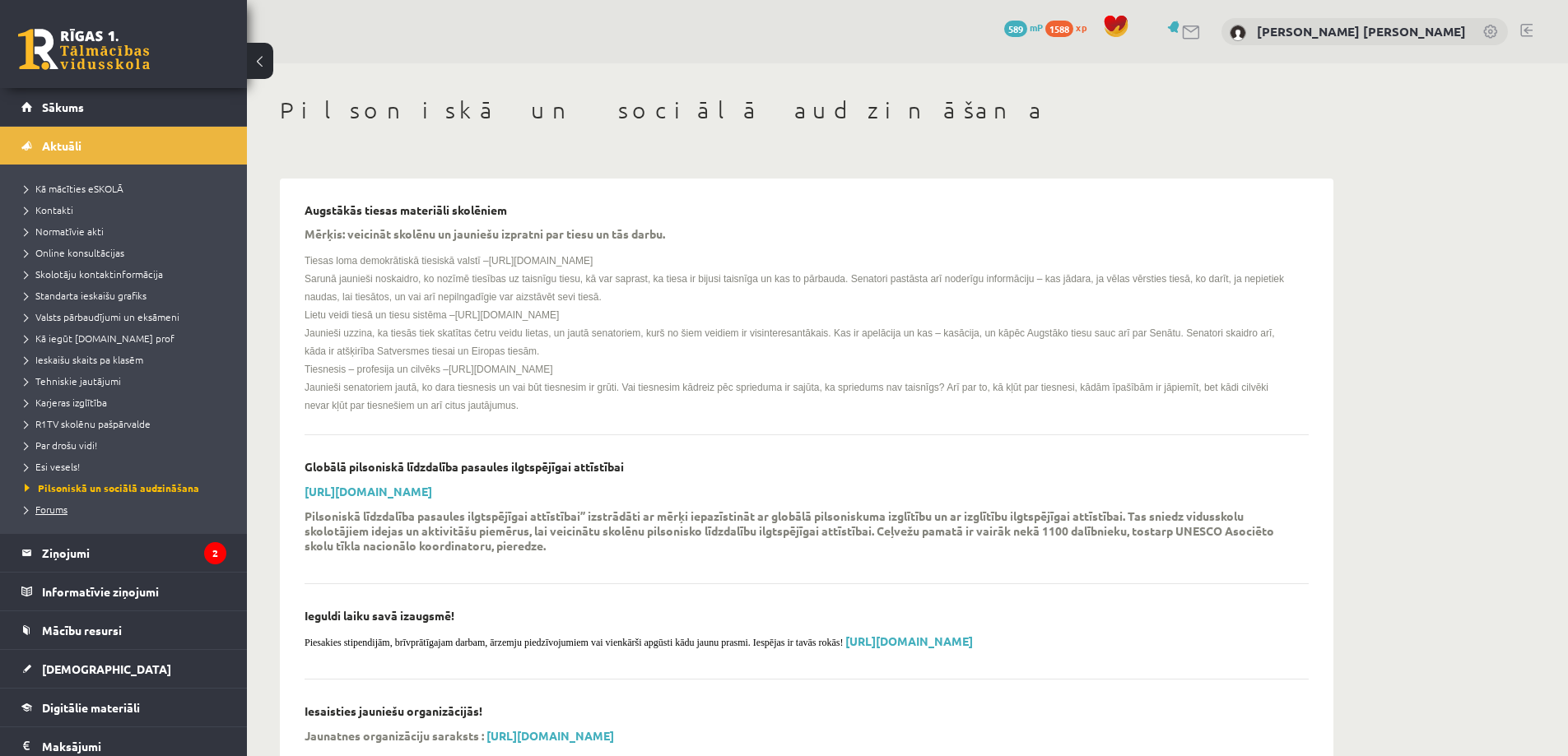
click at [68, 513] on span "Forums" at bounding box center [46, 509] width 43 height 13
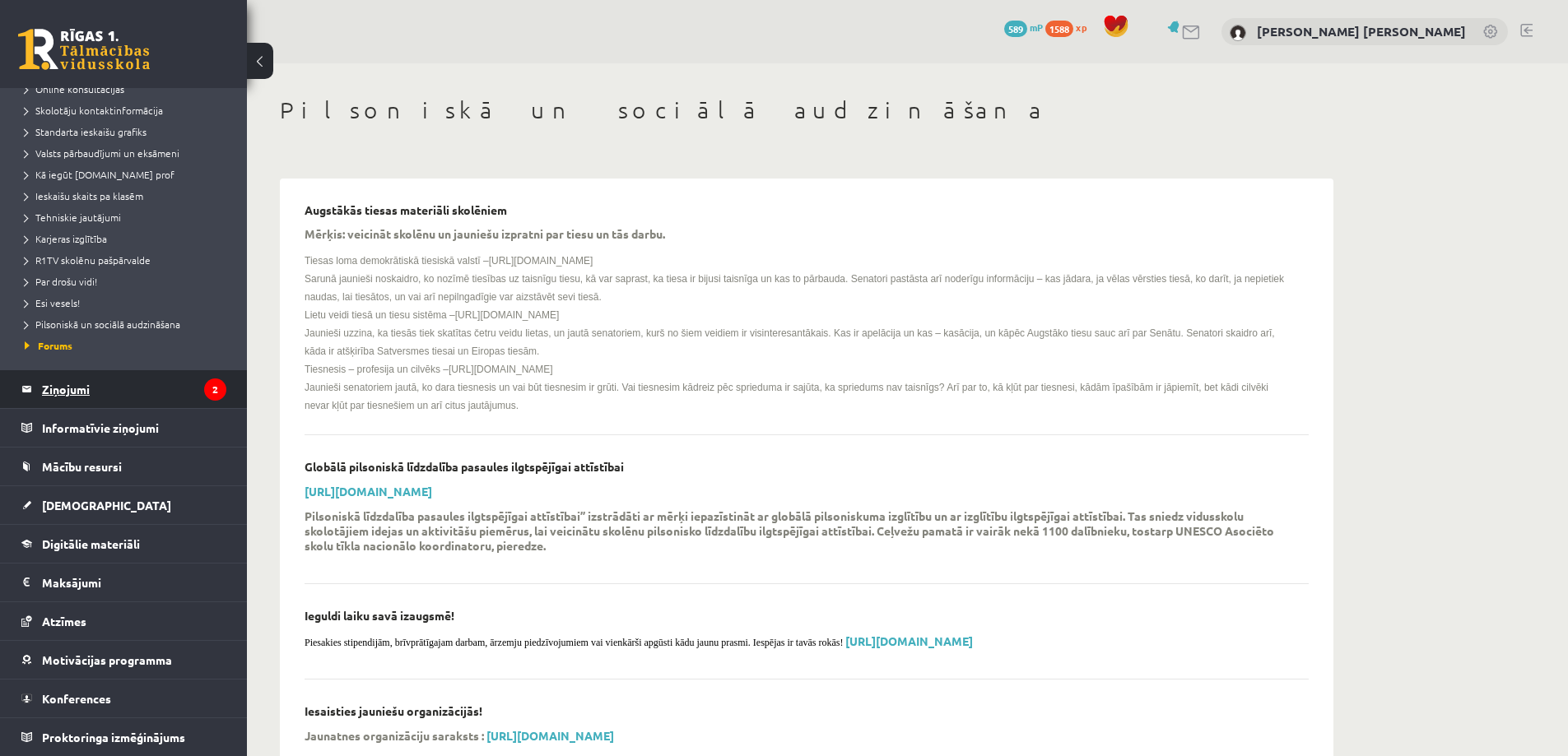
click at [79, 397] on legend "Ziņojumi 2" at bounding box center [134, 389] width 184 height 38
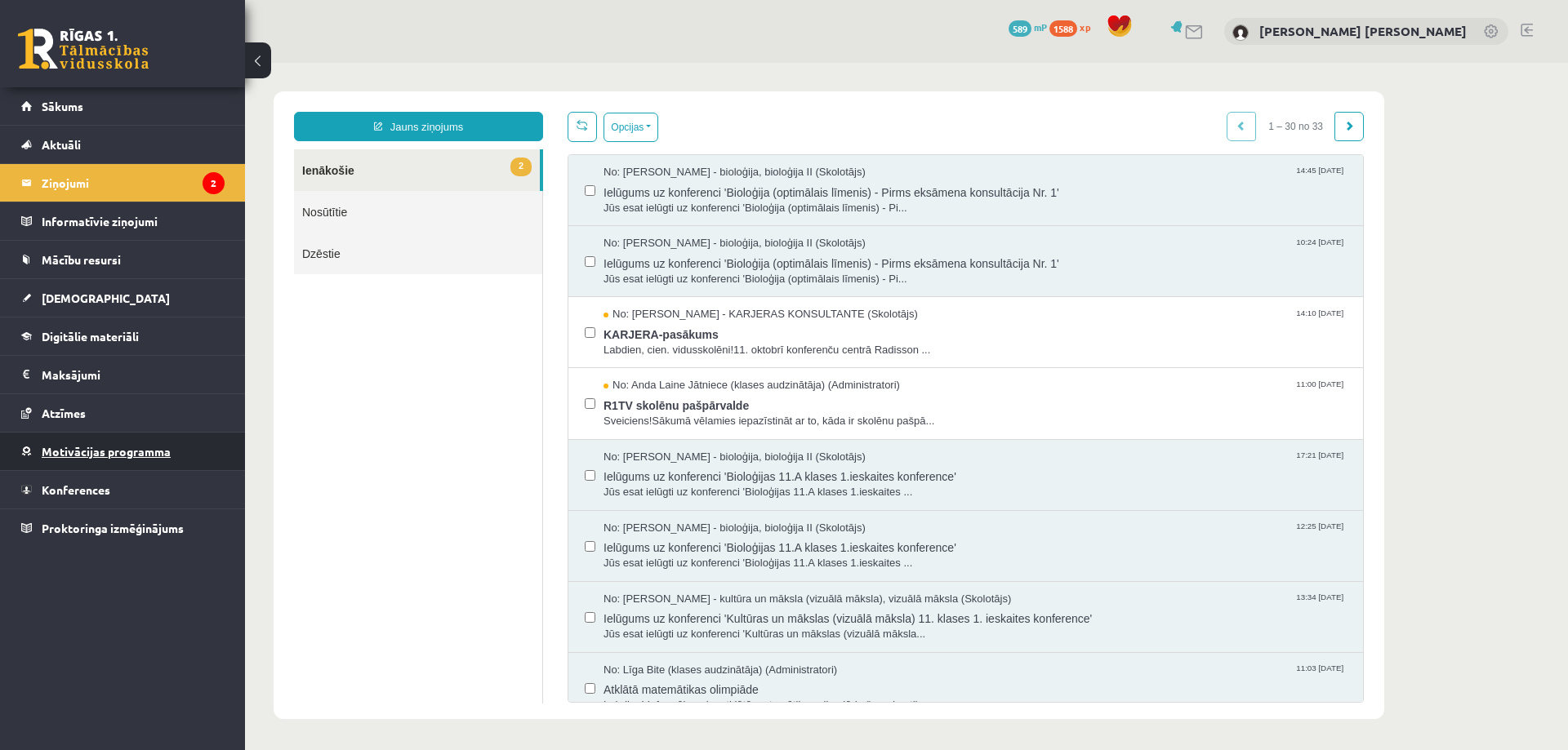
click at [87, 451] on span "Motivācijas programma" at bounding box center [106, 451] width 129 height 15
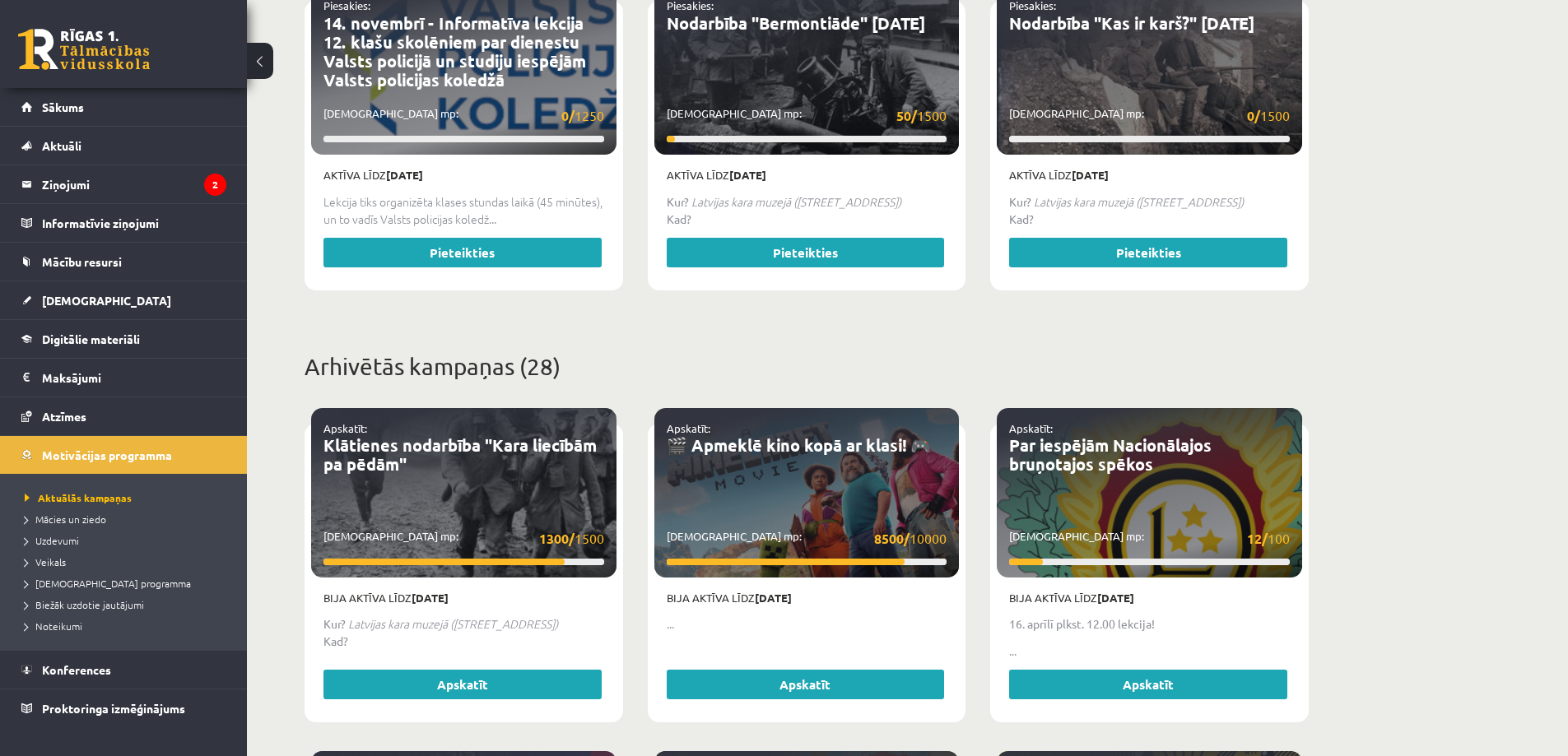
scroll to position [1398, 0]
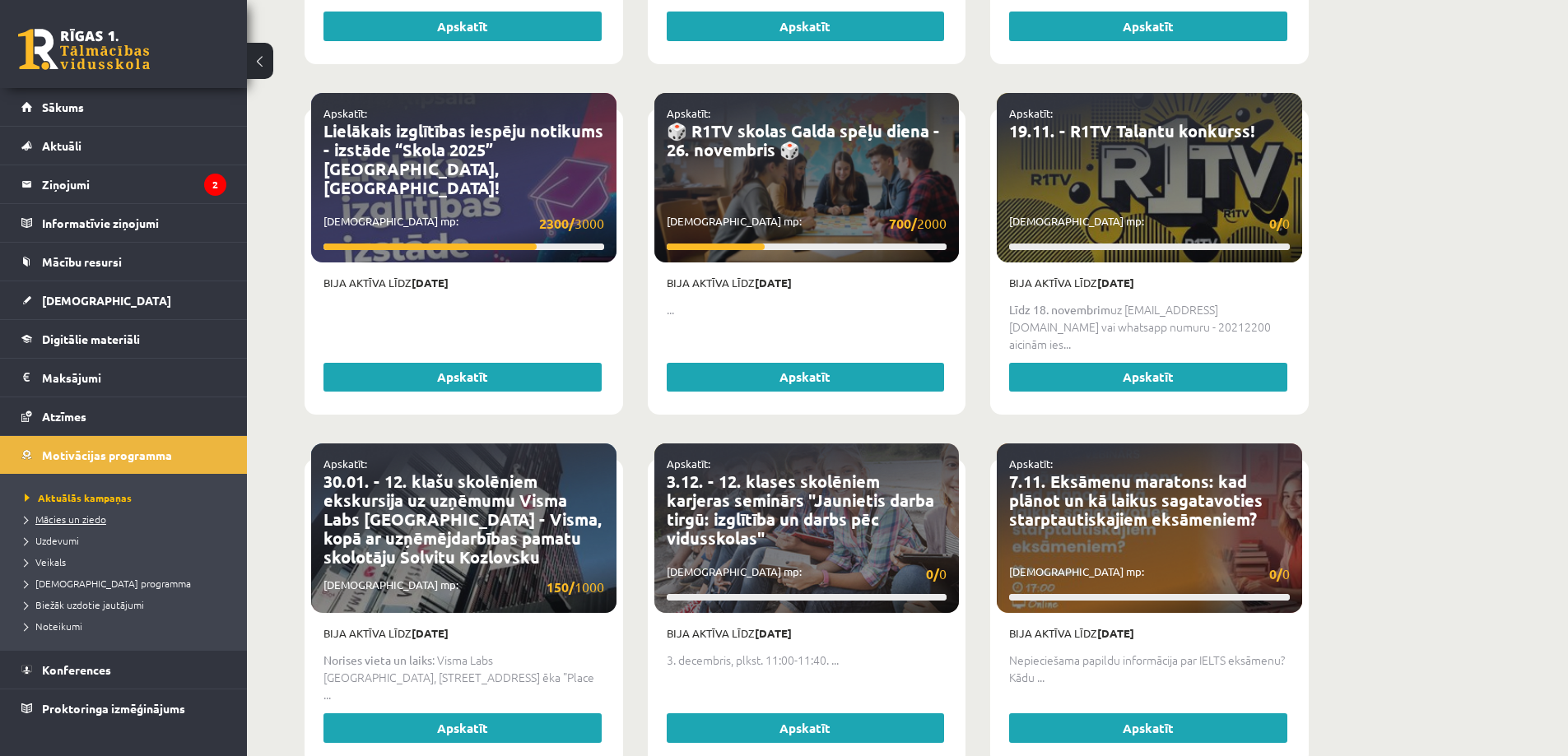
click at [79, 518] on span "Mācies un ziedo" at bounding box center [65, 519] width 82 height 13
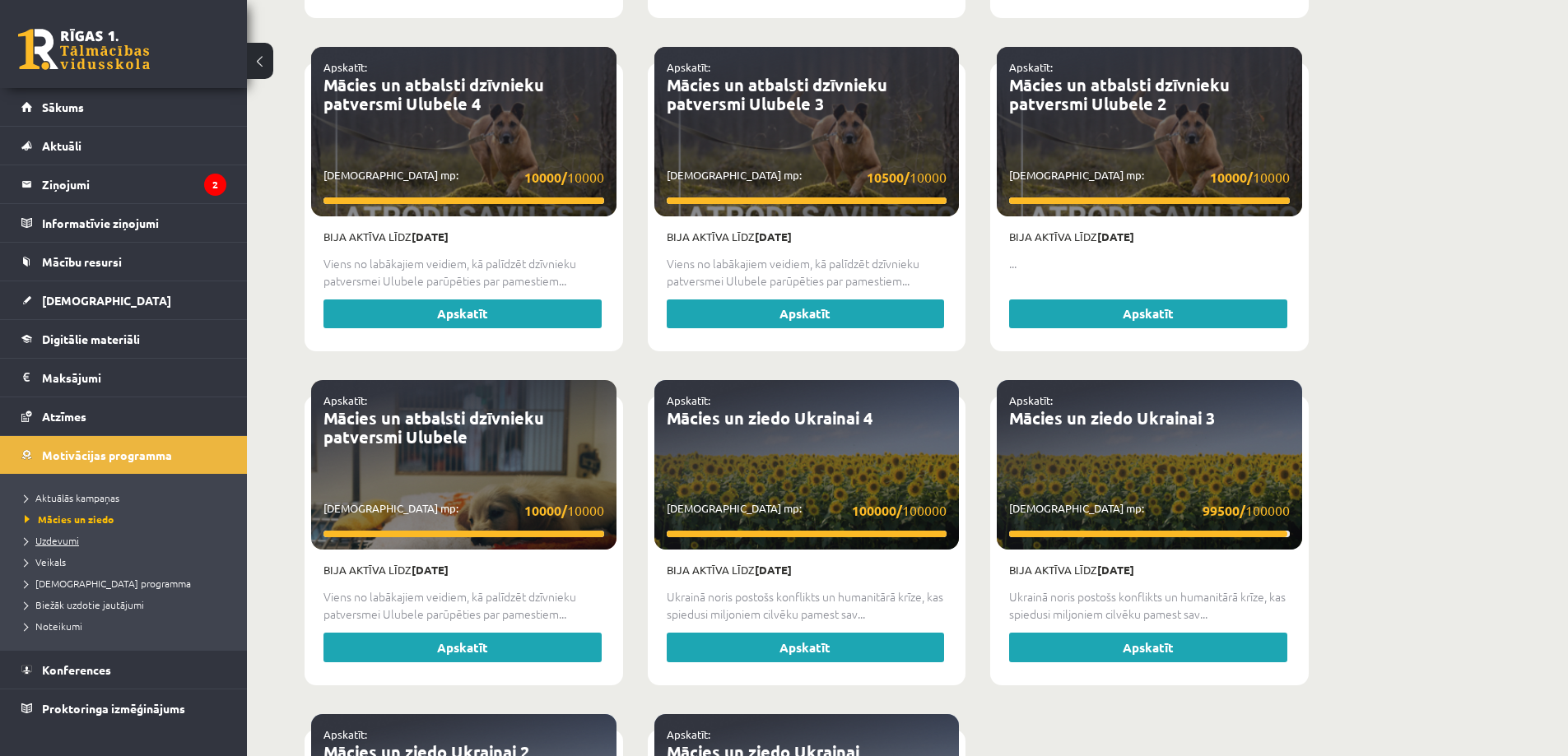
click at [63, 540] on span "Uzdevumi" at bounding box center [52, 541] width 54 height 13
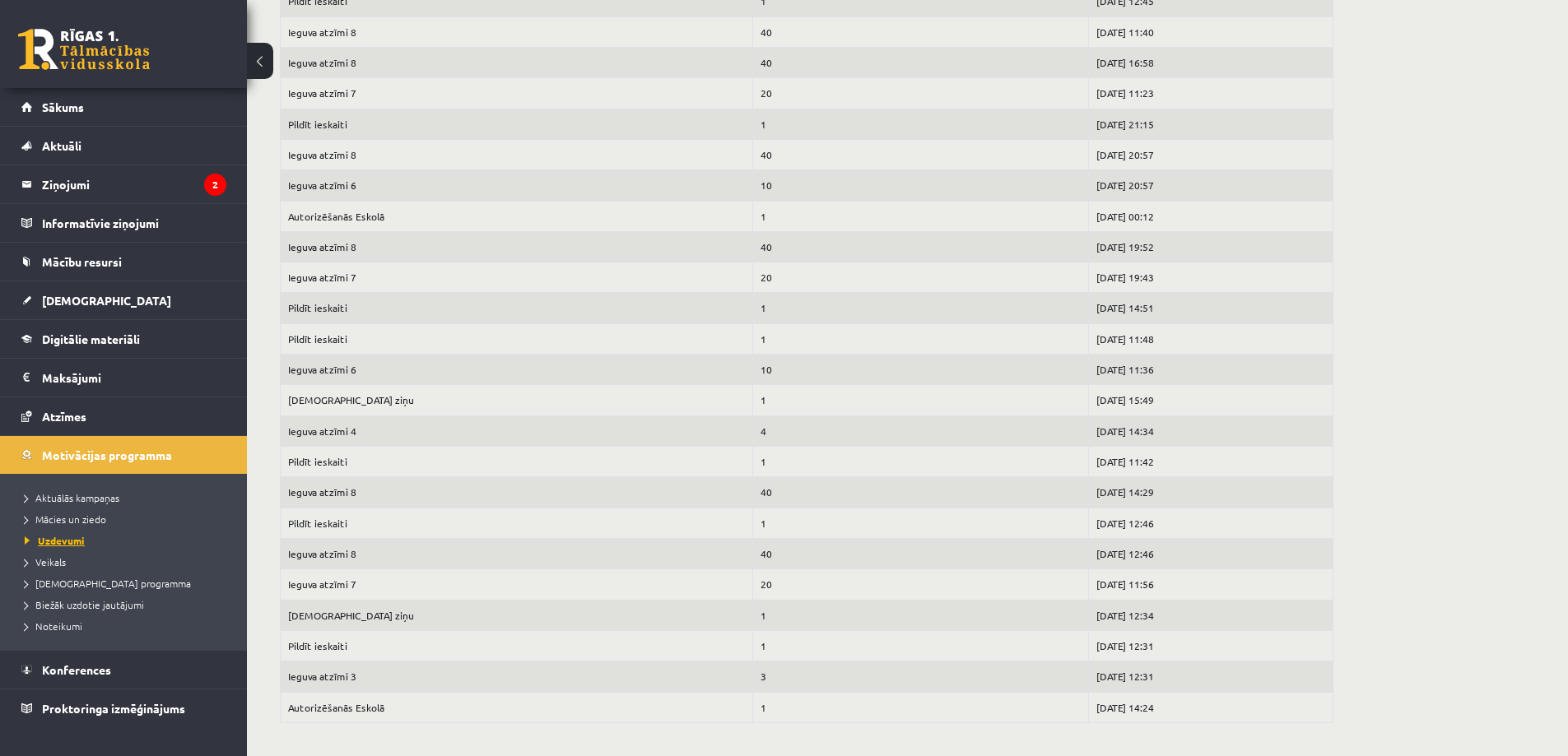
scroll to position [1203, 0]
click at [57, 563] on span "Veikals" at bounding box center [45, 561] width 41 height 13
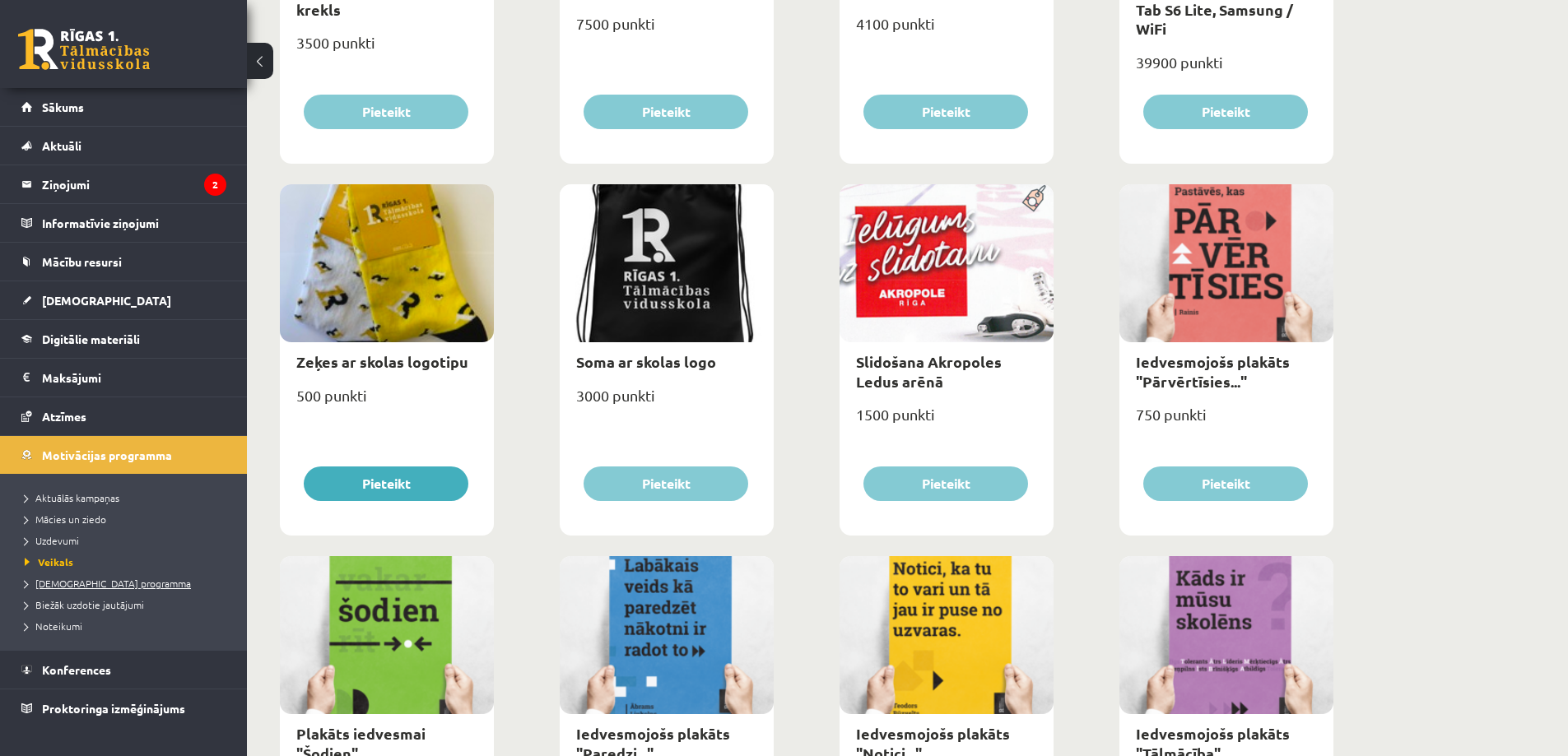
click at [59, 580] on span "[DEMOGRAPHIC_DATA] programma" at bounding box center [108, 583] width 167 height 13
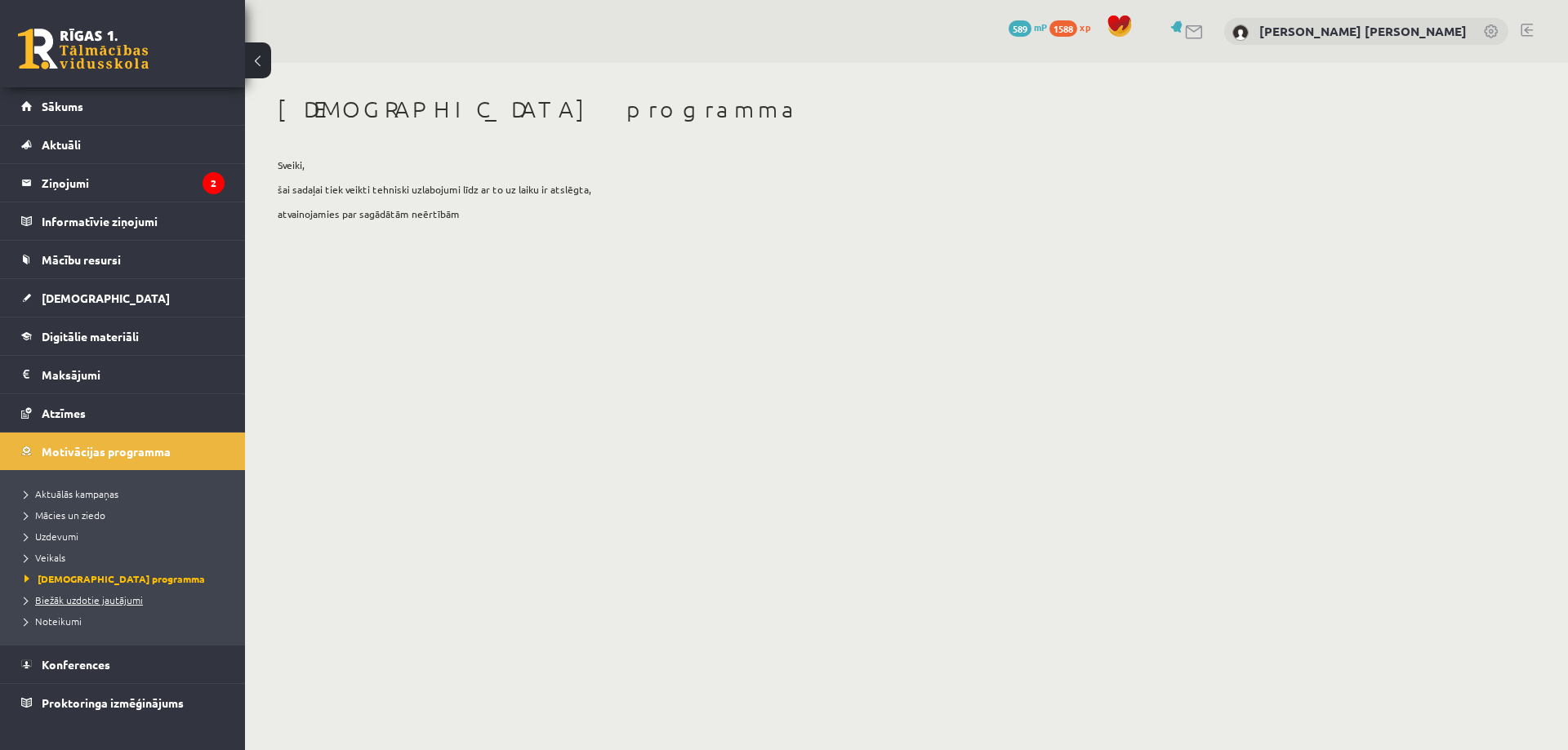
click at [70, 600] on span "Biežāk uzdotie jautājumi" at bounding box center [83, 600] width 119 height 13
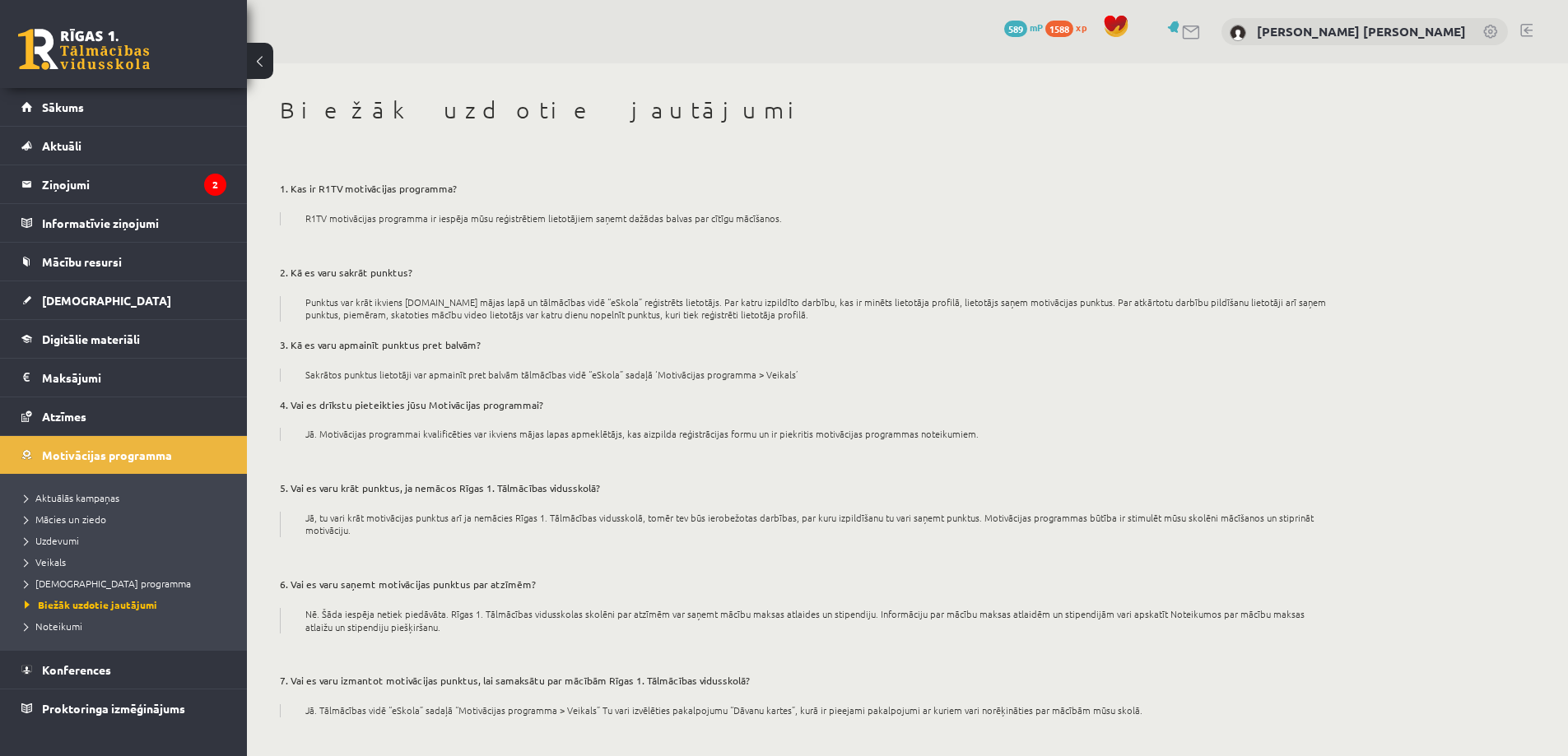
scroll to position [213, 0]
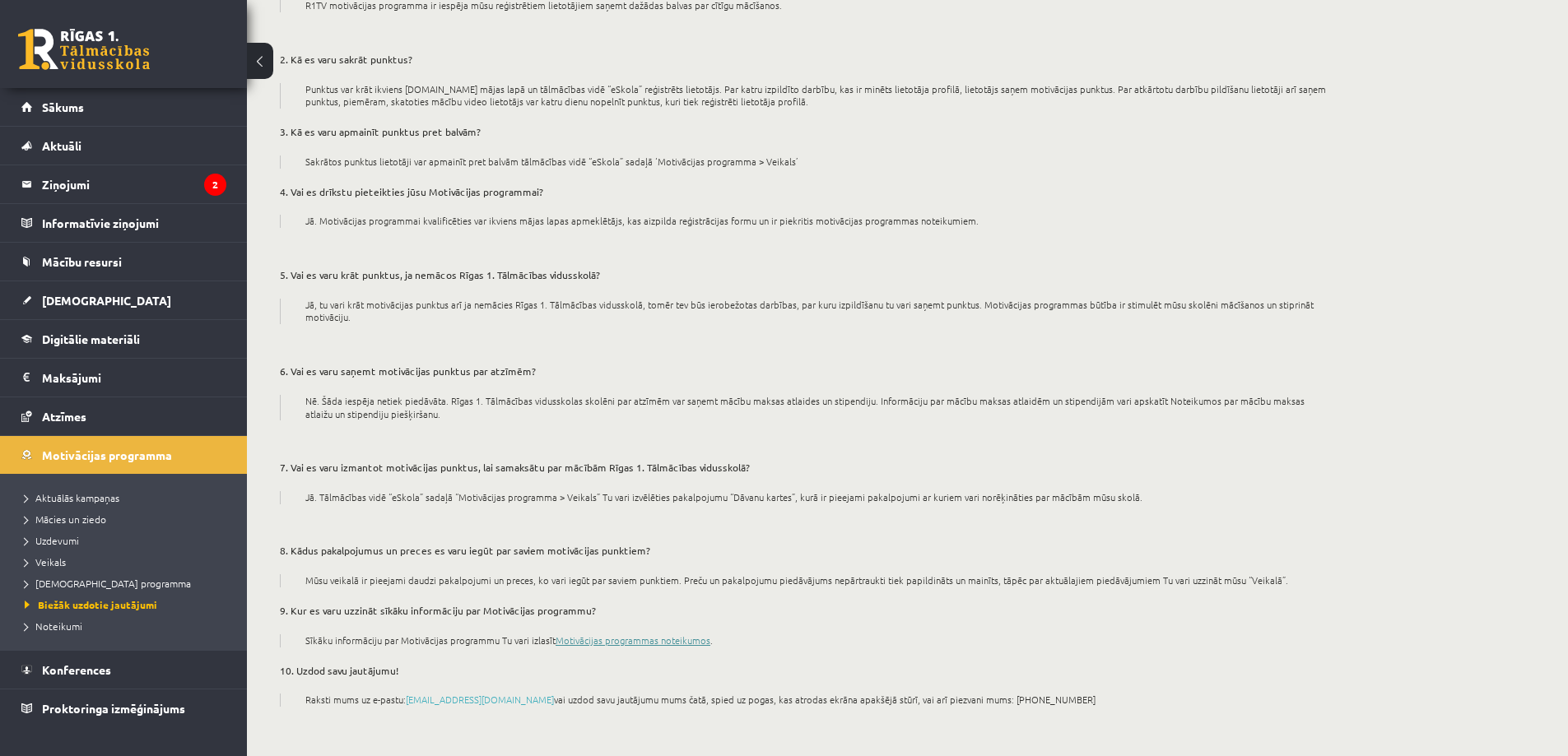
click at [625, 635] on link "Motivācijas programmas noteikumos" at bounding box center [633, 640] width 155 height 13
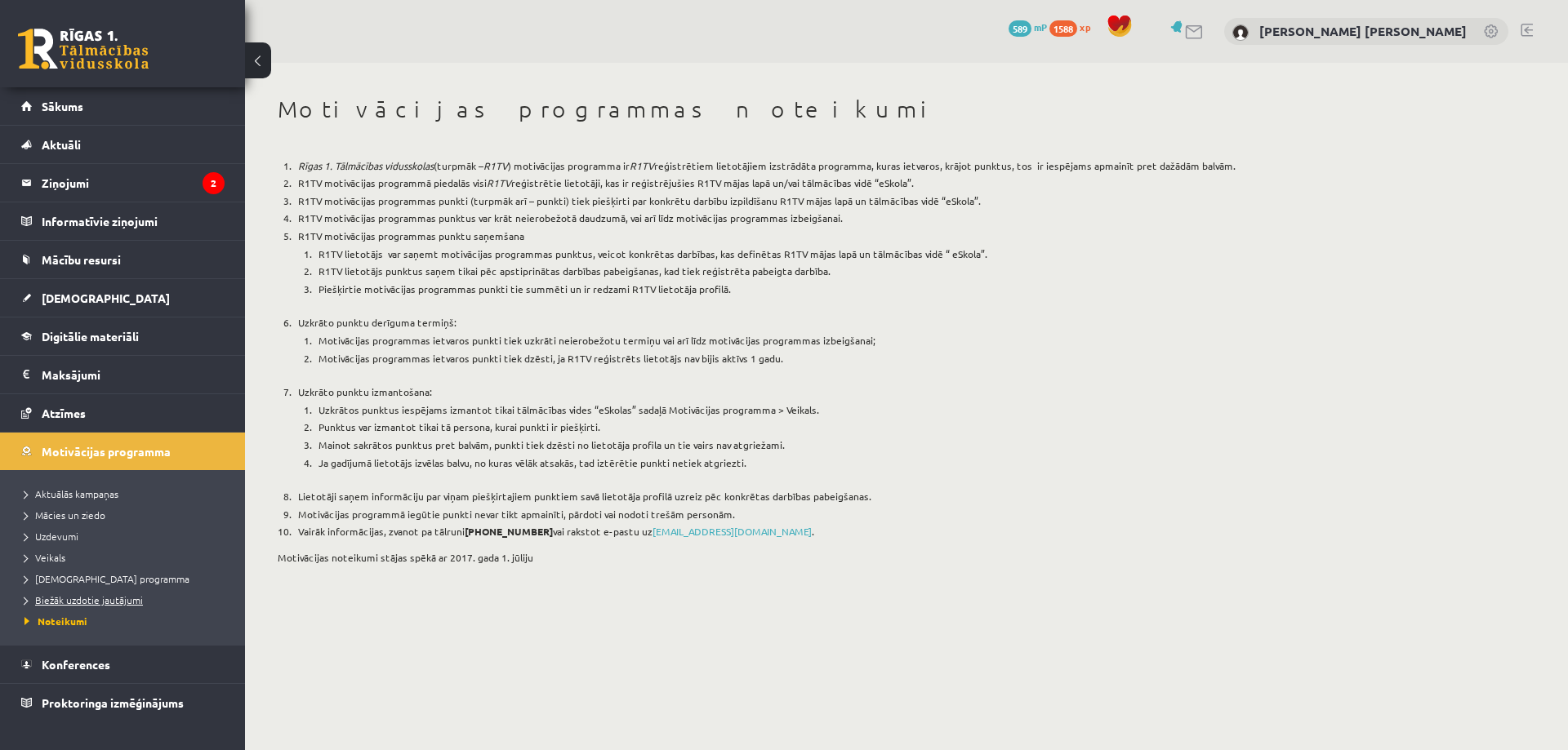
click at [73, 598] on span "Biežāk uzdotie jautājumi" at bounding box center [83, 600] width 119 height 13
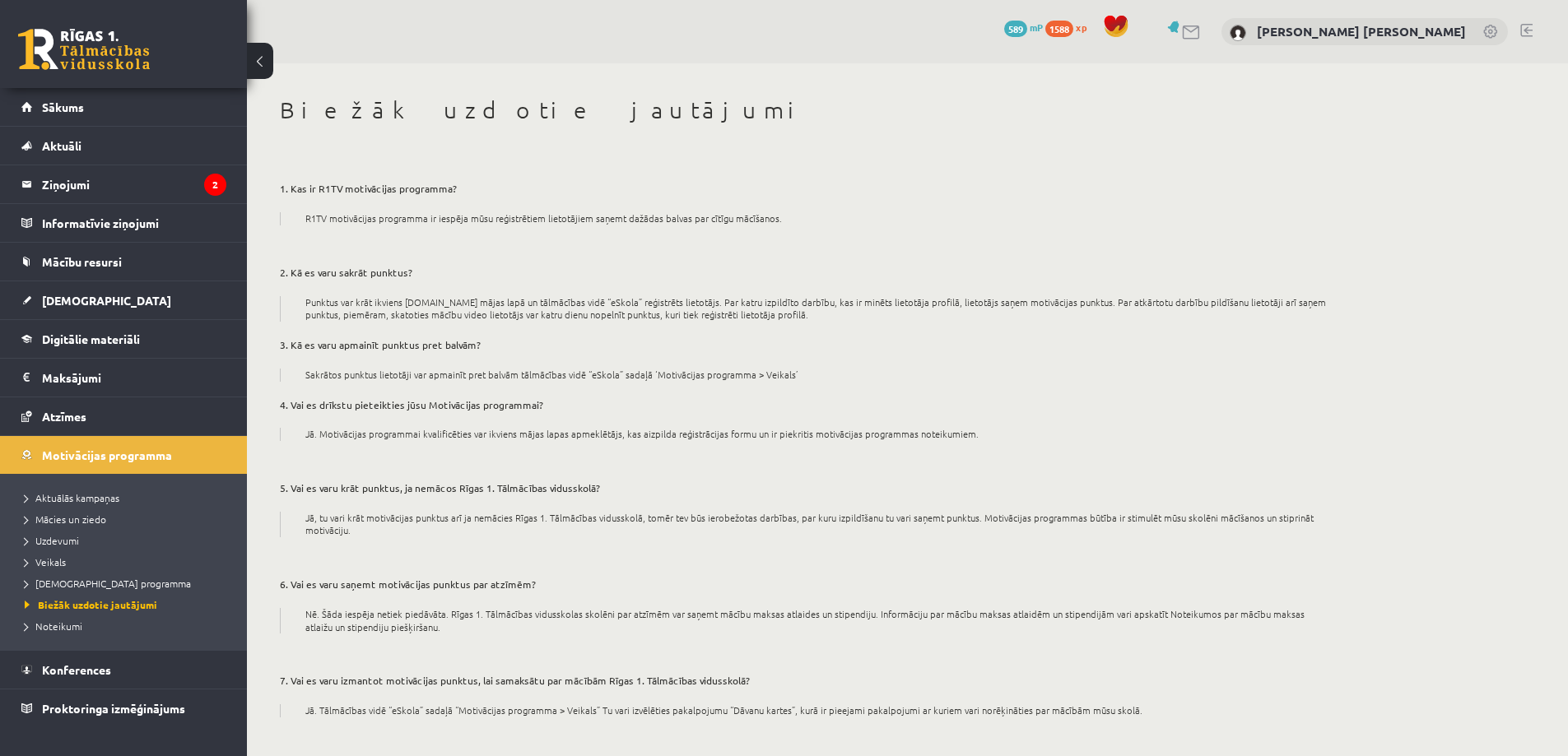
scroll to position [213, 0]
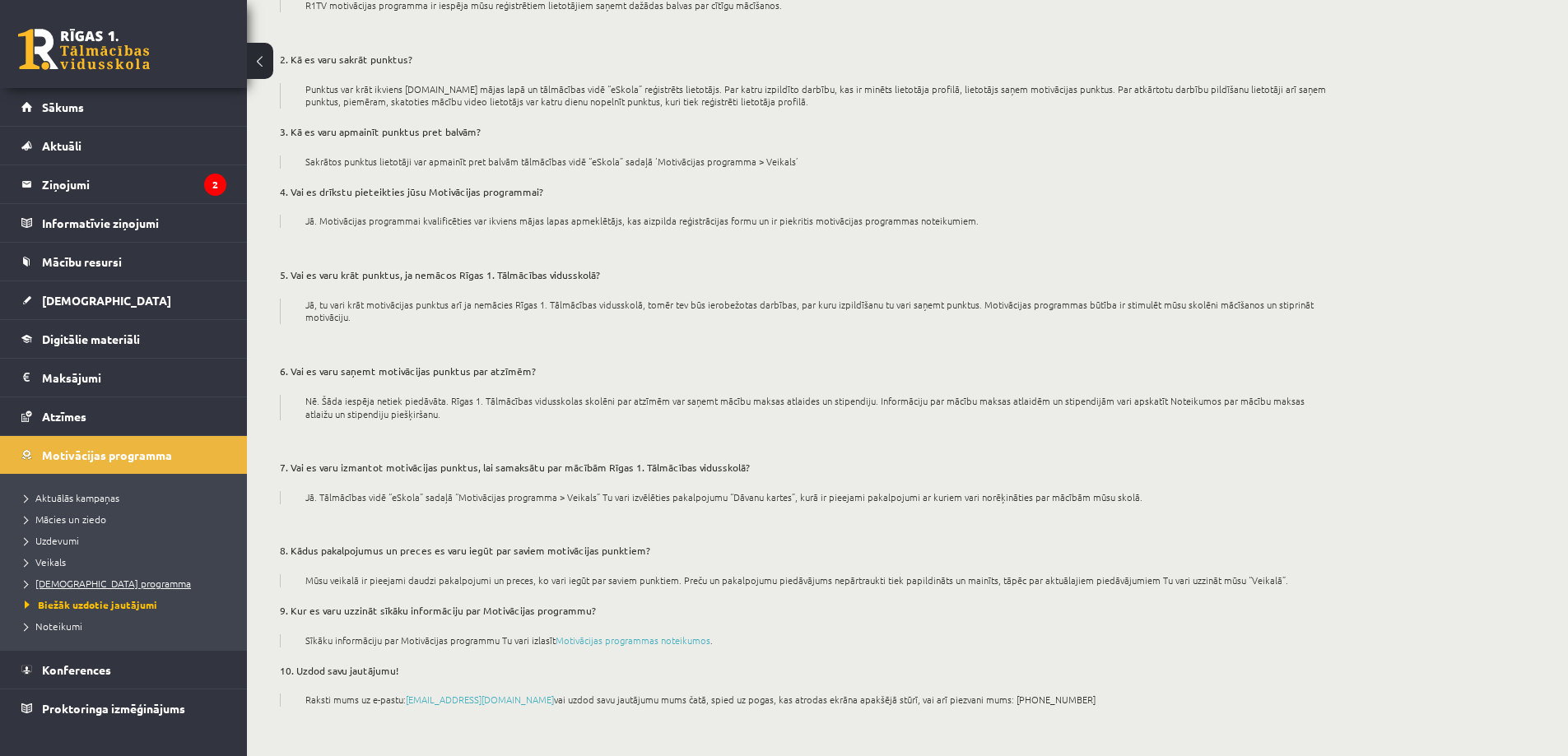
click at [83, 580] on span "[DEMOGRAPHIC_DATA] programma" at bounding box center [108, 583] width 167 height 13
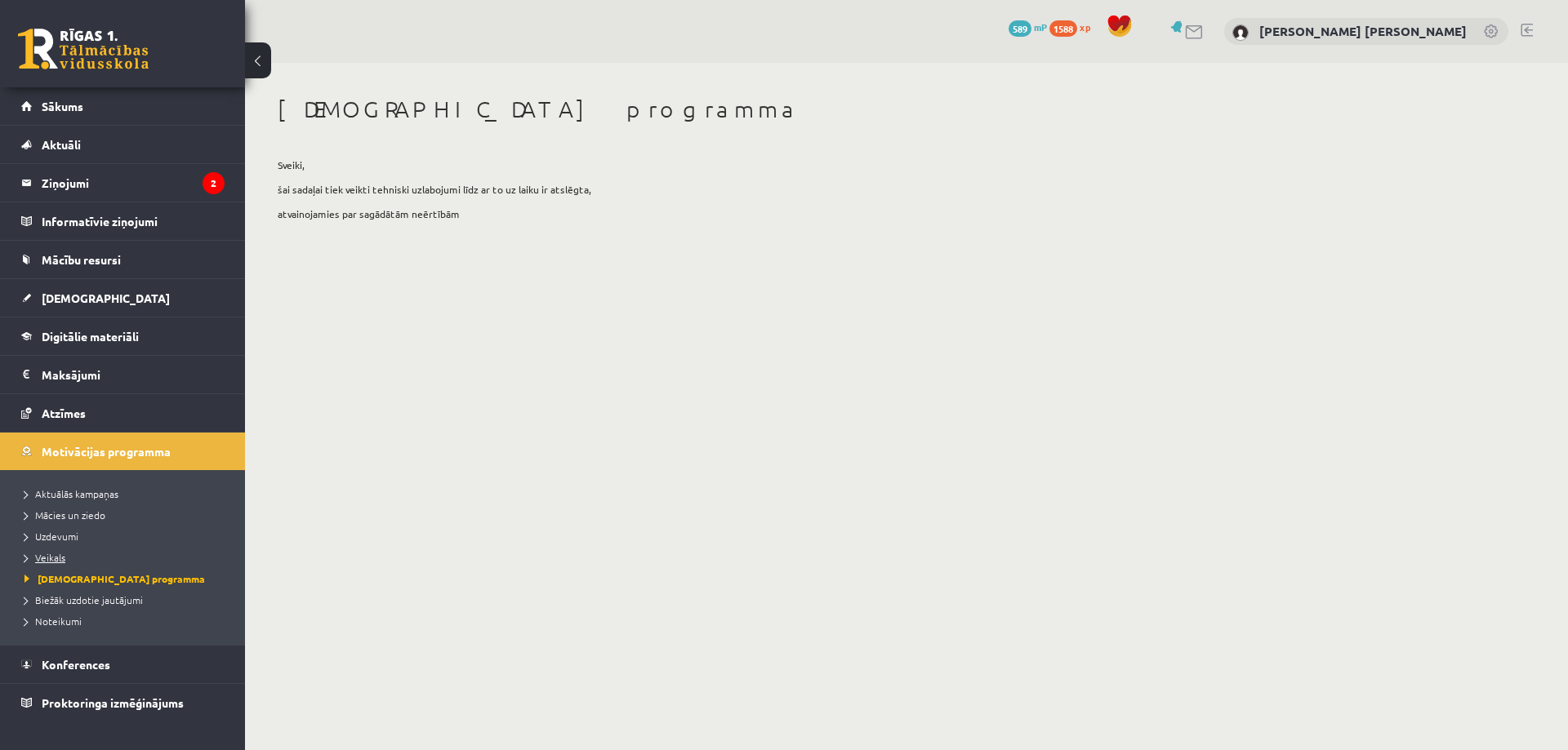
click at [65, 555] on span "Veikals" at bounding box center [45, 557] width 41 height 13
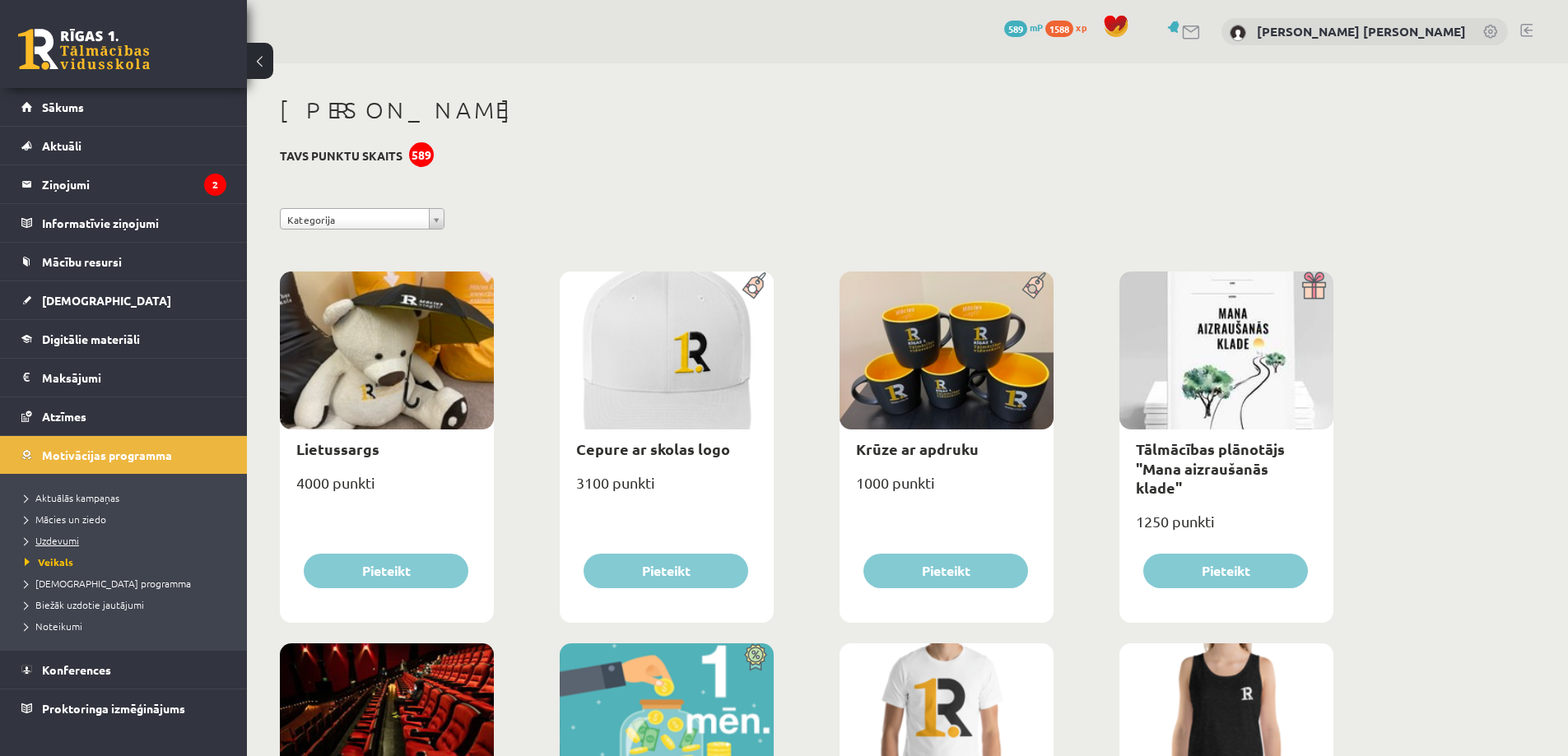
click at [65, 541] on span "Uzdevumi" at bounding box center [52, 541] width 54 height 13
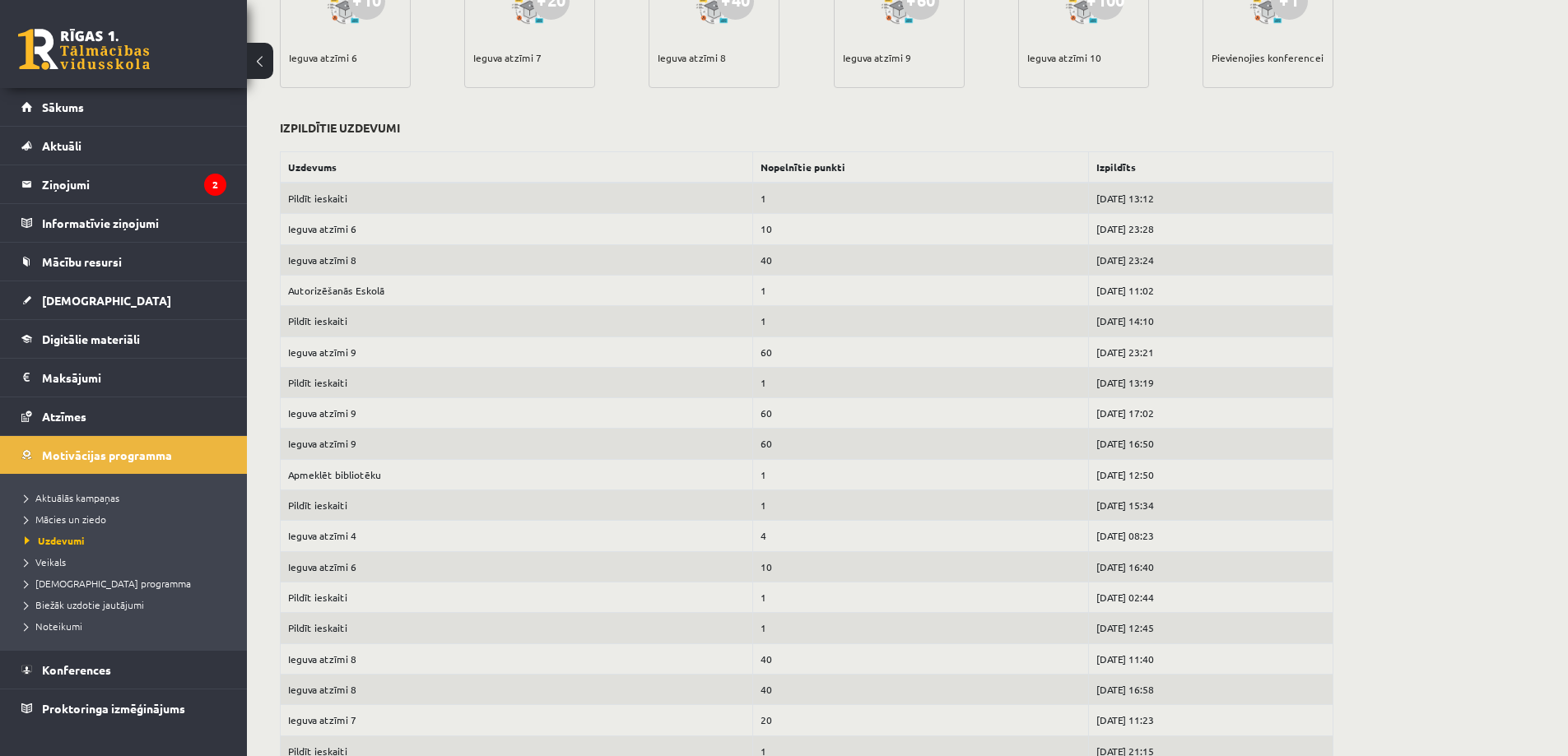
scroll to position [82, 0]
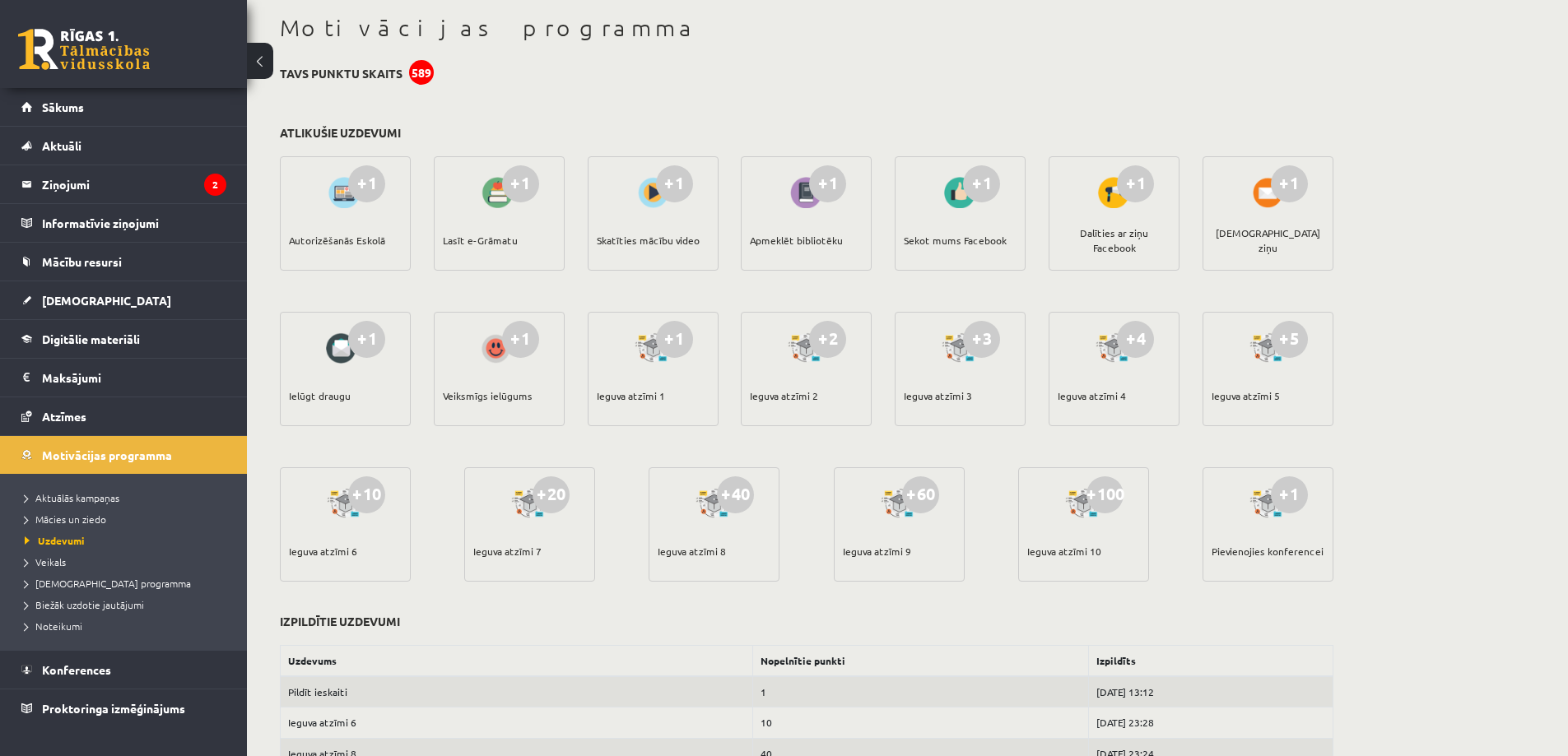
drag, startPoint x: 1046, startPoint y: 549, endPoint x: 1104, endPoint y: 544, distance: 58.2
click at [1104, 544] on div "+100 Ieguva atzīmi 10" at bounding box center [1083, 524] width 131 height 115
click at [1100, 494] on div "+100" at bounding box center [1104, 495] width 37 height 37
drag, startPoint x: 908, startPoint y: 547, endPoint x: 879, endPoint y: 539, distance: 30.1
click at [875, 545] on div "Ieguva atzīmi 9" at bounding box center [877, 552] width 68 height 58
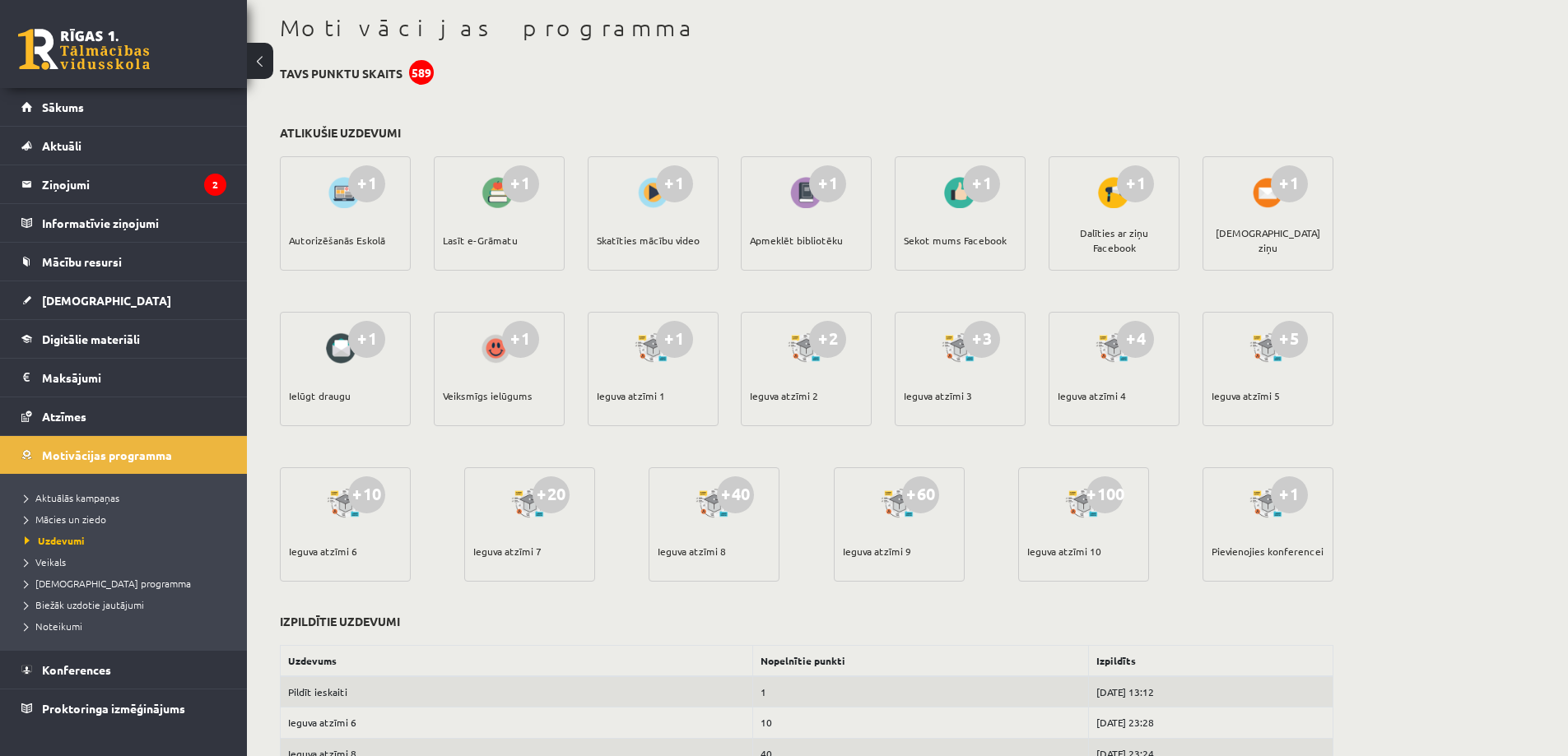
scroll to position [0, 0]
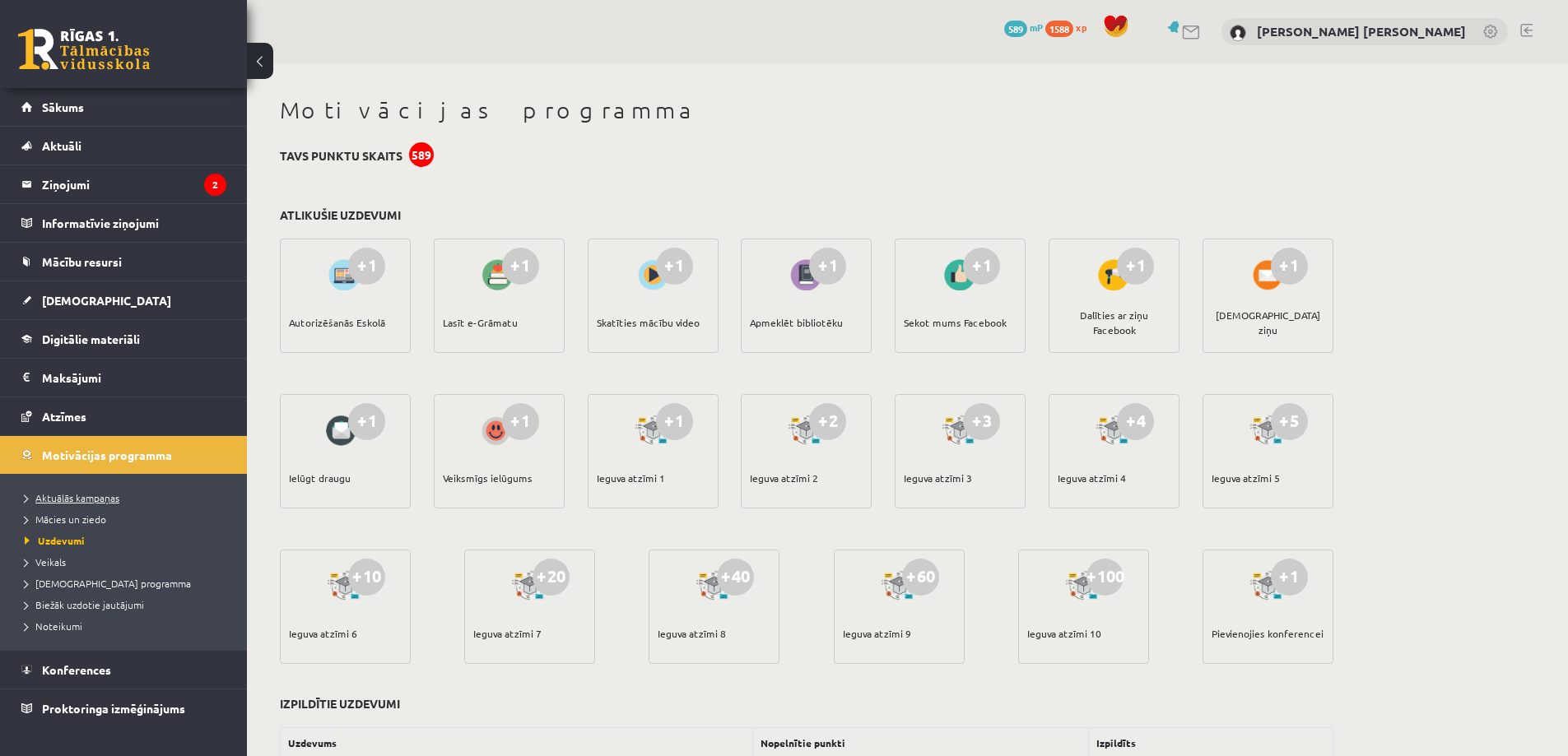
click at [78, 493] on span "Aktuālās kampaņas" at bounding box center [72, 498] width 95 height 13
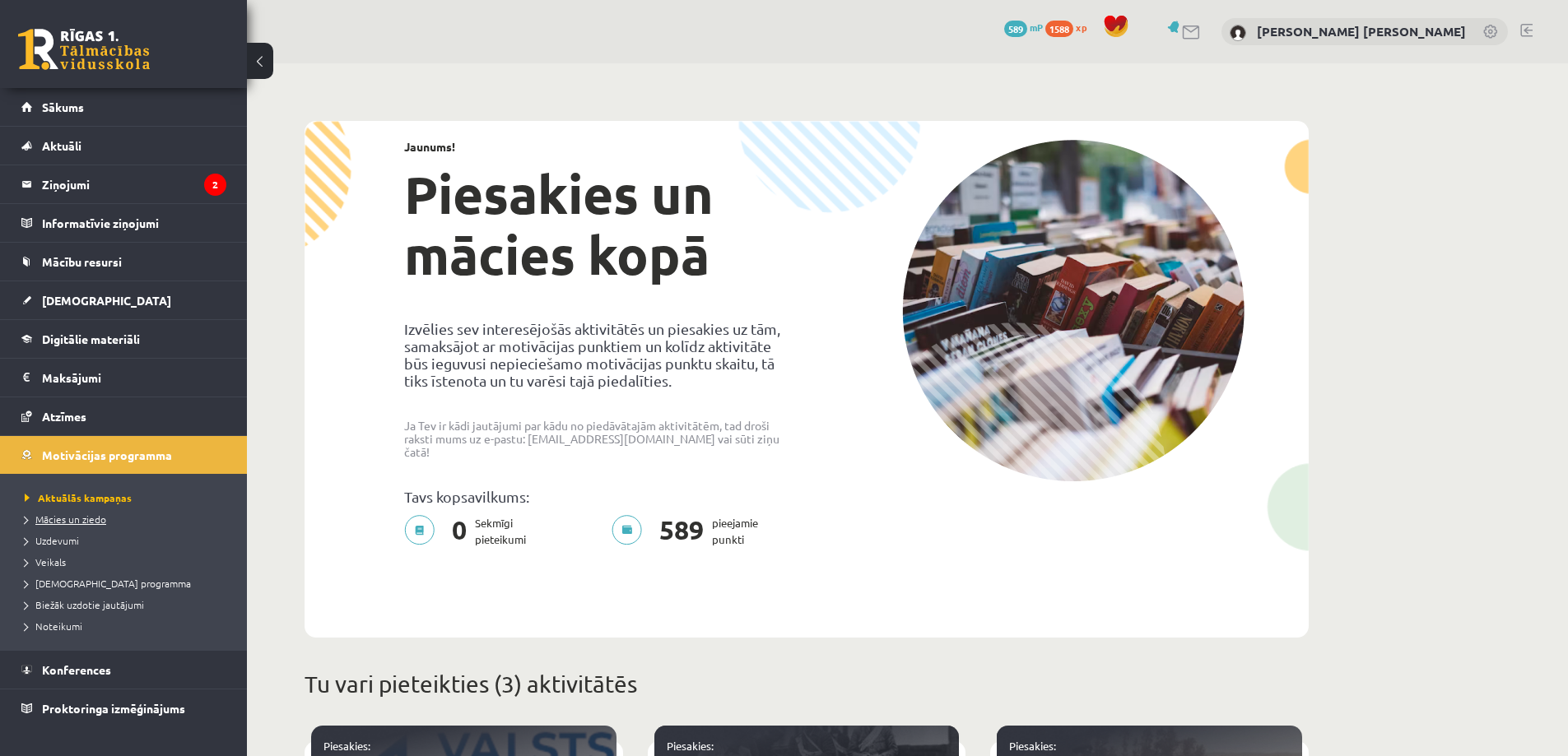
click at [83, 519] on span "Mācies un ziedo" at bounding box center [65, 519] width 82 height 13
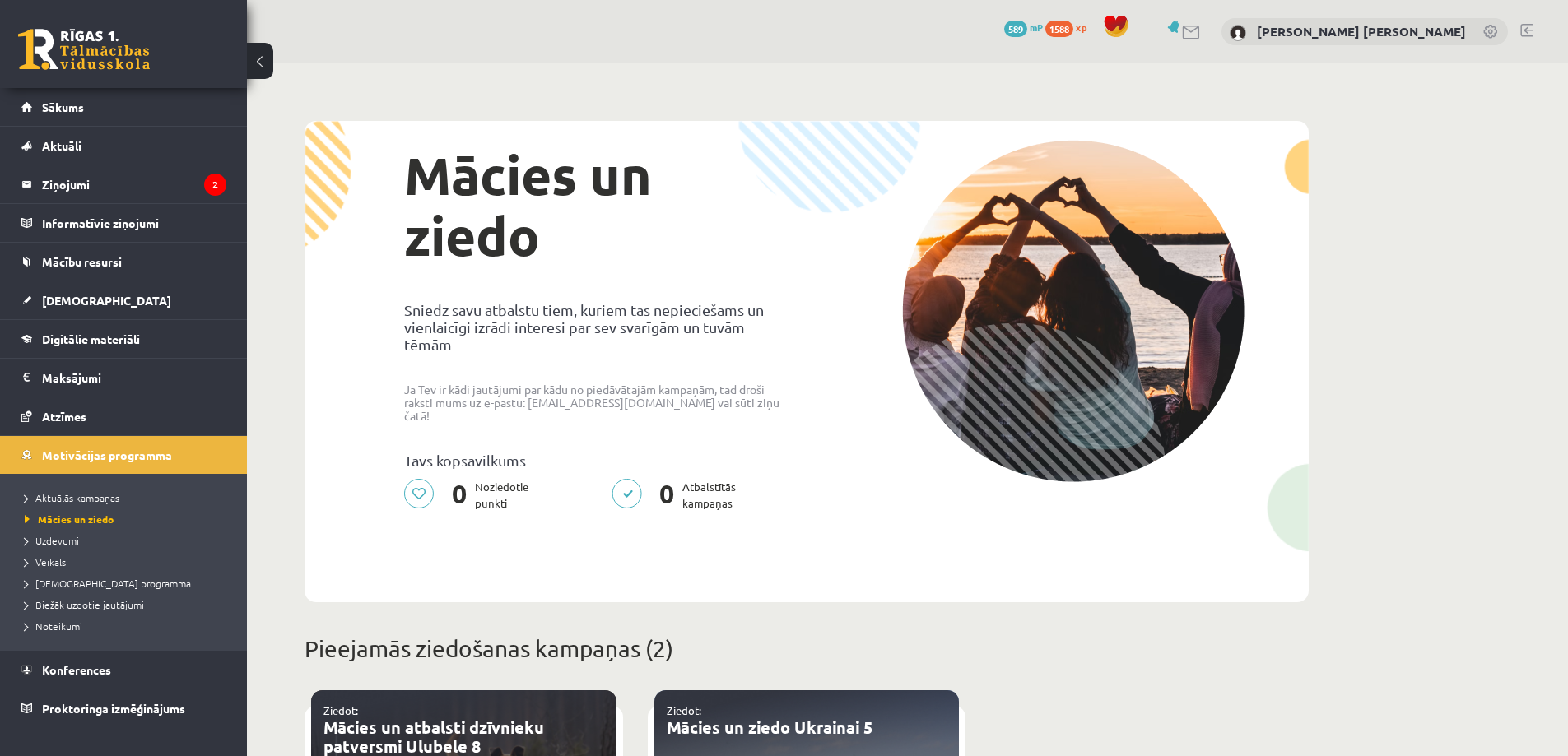
click at [89, 453] on span "Motivācijas programma" at bounding box center [107, 455] width 130 height 15
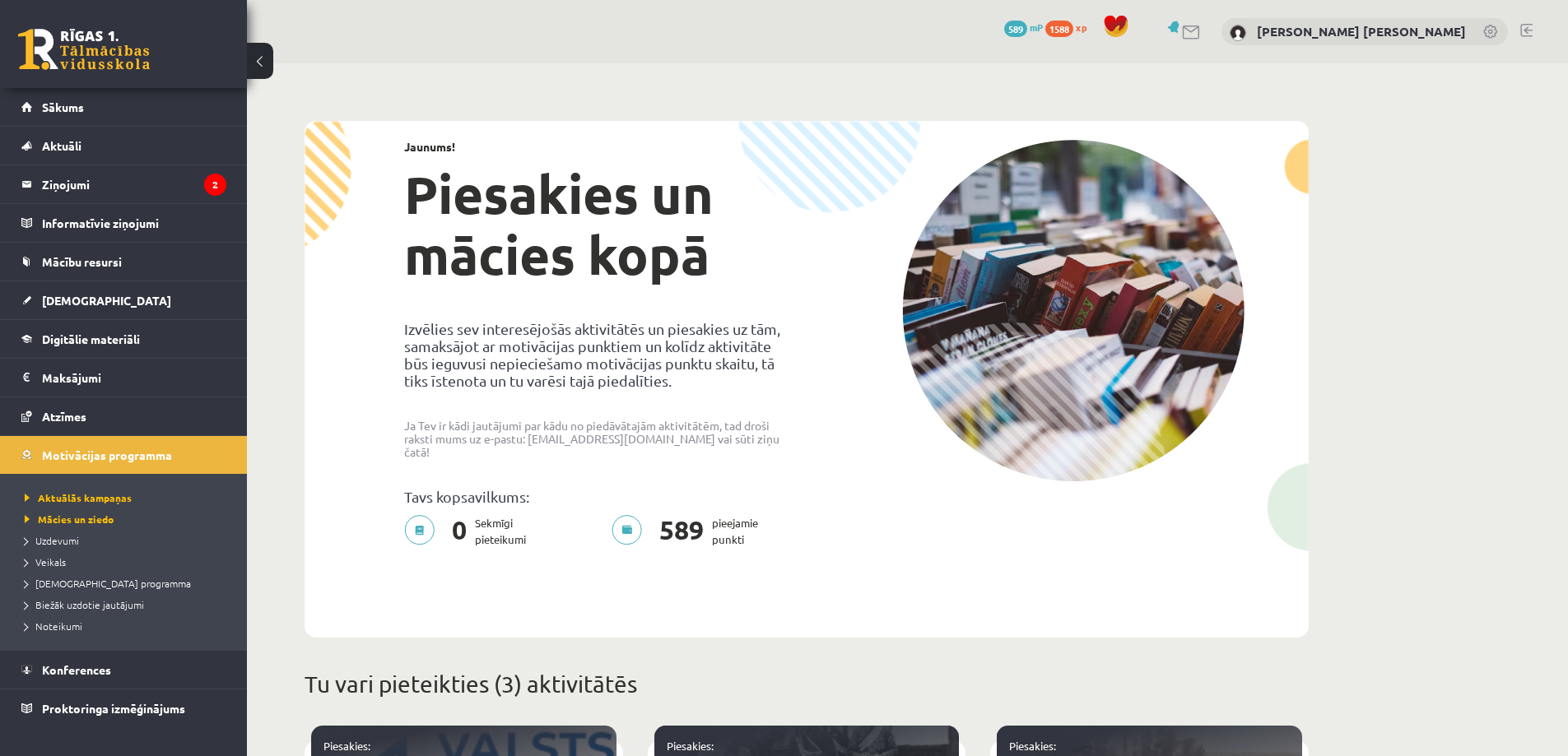
click at [1027, 26] on span "589" at bounding box center [1015, 29] width 23 height 16
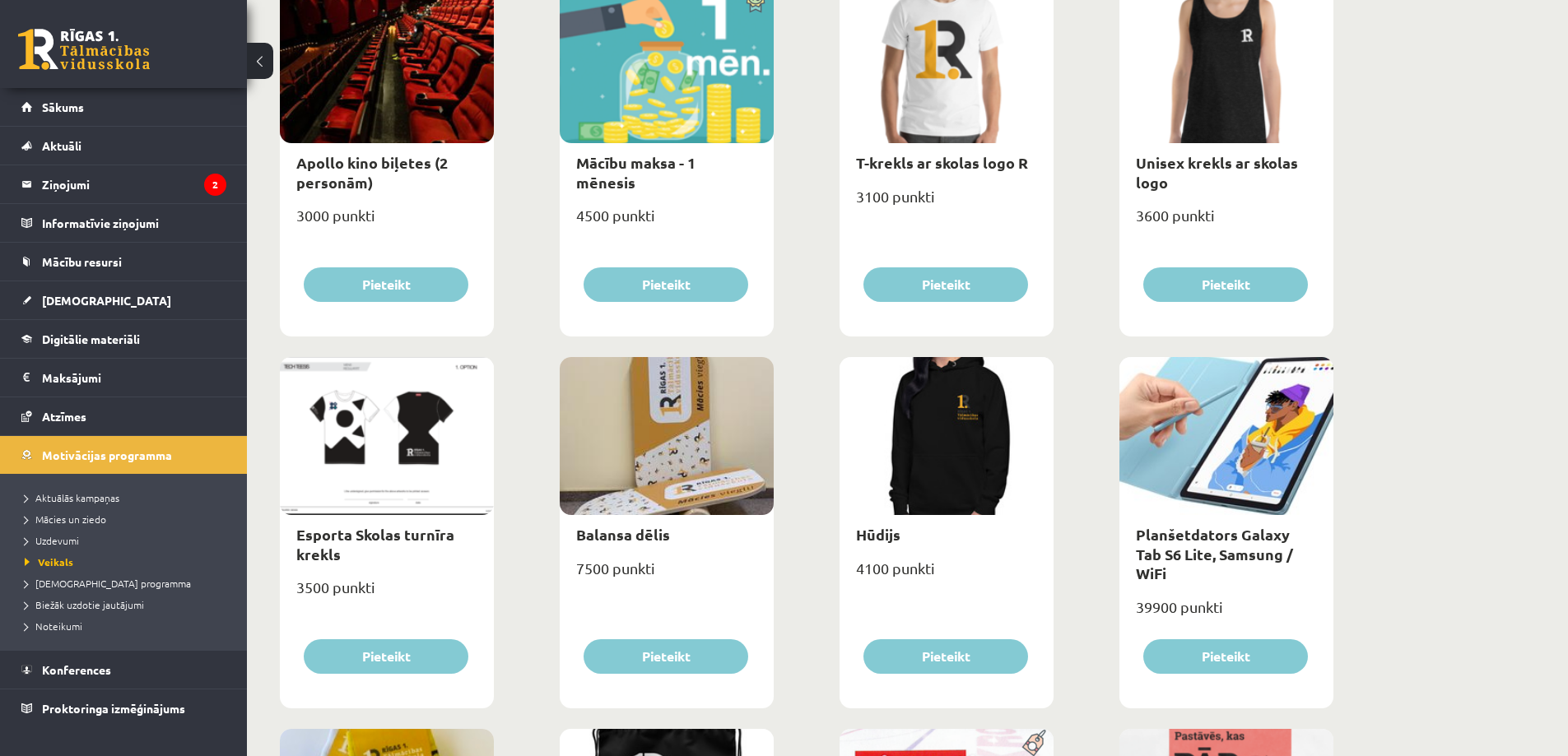
scroll to position [740, 0]
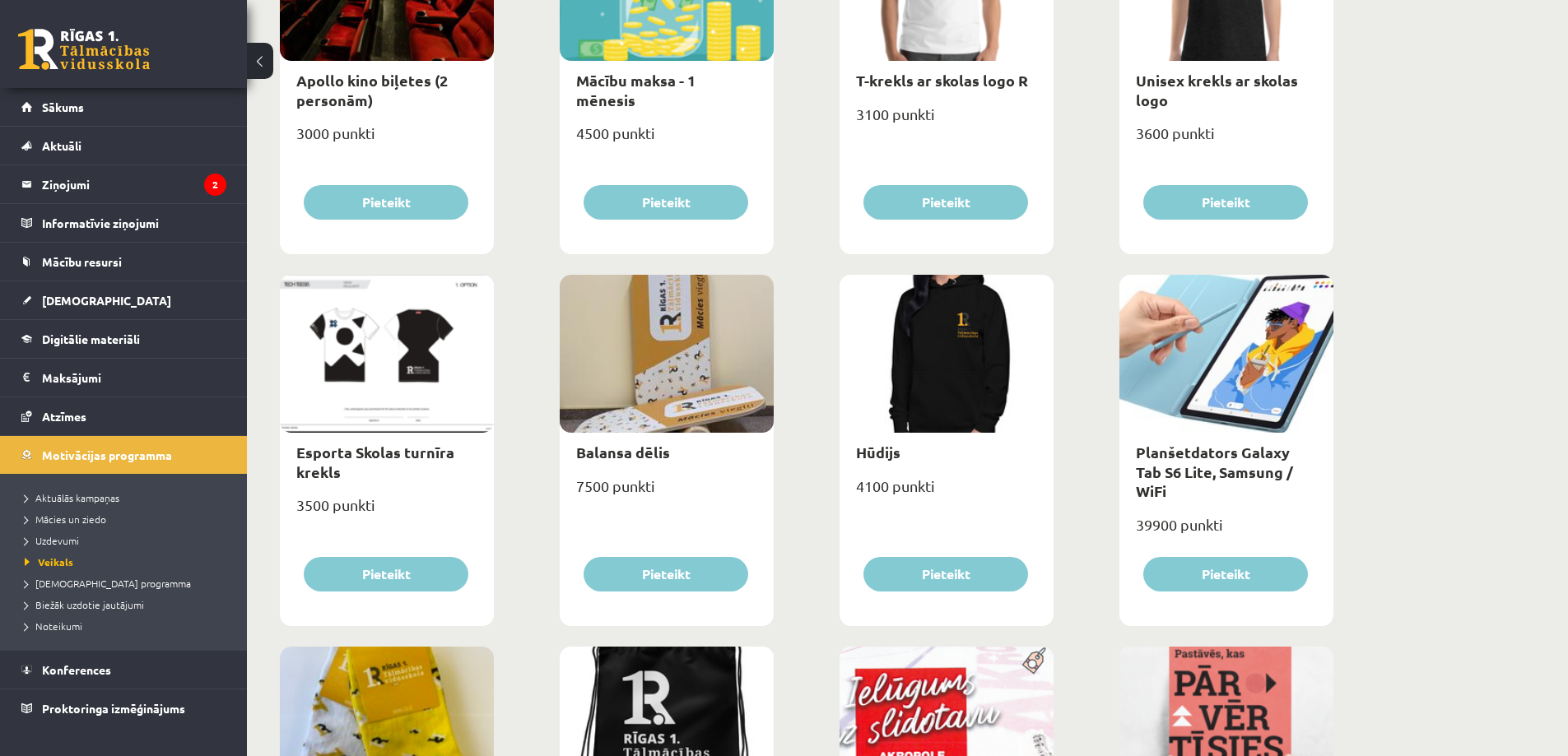
click at [412, 347] on div at bounding box center [386, 354] width 214 height 158
click at [367, 426] on div at bounding box center [386, 354] width 214 height 158
click at [376, 550] on div "Esporta Skolas turnīra krekls 3500 punkti [GEOGRAPHIC_DATA]" at bounding box center [386, 450] width 214 height 351
click at [310, 457] on link "Esporta Skolas turnīra krekls" at bounding box center [375, 462] width 158 height 38
type input "*"
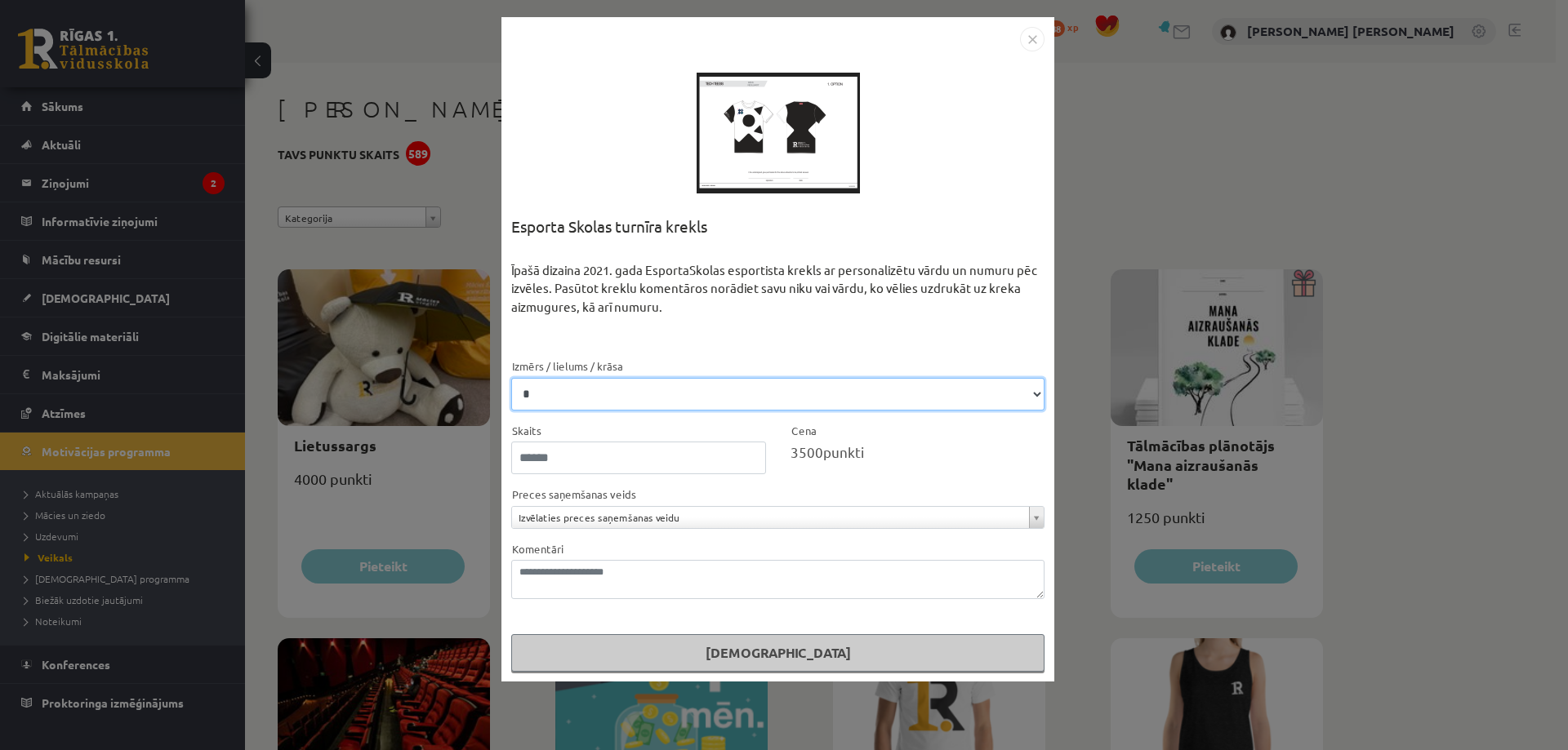
click at [587, 389] on select "* * **" at bounding box center [778, 394] width 534 height 33
select select "*"
click at [511, 378] on select "* * **" at bounding box center [778, 394] width 534 height 33
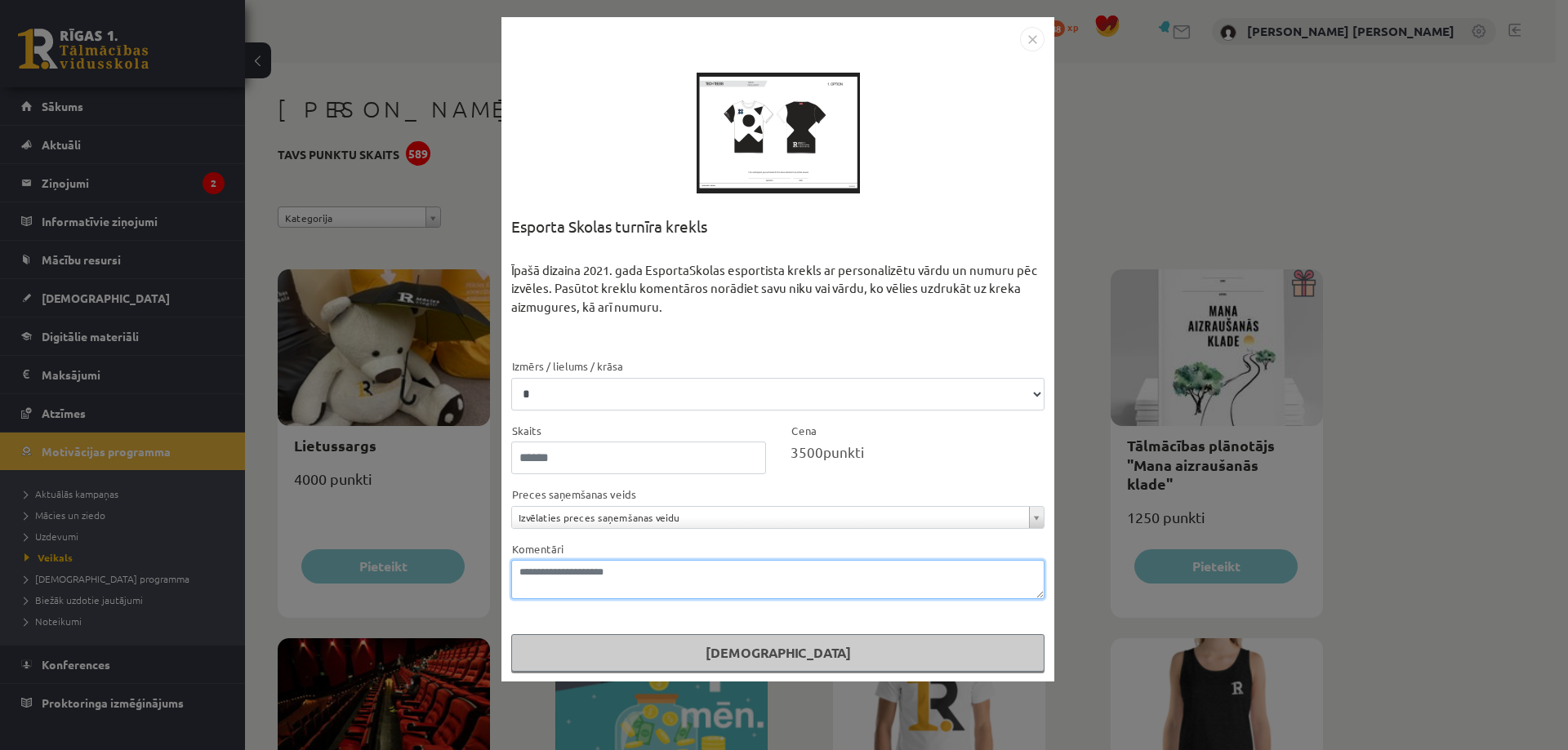
click at [573, 576] on textarea "Komentāri" at bounding box center [778, 579] width 534 height 39
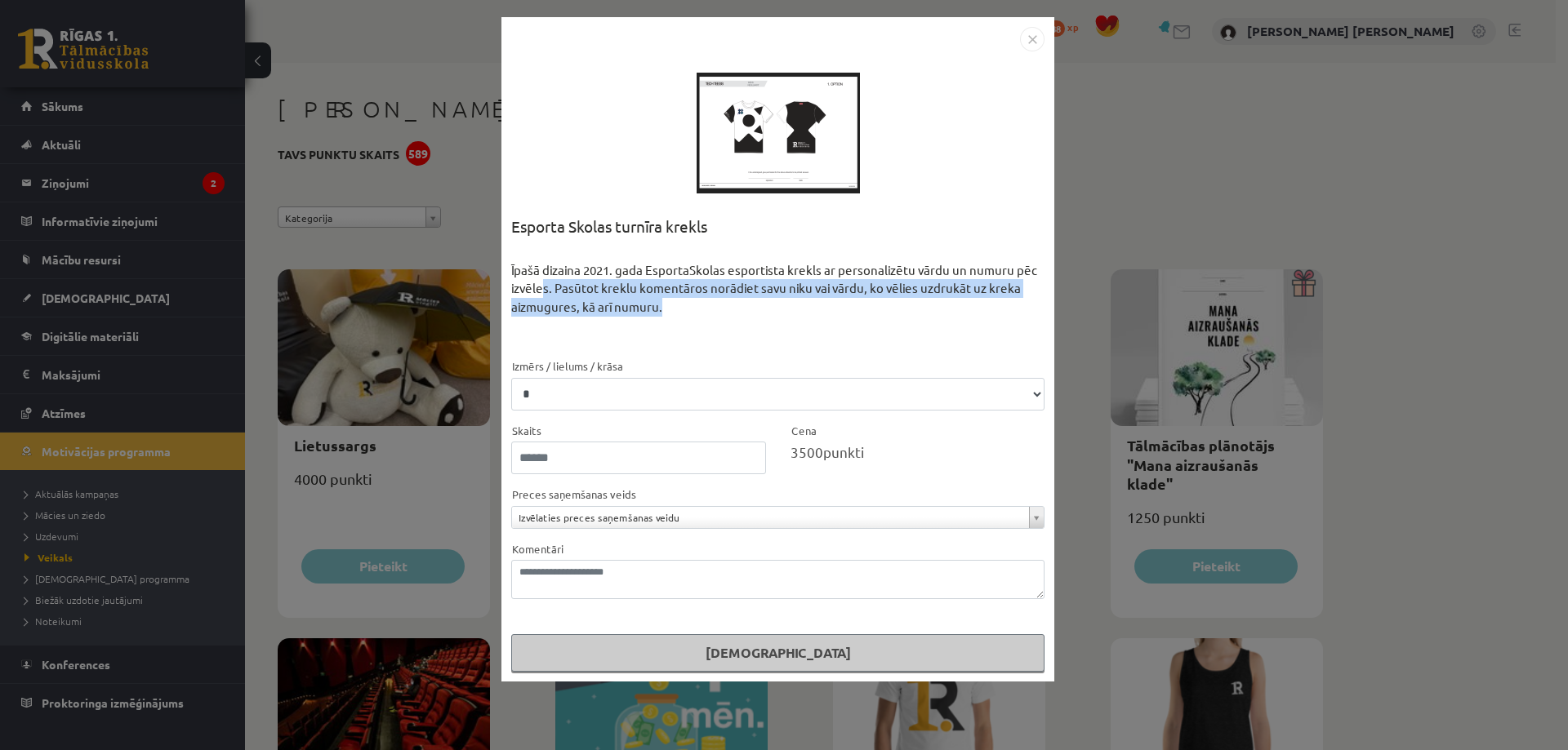
drag, startPoint x: 597, startPoint y: 285, endPoint x: 667, endPoint y: 309, distance: 74.0
click at [666, 310] on div "Īpašā dizaina 2021. gada EsportaSkolas esportista krekls ar personalizētu vārdu…" at bounding box center [778, 309] width 534 height 97
click at [702, 311] on div "Īpašā dizaina 2021. gada EsportaSkolas esportista krekls ar personalizētu vārdu…" at bounding box center [778, 309] width 534 height 97
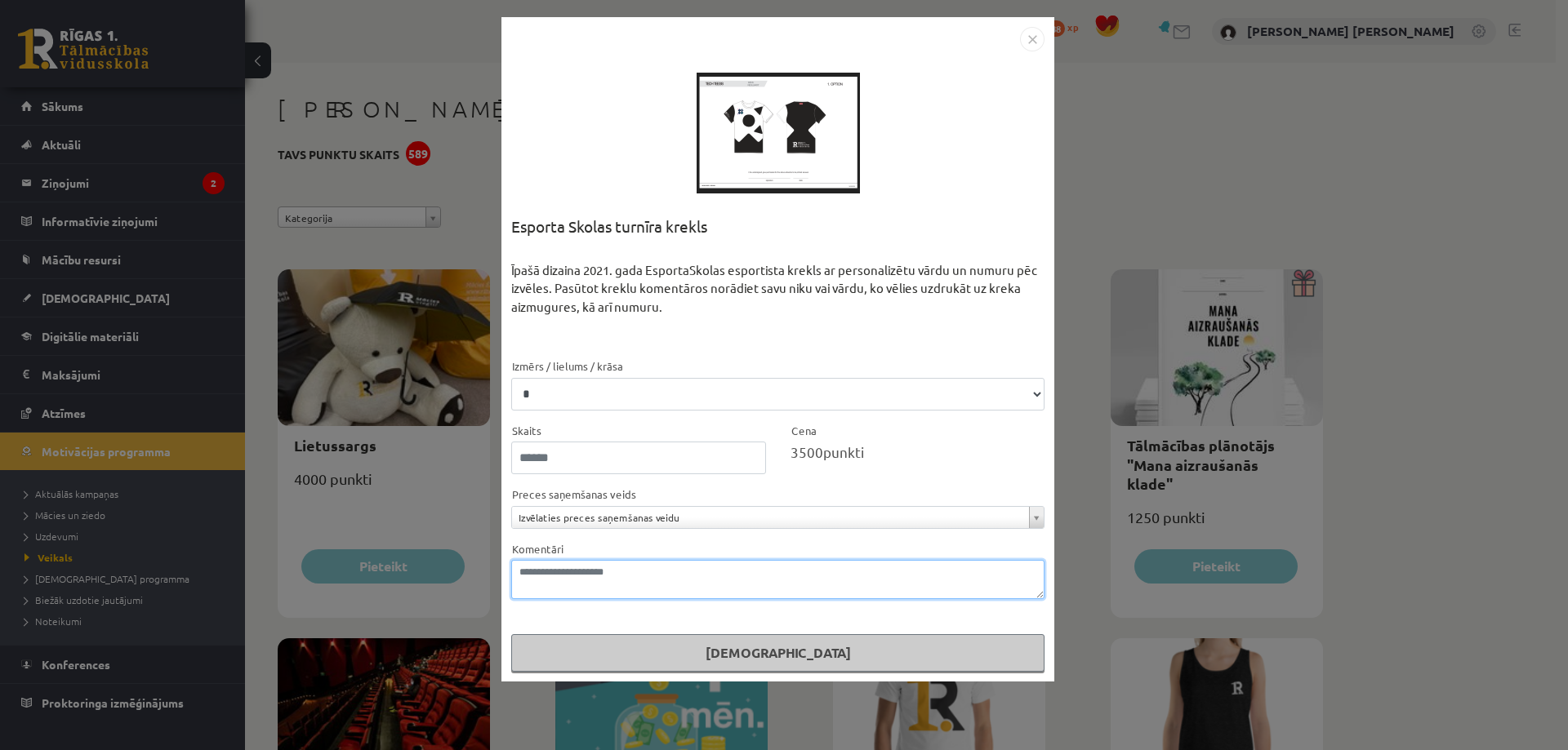
click at [628, 568] on textarea "Komentāri" at bounding box center [778, 579] width 534 height 39
type textarea "*******"
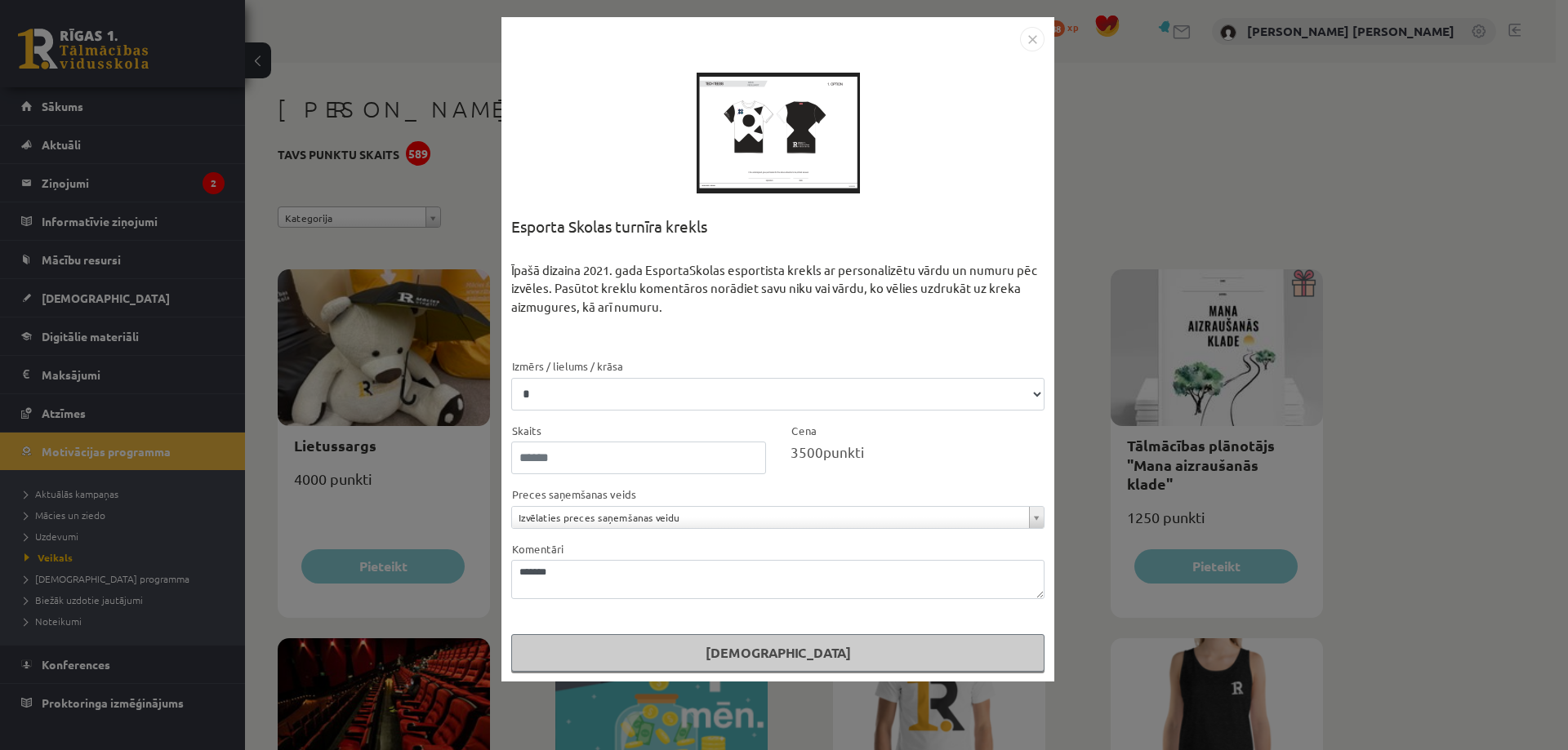
click at [1033, 43] on img "Close" at bounding box center [1032, 39] width 25 height 25
